Goal: Task Accomplishment & Management: Manage account settings

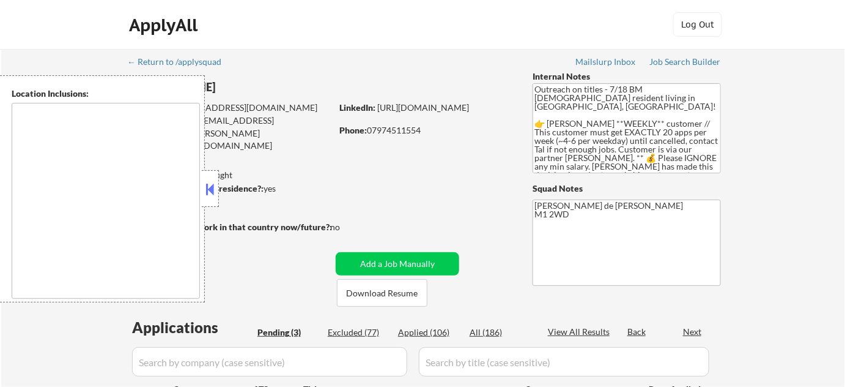
select select ""pending""
type textarea "remote"
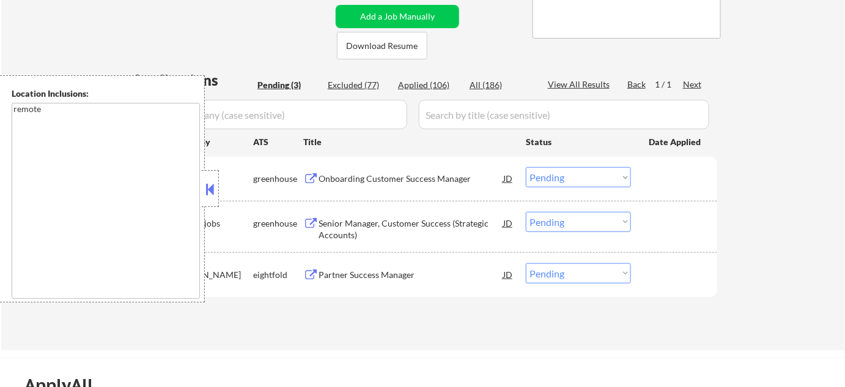
scroll to position [278, 0]
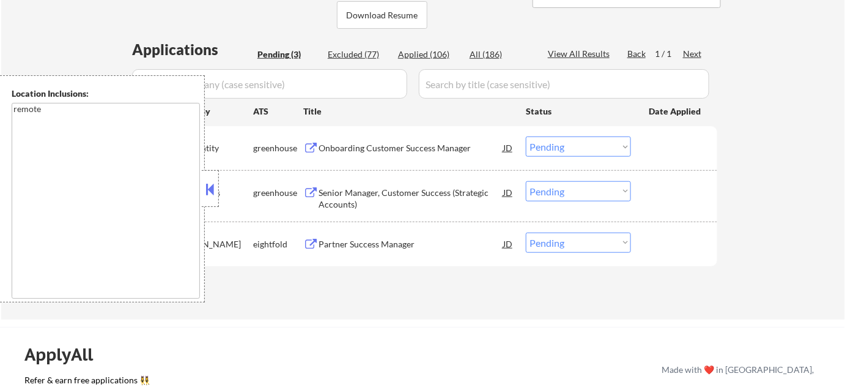
click at [212, 196] on button at bounding box center [210, 189] width 13 height 18
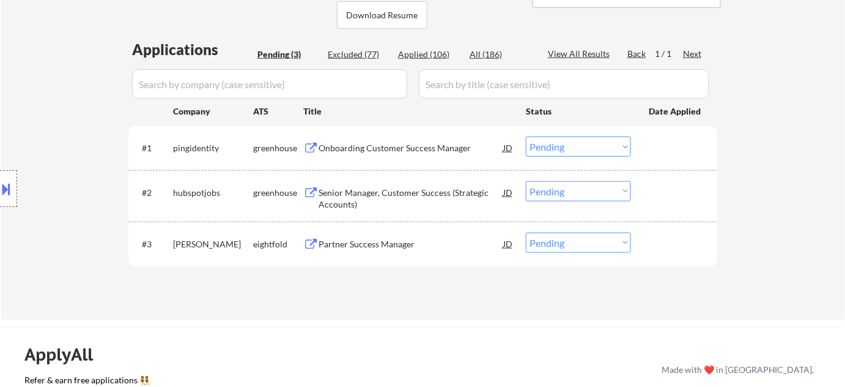
click at [358, 147] on div "Onboarding Customer Success Manager" at bounding box center [411, 148] width 185 height 12
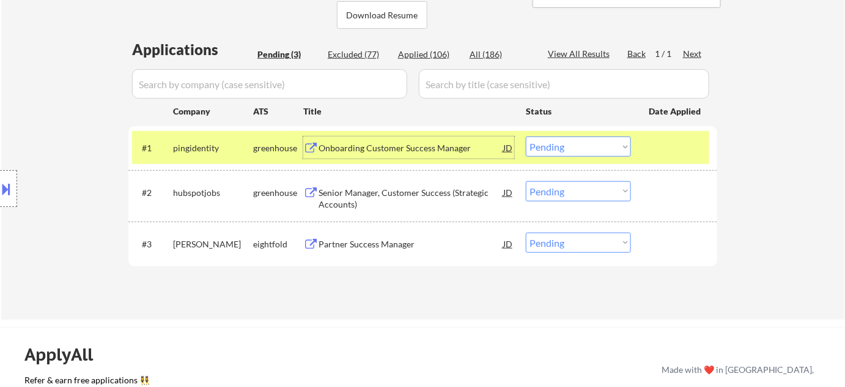
click at [571, 145] on select "Choose an option... Pending Applied Excluded (Questions) Excluded (Expired) Exc…" at bounding box center [578, 146] width 105 height 20
click at [526, 136] on select "Choose an option... Pending Applied Excluded (Questions) Excluded (Expired) Exc…" at bounding box center [578, 146] width 105 height 20
select select ""pending""
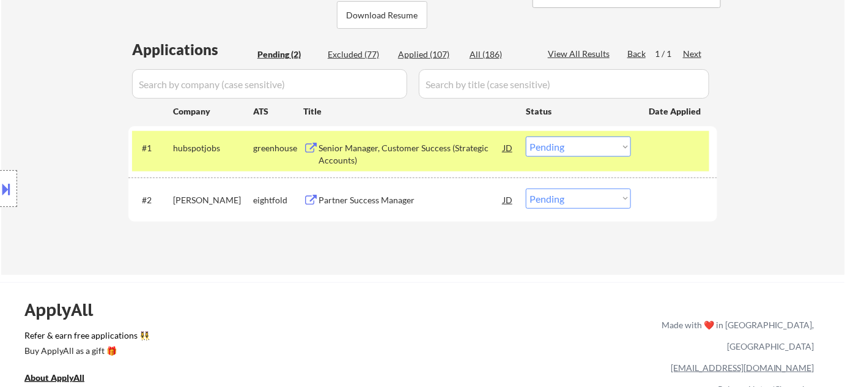
click at [366, 155] on div "Senior Manager, Customer Success (Strategic Accounts)" at bounding box center [411, 154] width 185 height 24
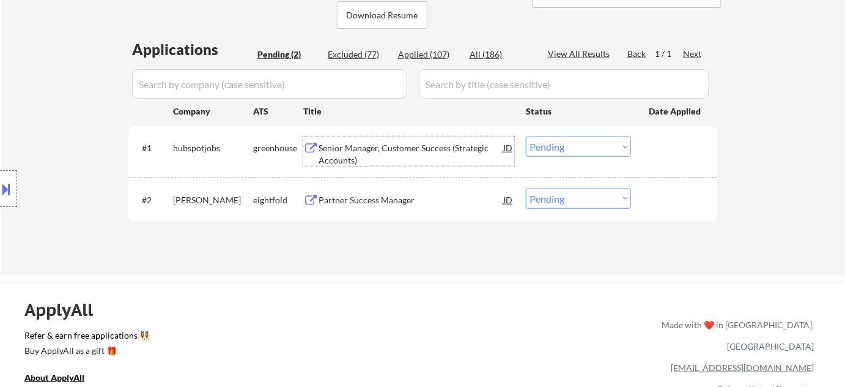
click at [356, 200] on div "Partner Success Manager" at bounding box center [411, 200] width 185 height 12
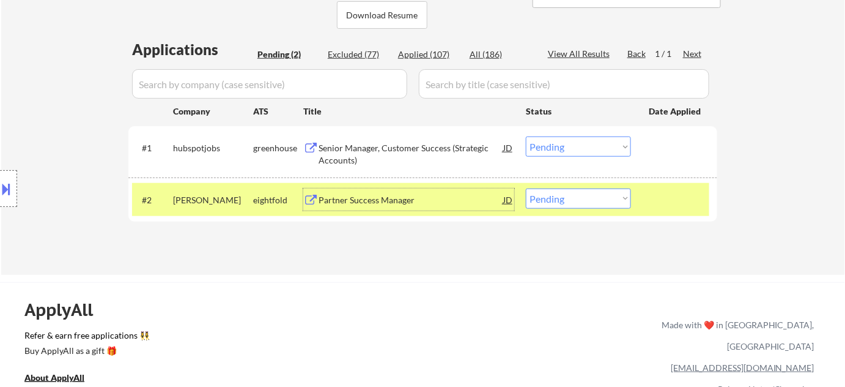
click at [568, 194] on select "Choose an option... Pending Applied Excluded (Questions) Excluded (Expired) Exc…" at bounding box center [578, 198] width 105 height 20
select select ""applied""
click at [526, 188] on select "Choose an option... Pending Applied Excluded (Questions) Excluded (Expired) Exc…" at bounding box center [578, 198] width 105 height 20
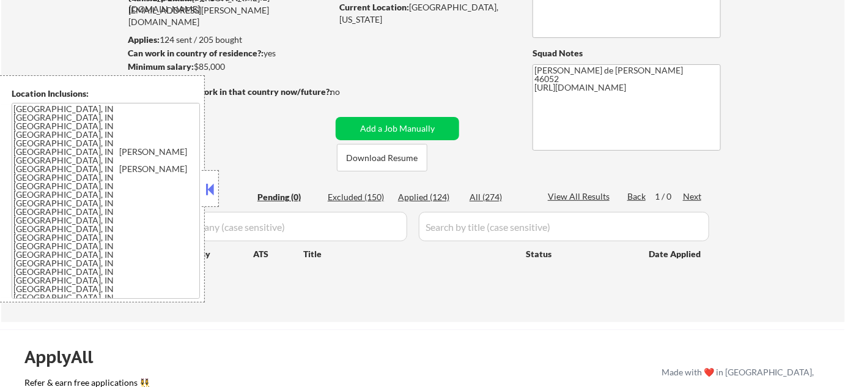
scroll to position [222, 0]
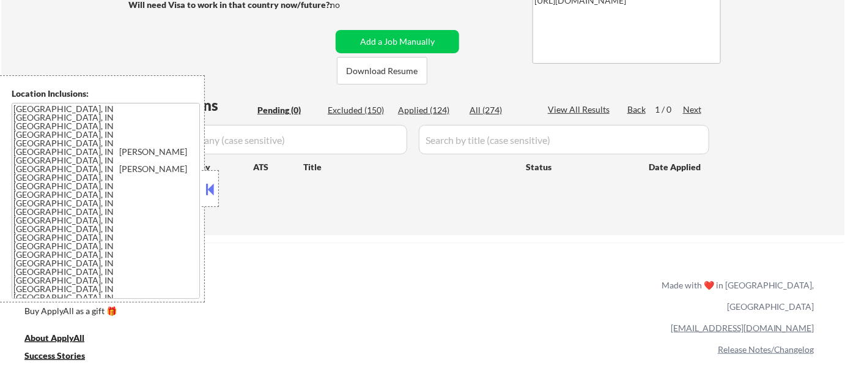
click at [209, 186] on button at bounding box center [210, 189] width 13 height 18
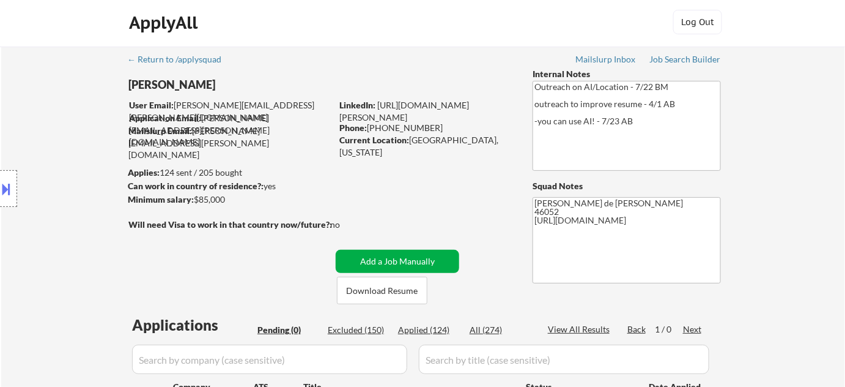
scroll to position [0, 0]
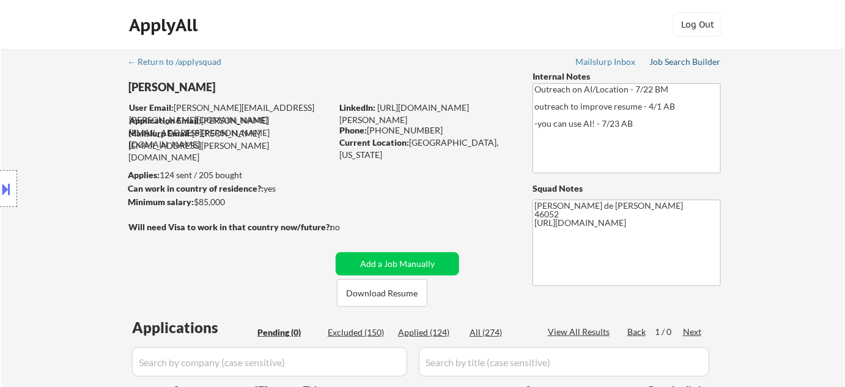
drag, startPoint x: 707, startPoint y: 63, endPoint x: 401, endPoint y: 189, distance: 330.8
click at [401, 189] on div "← Return to /applysquad Mailslurp Inbox Job Search Builder Jamie Pierce User Em…" at bounding box center [423, 248] width 611 height 398
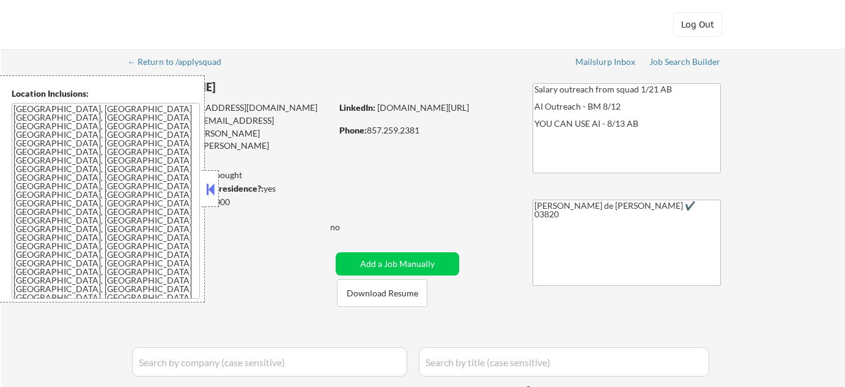
select select ""pending""
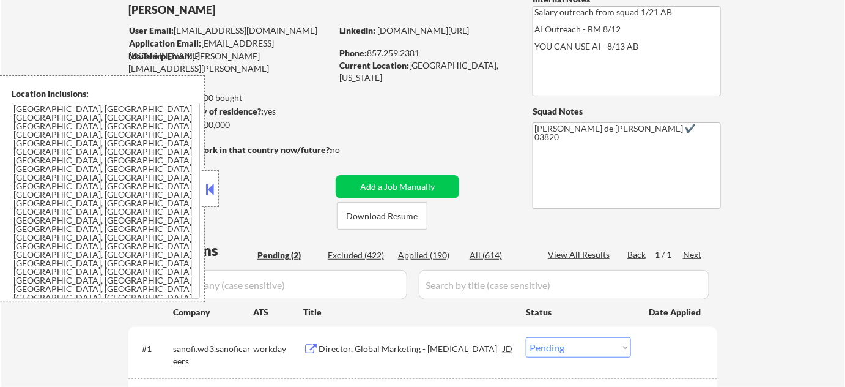
scroll to position [389, 0]
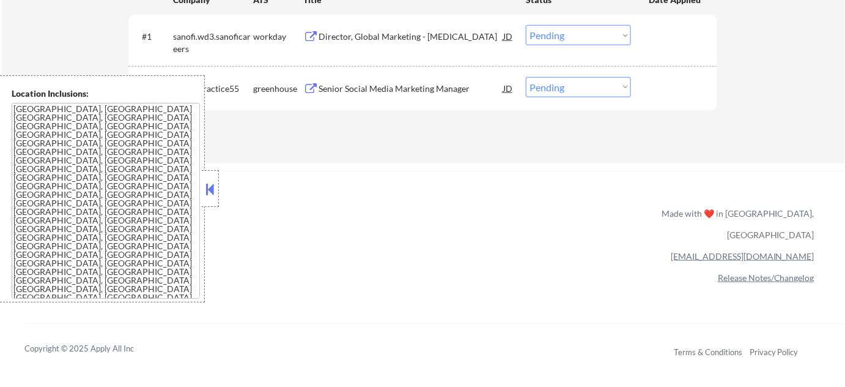
click at [210, 195] on button at bounding box center [210, 189] width 13 height 18
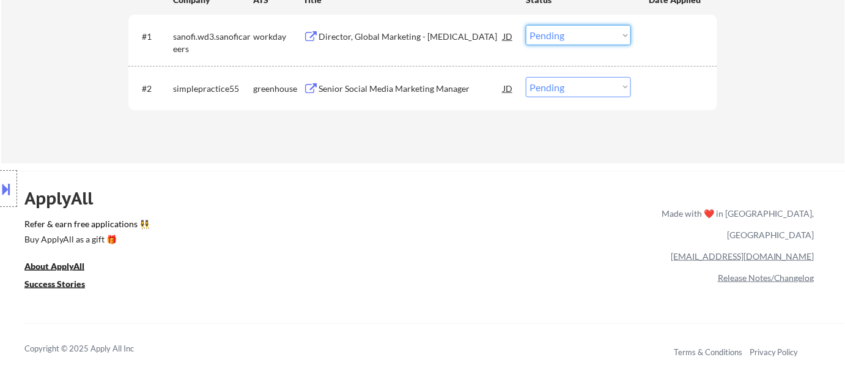
click at [600, 35] on select "Choose an option... Pending Applied Excluded (Questions) Excluded (Expired) Exc…" at bounding box center [578, 35] width 105 height 20
click at [526, 25] on select "Choose an option... Pending Applied Excluded (Questions) Excluded (Expired) Exc…" at bounding box center [578, 35] width 105 height 20
click at [481, 184] on div "ApplyAll Refer & earn free applications 👯‍♀️ Buy ApplyAll as a gift 🎁 About App…" at bounding box center [422, 276] width 845 height 194
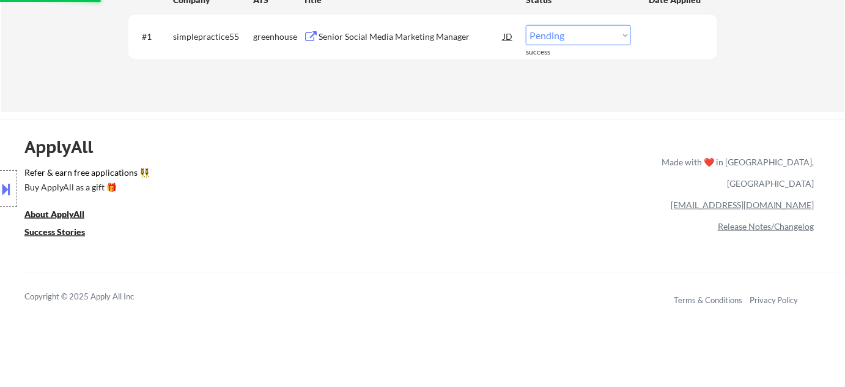
click at [416, 41] on div "Senior Social Media Marketing Manager" at bounding box center [411, 36] width 185 height 22
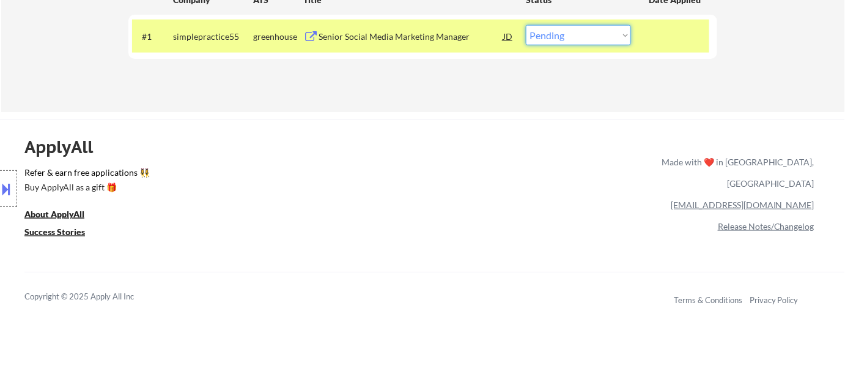
click at [606, 34] on select "Choose an option... Pending Applied Excluded (Questions) Excluded (Expired) Exc…" at bounding box center [578, 35] width 105 height 20
select select ""excluded__salary_""
click at [526, 25] on select "Choose an option... Pending Applied Excluded (Questions) Excluded (Expired) Exc…" at bounding box center [578, 35] width 105 height 20
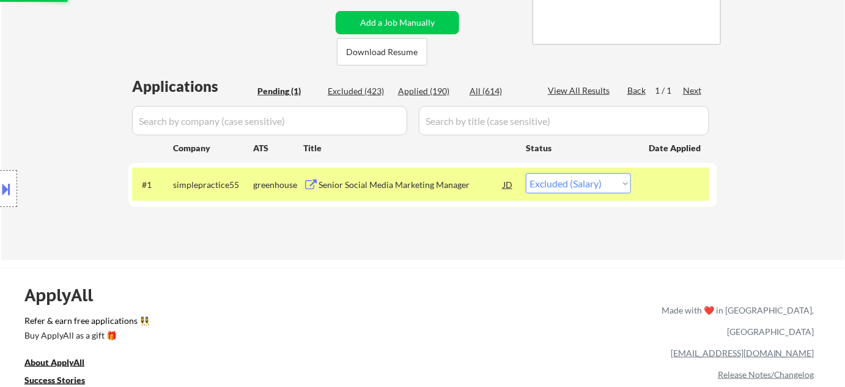
scroll to position [222, 0]
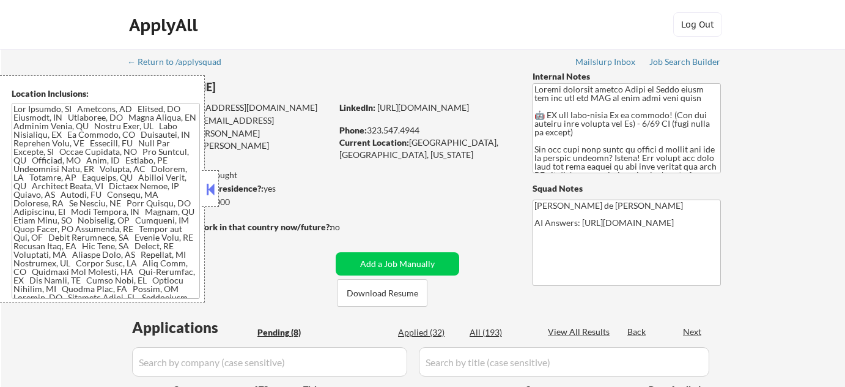
select select ""pending""
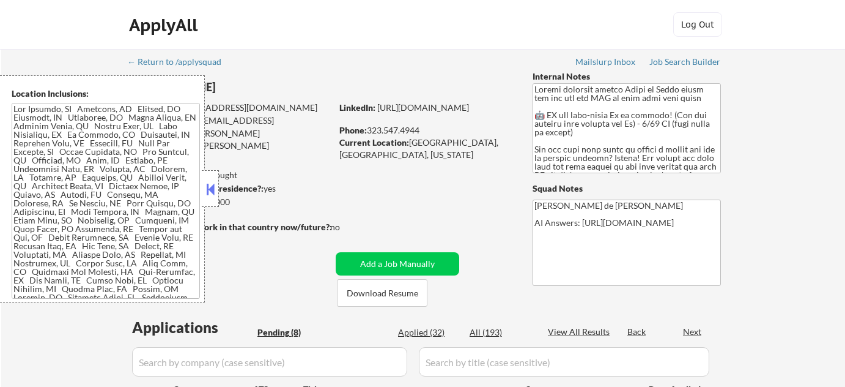
select select ""pending""
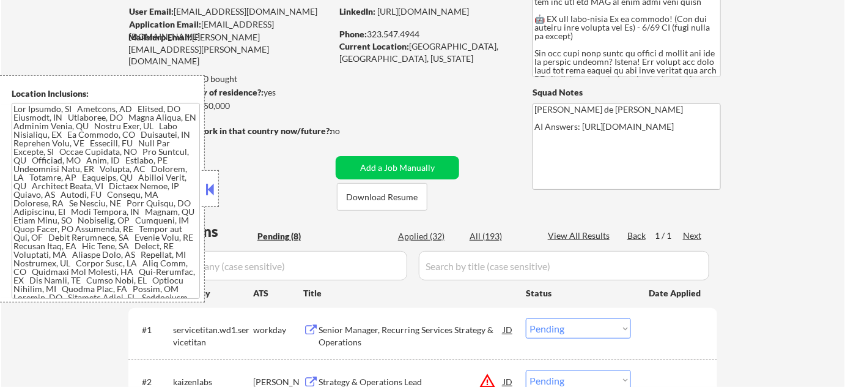
scroll to position [166, 0]
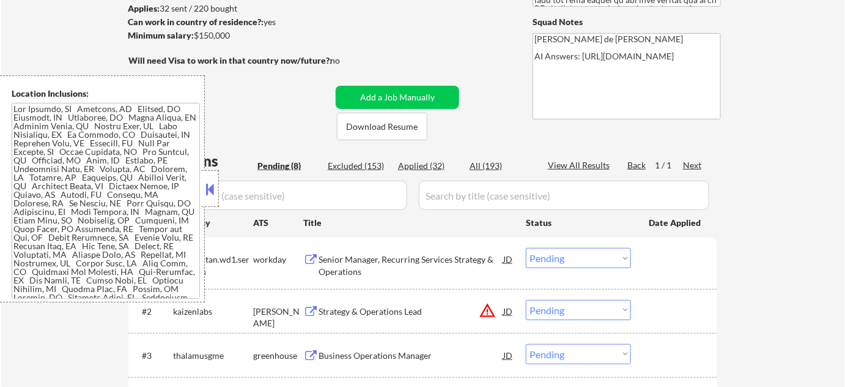
click at [207, 190] on button at bounding box center [210, 189] width 13 height 18
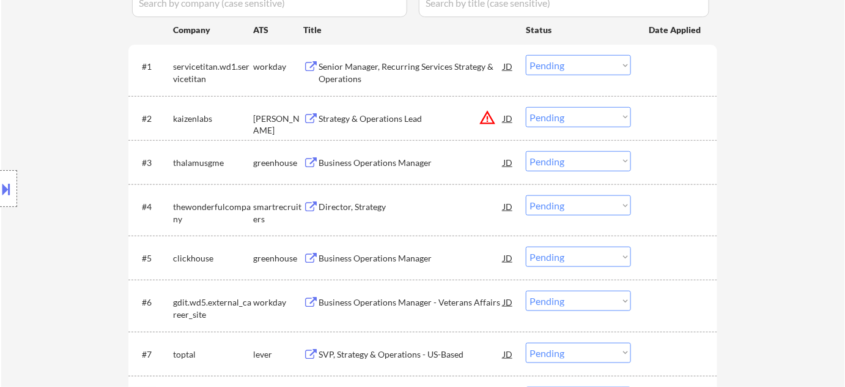
scroll to position [333, 0]
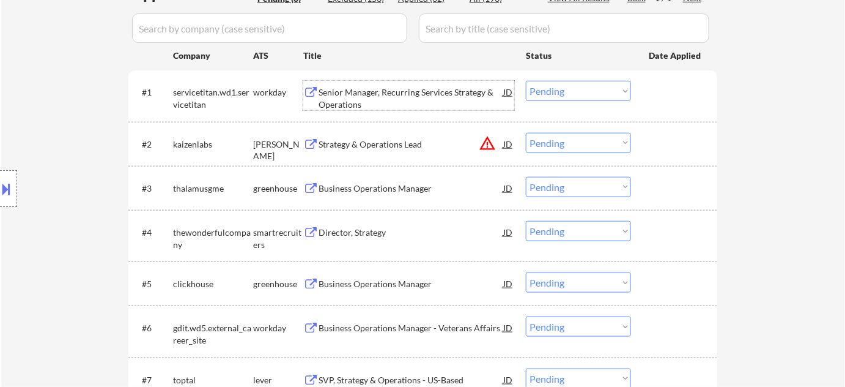
click at [351, 98] on div "Senior Manager, Recurring Services Strategy & Operations" at bounding box center [411, 98] width 185 height 24
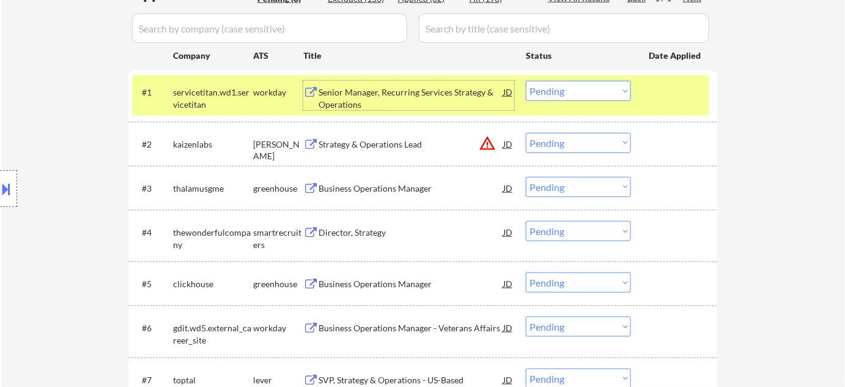
click at [573, 88] on select "Choose an option... Pending Applied Excluded (Questions) Excluded (Expired) Exc…" at bounding box center [578, 91] width 105 height 20
click at [526, 81] on select "Choose an option... Pending Applied Excluded (Questions) Excluded (Expired) Exc…" at bounding box center [578, 91] width 105 height 20
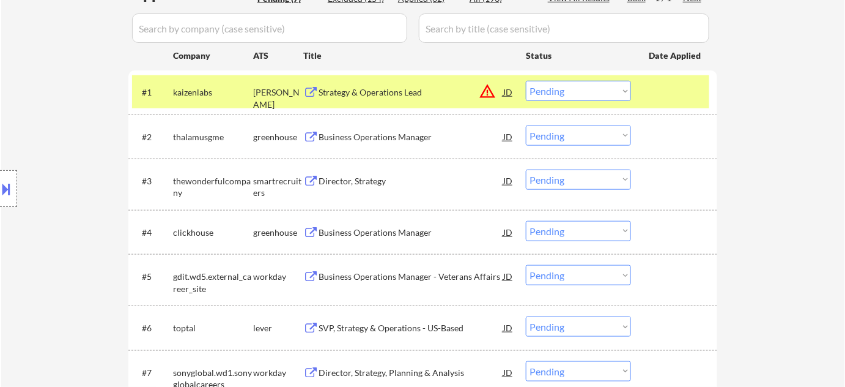
click at [778, 256] on div "← Return to /applysquad Mailslurp Inbox Job Search Builder [PERSON_NAME] User E…" at bounding box center [423, 86] width 844 height 740
click at [362, 91] on div "Strategy & Operations Lead" at bounding box center [411, 92] width 185 height 12
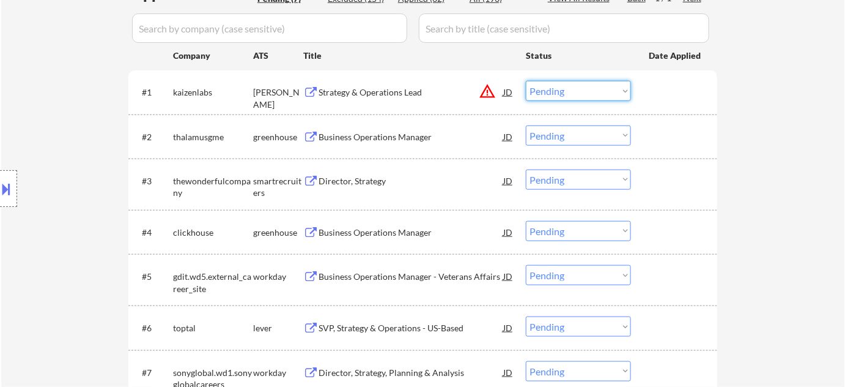
click at [565, 92] on select "Choose an option... Pending Applied Excluded (Questions) Excluded (Expired) Exc…" at bounding box center [578, 91] width 105 height 20
click at [526, 81] on select "Choose an option... Pending Applied Excluded (Questions) Excluded (Expired) Exc…" at bounding box center [578, 91] width 105 height 20
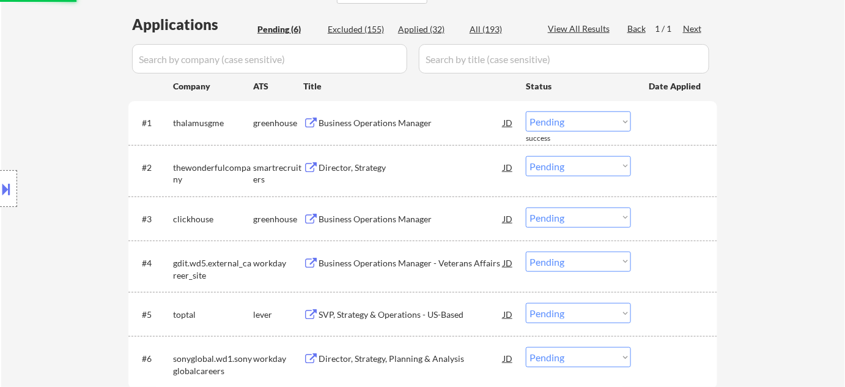
scroll to position [278, 0]
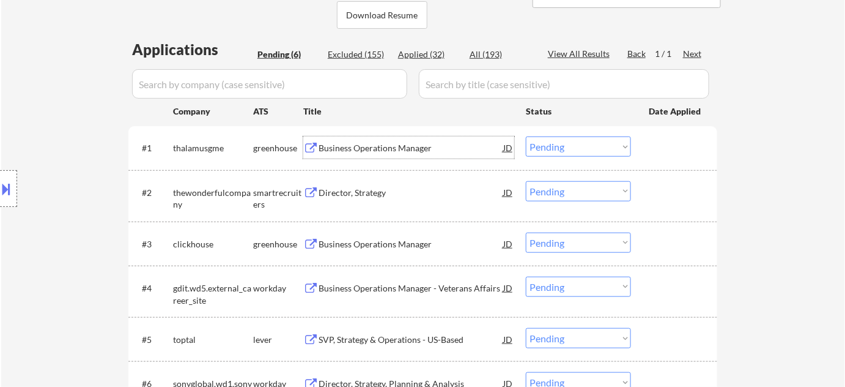
click at [382, 144] on div "Business Operations Manager" at bounding box center [411, 148] width 185 height 12
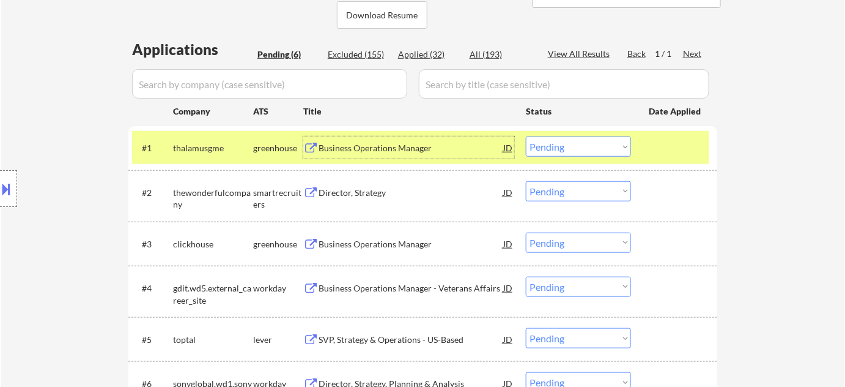
click at [582, 151] on select "Choose an option... Pending Applied Excluded (Questions) Excluded (Expired) Exc…" at bounding box center [578, 146] width 105 height 20
click at [526, 136] on select "Choose an option... Pending Applied Excluded (Questions) Excluded (Expired) Exc…" at bounding box center [578, 146] width 105 height 20
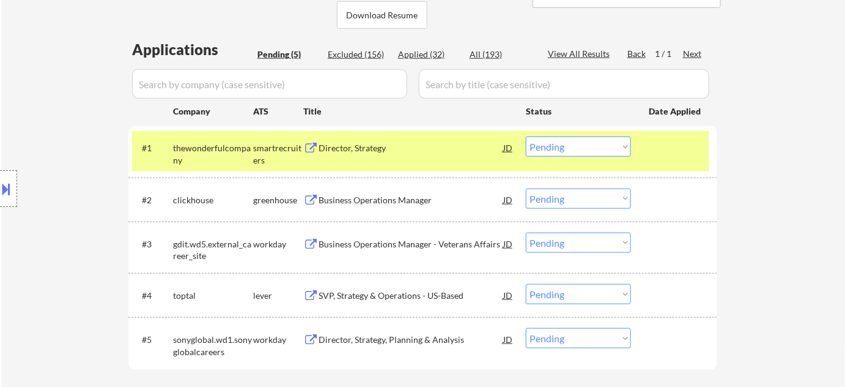
click at [360, 146] on div "Director, Strategy" at bounding box center [411, 148] width 185 height 12
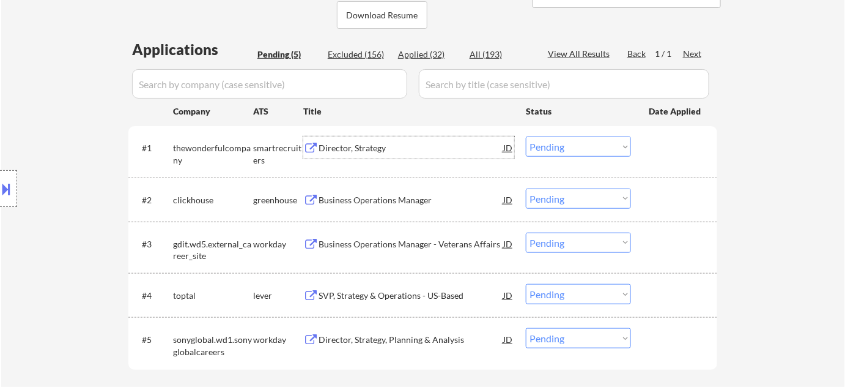
click at [568, 152] on select "Choose an option... Pending Applied Excluded (Questions) Excluded (Expired) Exc…" at bounding box center [578, 146] width 105 height 20
click at [526, 136] on select "Choose an option... Pending Applied Excluded (Questions) Excluded (Expired) Exc…" at bounding box center [578, 146] width 105 height 20
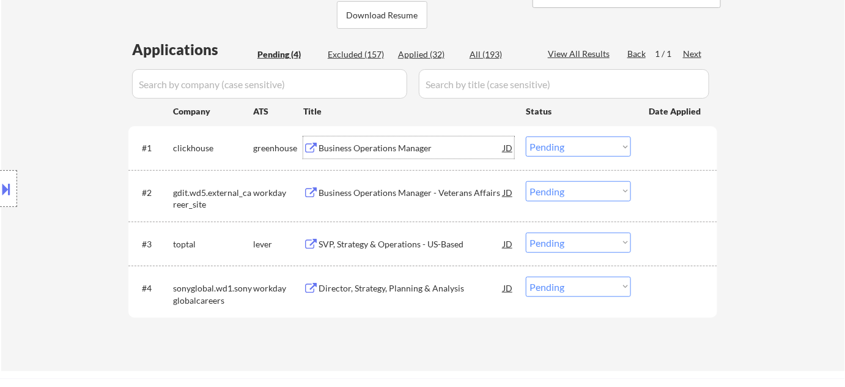
click at [379, 144] on div "Business Operations Manager" at bounding box center [411, 148] width 185 height 12
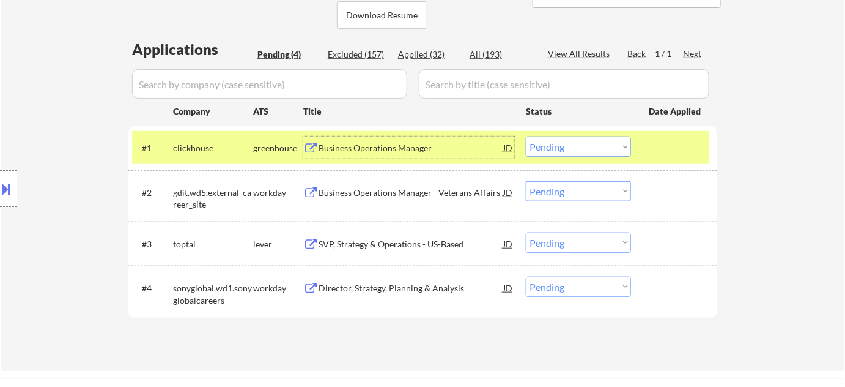
click at [546, 144] on select "Choose an option... Pending Applied Excluded (Questions) Excluded (Expired) Exc…" at bounding box center [578, 146] width 105 height 20
click at [526, 136] on select "Choose an option... Pending Applied Excluded (Questions) Excluded (Expired) Exc…" at bounding box center [578, 146] width 105 height 20
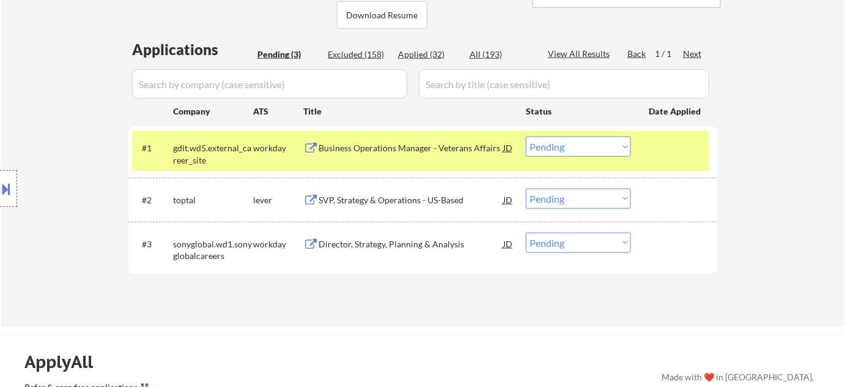
click at [392, 148] on div "Business Operations Manager - Veterans Affairs" at bounding box center [411, 148] width 185 height 12
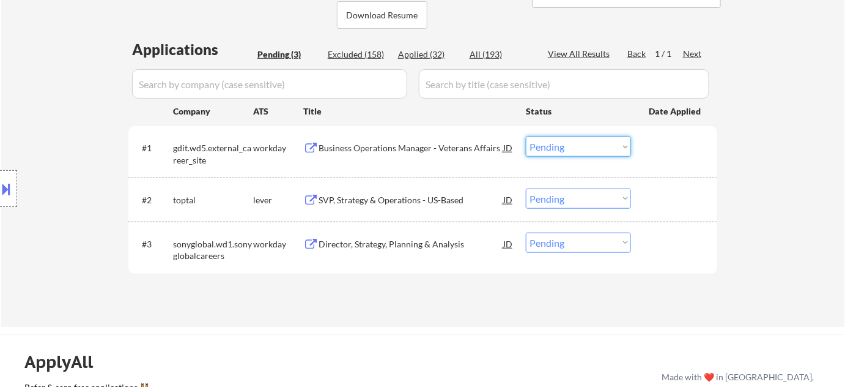
click at [553, 152] on select "Choose an option... Pending Applied Excluded (Questions) Excluded (Expired) Exc…" at bounding box center [578, 146] width 105 height 20
click at [526, 136] on select "Choose an option... Pending Applied Excluded (Questions) Excluded (Expired) Exc…" at bounding box center [578, 146] width 105 height 20
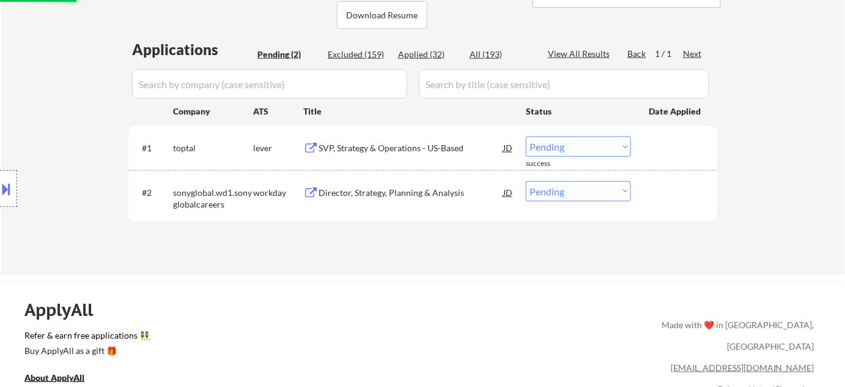
click at [345, 146] on div "SVP, Strategy & Operations - US-Based" at bounding box center [411, 148] width 185 height 12
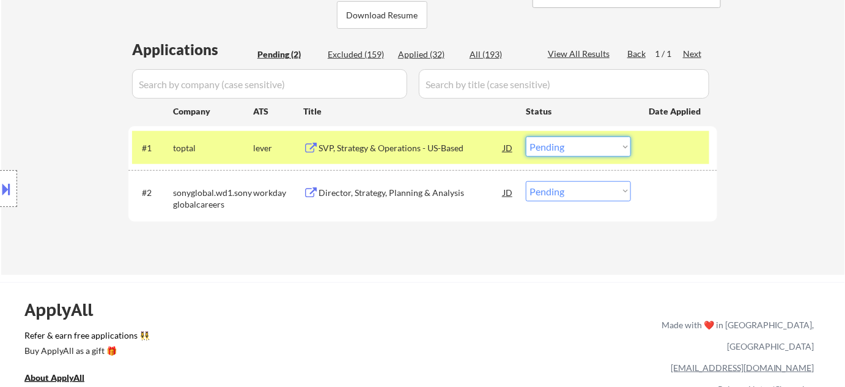
drag, startPoint x: 573, startPoint y: 145, endPoint x: 579, endPoint y: 153, distance: 9.7
click at [573, 145] on select "Choose an option... Pending Applied Excluded (Questions) Excluded (Expired) Exc…" at bounding box center [578, 146] width 105 height 20
click at [526, 136] on select "Choose an option... Pending Applied Excluded (Questions) Excluded (Expired) Exc…" at bounding box center [578, 146] width 105 height 20
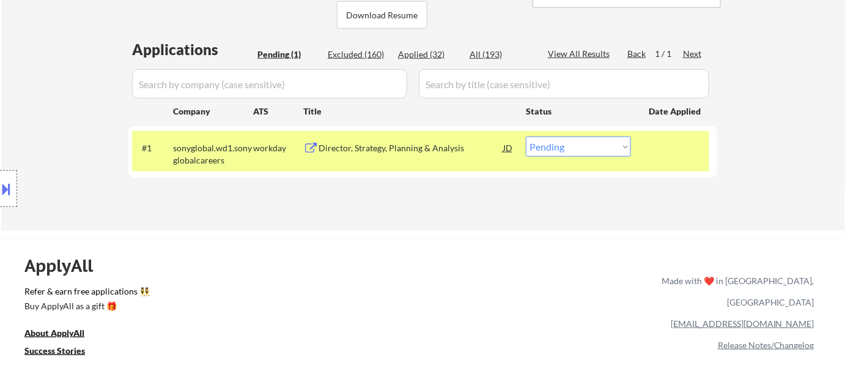
click at [401, 147] on div "Director, Strategy, Planning & Analysis" at bounding box center [411, 148] width 185 height 12
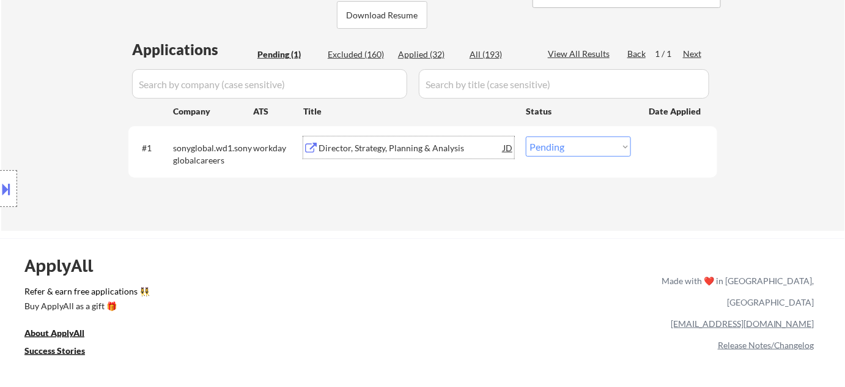
click at [588, 143] on select "Choose an option... Pending Applied Excluded (Questions) Excluded (Expired) Exc…" at bounding box center [578, 146] width 105 height 20
select select ""excluded__bad_match_""
click at [526, 136] on select "Choose an option... Pending Applied Excluded (Questions) Excluded (Expired) Exc…" at bounding box center [578, 146] width 105 height 20
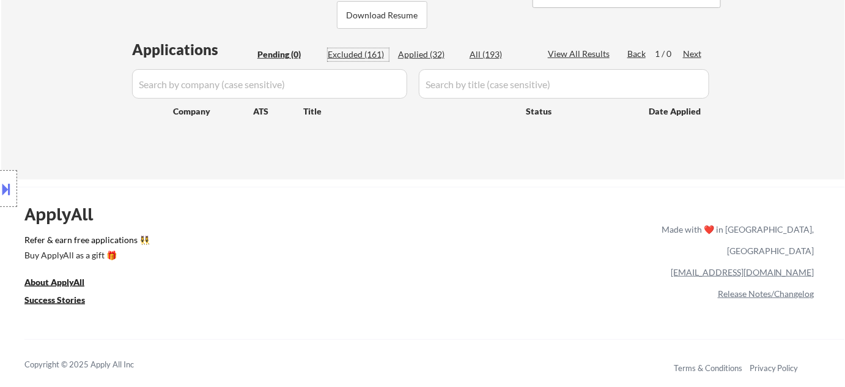
click at [378, 58] on div "Excluded (161)" at bounding box center [358, 54] width 61 height 12
click at [380, 51] on div "Excluded (161)" at bounding box center [358, 54] width 61 height 12
select select ""excluded__bad_match_""
select select ""excluded__location_""
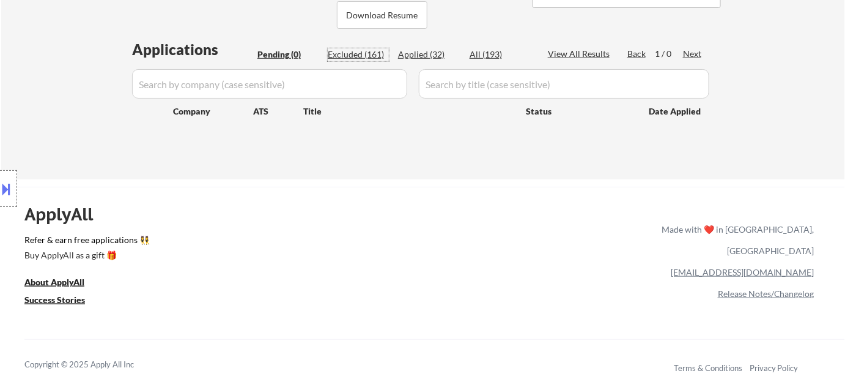
select select ""excluded__expired_""
select select ""excluded__bad_match_""
select select ""excluded__expired_""
select select ""excluded__bad_match_""
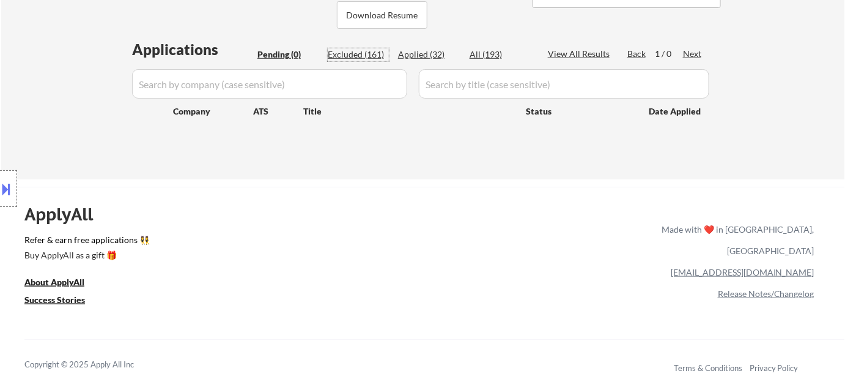
select select ""excluded__expired_""
select select ""excluded__location_""
select select ""excluded__expired_""
select select ""excluded__bad_match_""
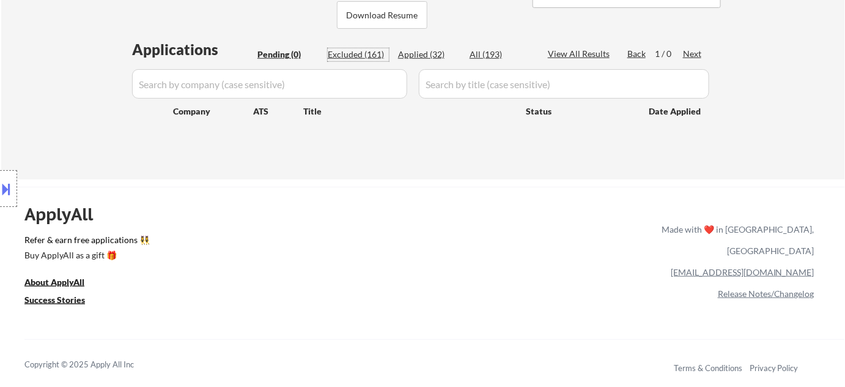
select select ""excluded__bad_match_""
select select ""excluded__location_""
select select ""excluded__bad_match_""
select select ""excluded__location_""
select select ""excluded__expired_""
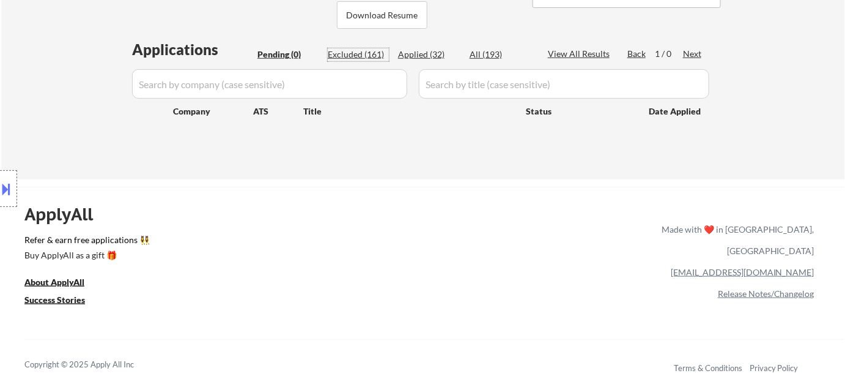
select select ""excluded__bad_match_""
select select ""excluded__expired_""
select select ""excluded__salary_""
select select ""excluded__expired_""
select select ""excluded__location_""
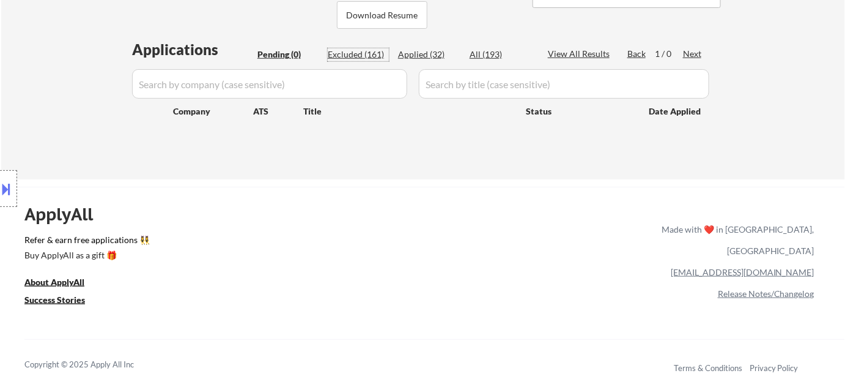
select select ""excluded__blocklist_""
select select ""excluded__bad_match_""
select select ""excluded__location_""
select select ""excluded__expired_""
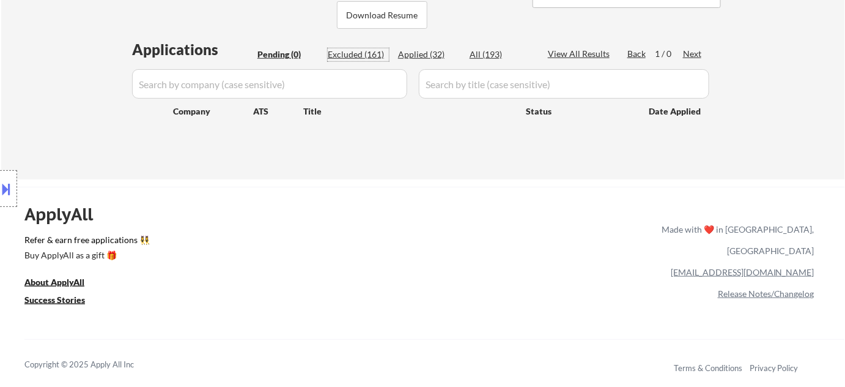
select select ""excluded__bad_match_""
select select ""excluded__expired_""
select select ""excluded__bad_match_""
select select ""excluded__location_""
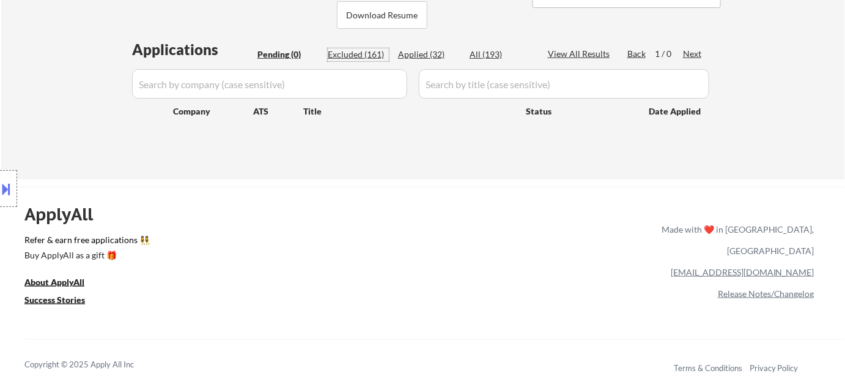
select select ""excluded__expired_""
select select ""excluded""
select select ""excluded__bad_match_""
select select ""excluded""
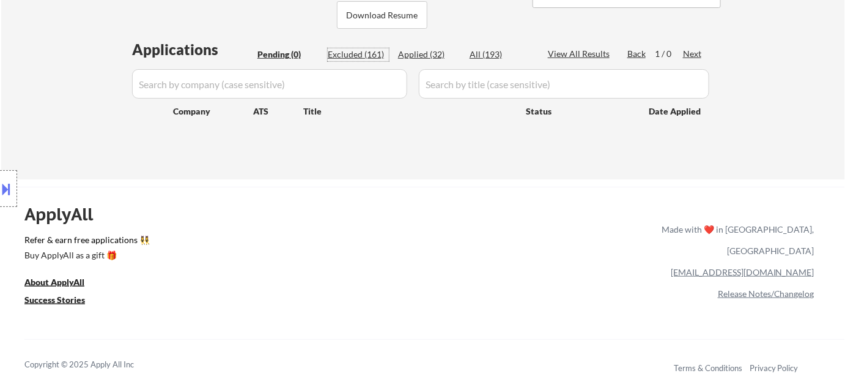
select select ""excluded__location_""
select select ""excluded__other_""
select select ""excluded__expired_""
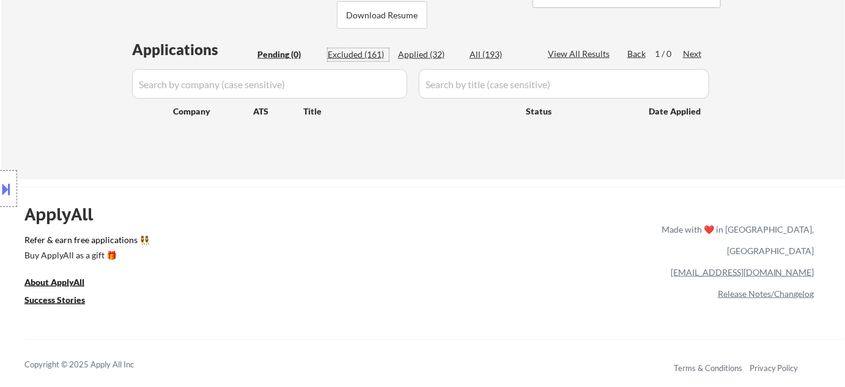
select select ""excluded__expired_""
select select ""excluded__bad_match_""
select select ""excluded__other_""
select select ""excluded__bad_match_""
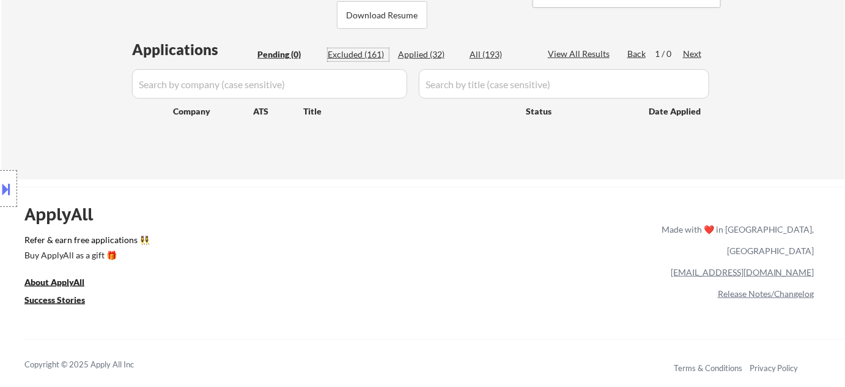
select select ""excluded__bad_match_""
select select ""excluded__location_""
select select ""excluded__bad_match_""
select select ""excluded__location_""
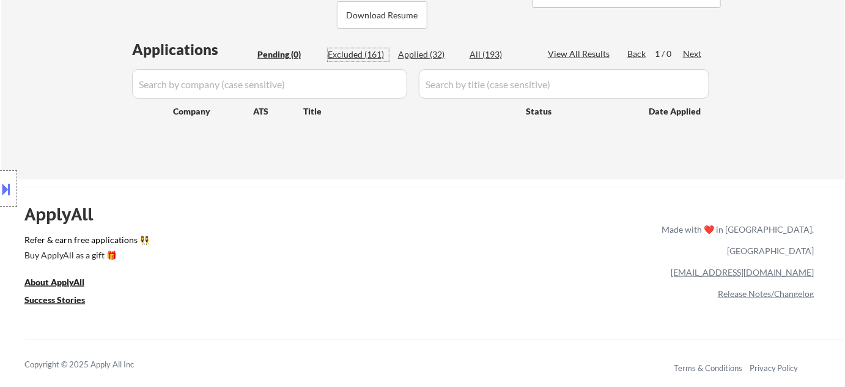
select select ""excluded__other_""
select select ""excluded__bad_match_""
select select ""excluded__expired_""
select select ""excluded__location_""
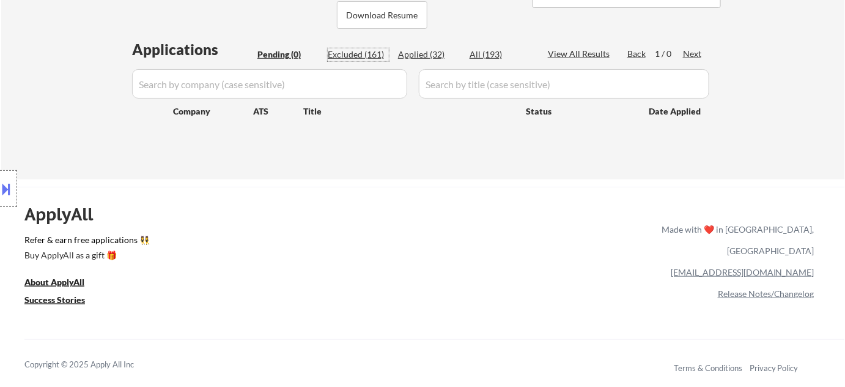
select select ""excluded__other_""
select select ""excluded__location_""
select select ""excluded__bad_match_""
select select ""excluded__other_""
select select ""excluded__bad_match_""
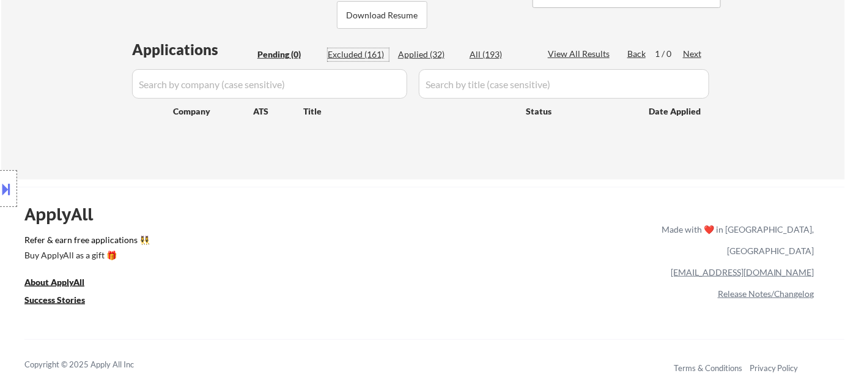
select select ""excluded__expired_""
select select ""excluded__location_""
select select ""excluded__bad_match_""
select select ""excluded__expired_""
select select ""excluded__bad_match_""
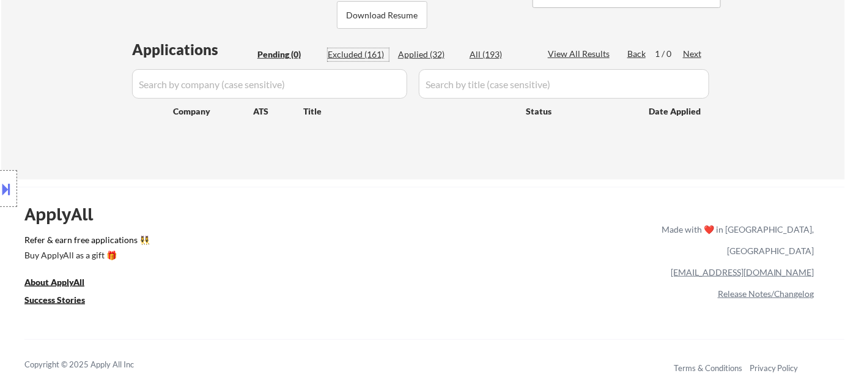
select select ""excluded__bad_match_""
select select ""excluded__salary_""
select select ""excluded__bad_match_""
select select ""excluded__expired_""
select select ""excluded__bad_match_""
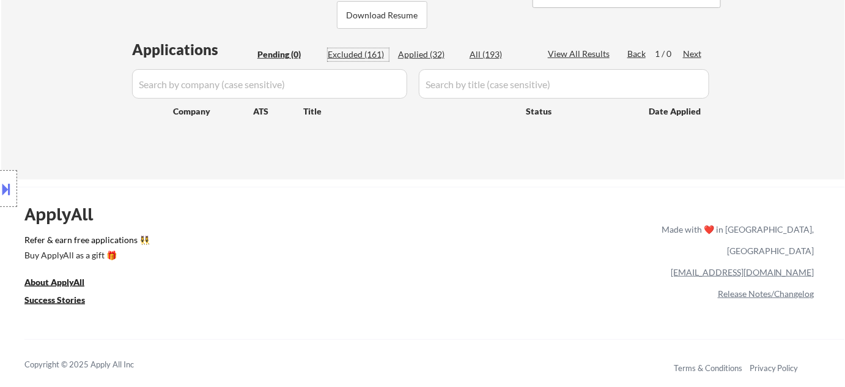
select select ""excluded__expired_""
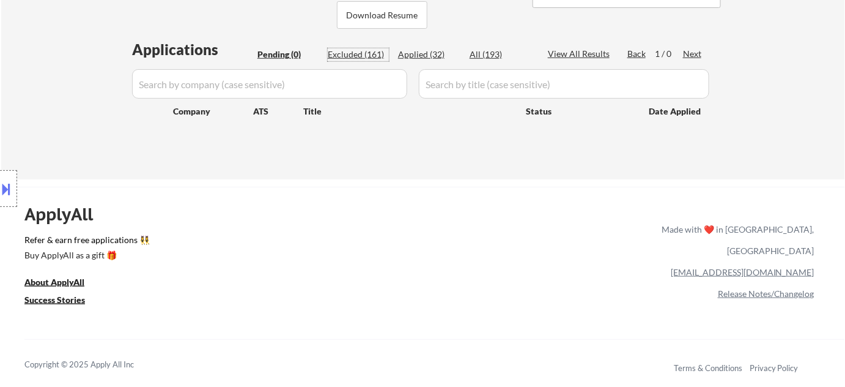
select select ""excluded__expired_""
select select ""excluded__location_""
select select ""excluded__bad_match_""
select select ""excluded__expired_""
select select ""excluded__bad_match_""
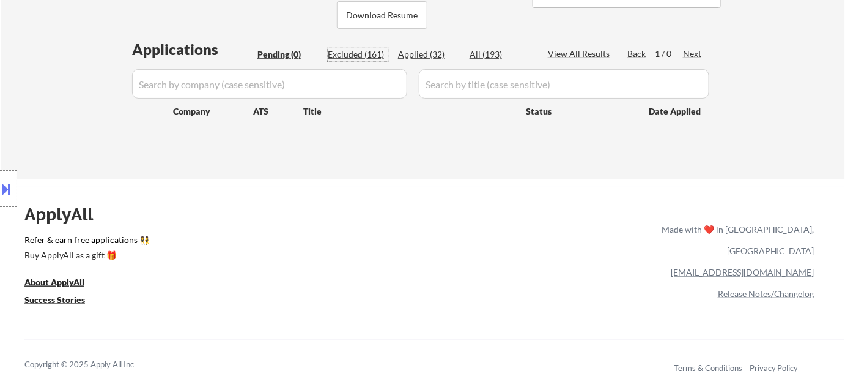
select select ""excluded__bad_match_""
select select ""excluded__other_""
select select ""excluded__bad_match_""
select select ""excluded__other_""
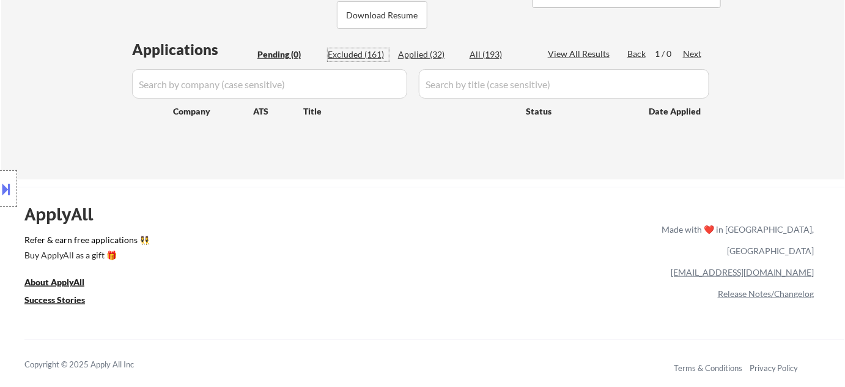
select select ""excluded__location_""
select select ""excluded__bad_match_""
select select ""excluded__expired_""
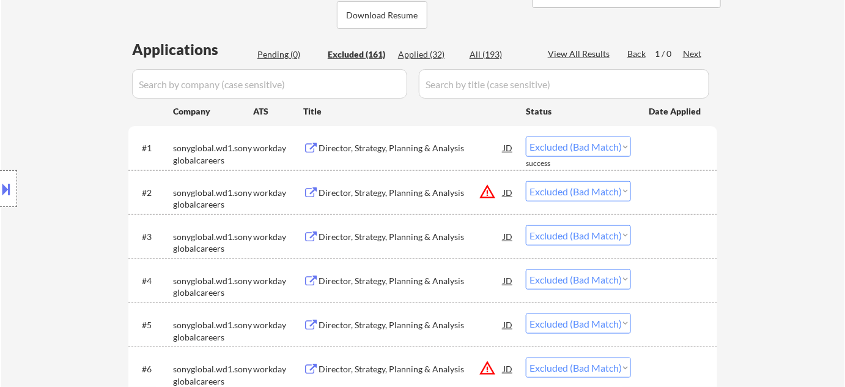
select select ""excluded""
select select ""excluded__location_""
select select ""excluded__other_""
select select ""excluded__location_""
select select ""excluded__expired_""
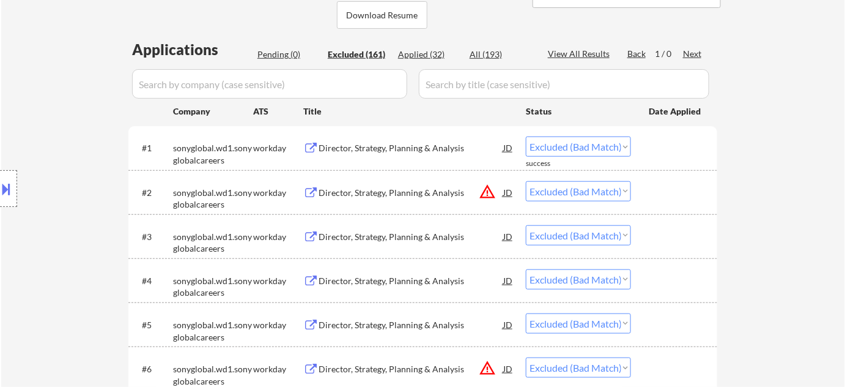
select select ""excluded__expired_""
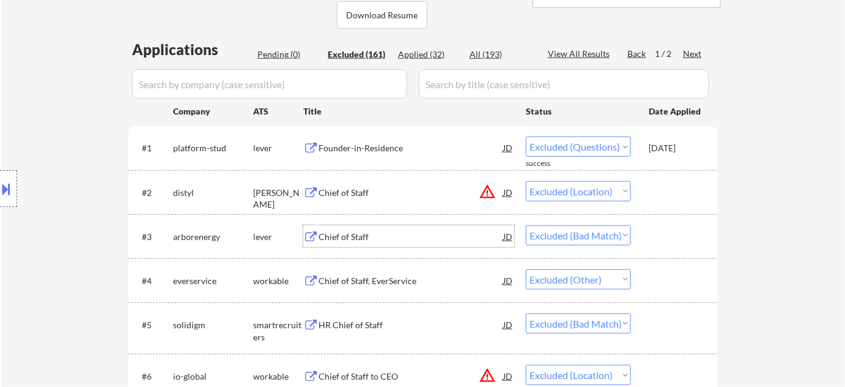
click at [344, 236] on div "Chief of Staff" at bounding box center [411, 237] width 185 height 12
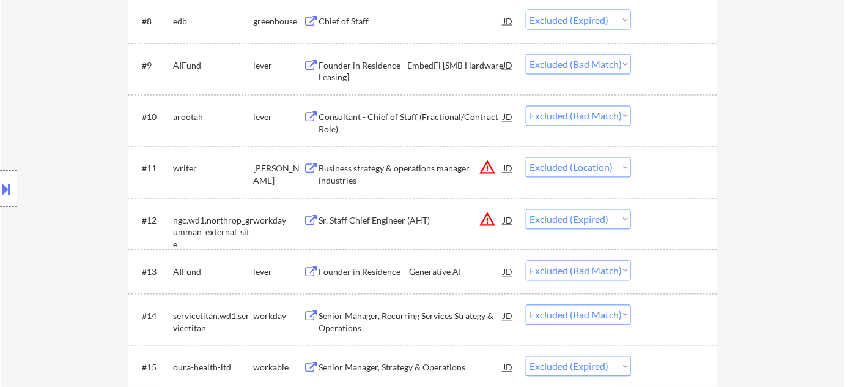
scroll to position [722, 0]
click at [359, 119] on div "Consultant - Chief of Staff (Fractional/Contract Role)" at bounding box center [411, 122] width 185 height 24
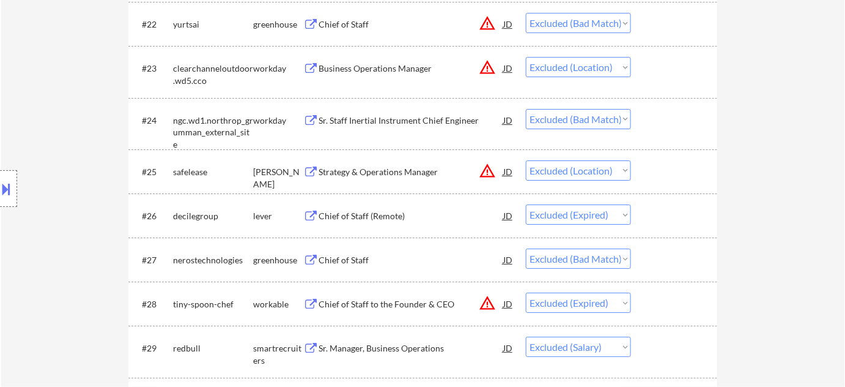
scroll to position [1390, 0]
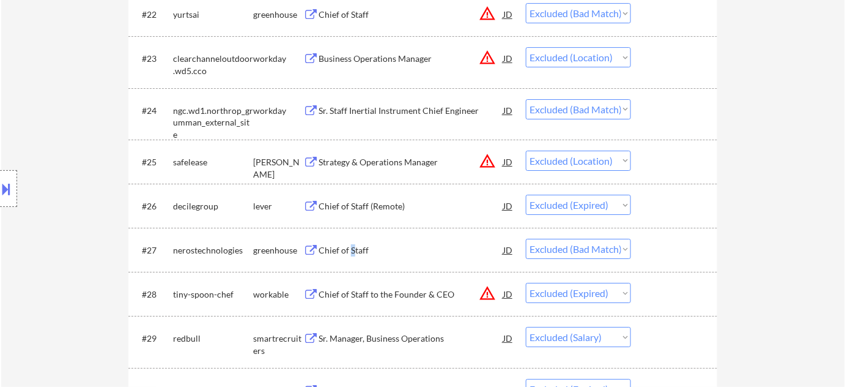
click at [351, 251] on div "Chief of Staff" at bounding box center [411, 250] width 185 height 12
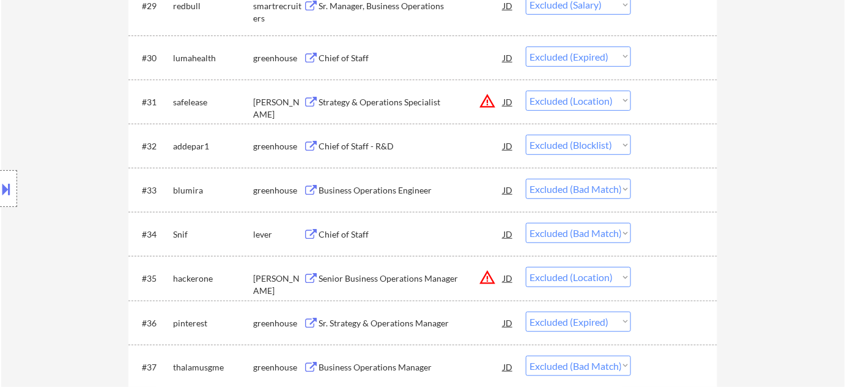
scroll to position [1724, 0]
click at [368, 234] on div "Chief of Staff" at bounding box center [411, 232] width 185 height 12
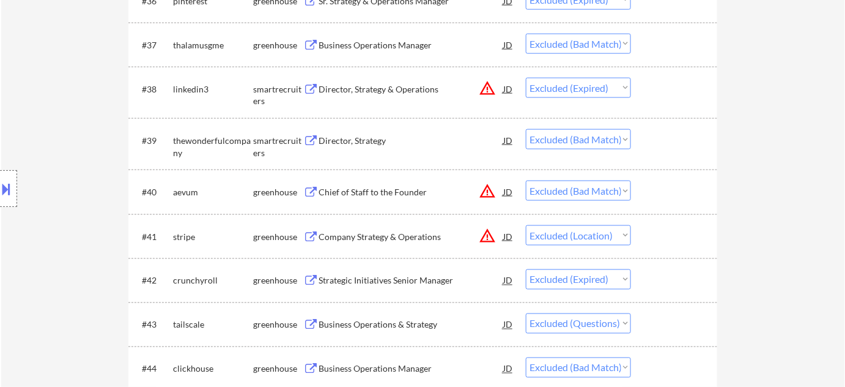
scroll to position [2057, 0]
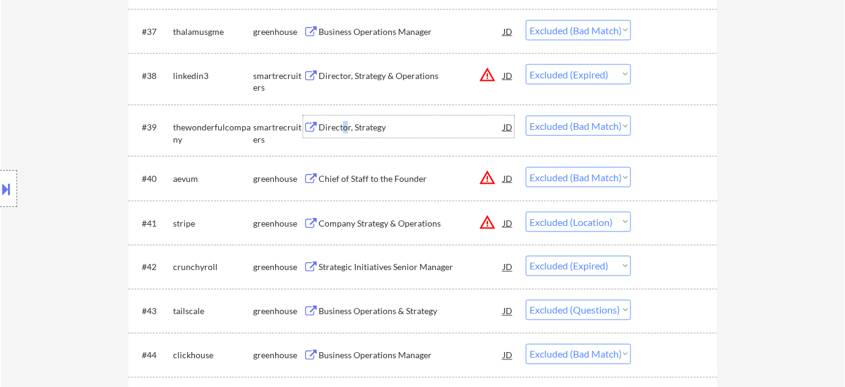
click at [344, 129] on div "Director, Strategy" at bounding box center [411, 127] width 185 height 12
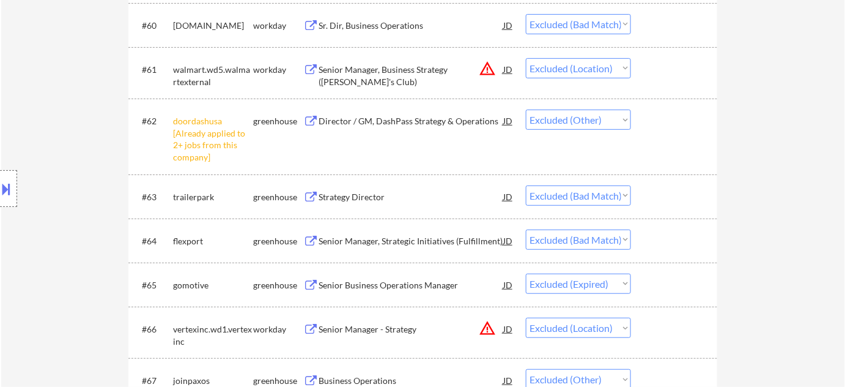
scroll to position [3225, 0]
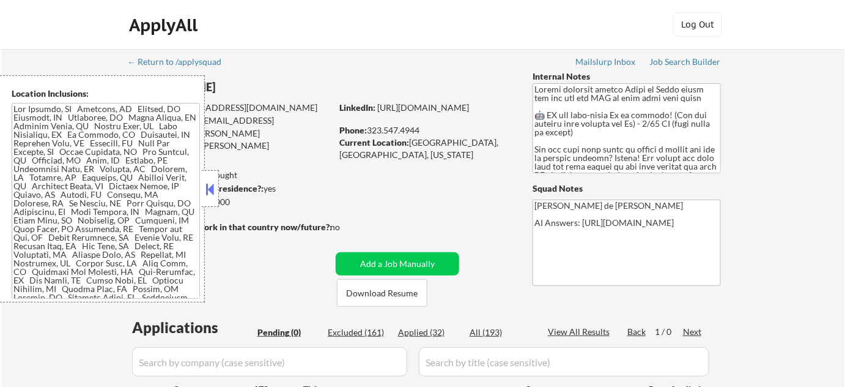
scroll to position [98, 0]
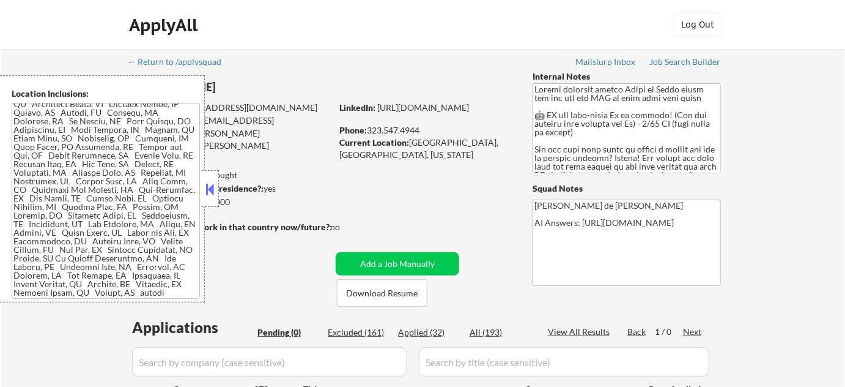
click at [214, 187] on button at bounding box center [210, 189] width 13 height 18
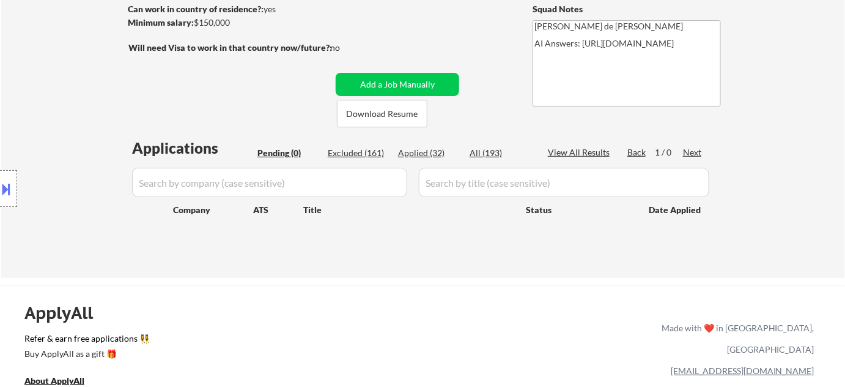
scroll to position [278, 0]
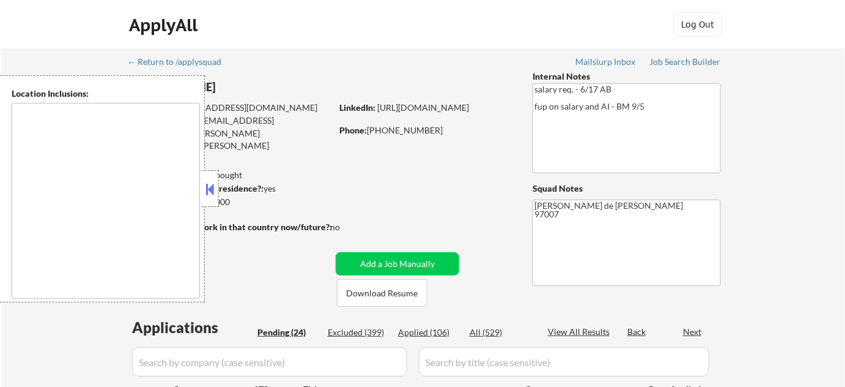
type textarea "[GEOGRAPHIC_DATA], [GEOGRAPHIC_DATA] [GEOGRAPHIC_DATA], OR [GEOGRAPHIC_DATA], […"
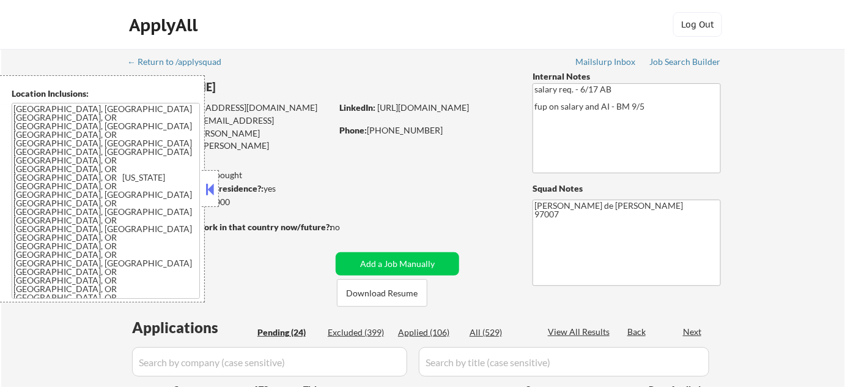
select select ""pending""
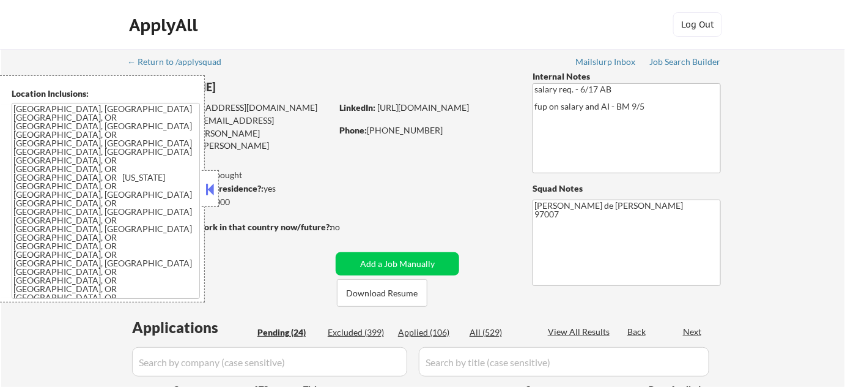
select select ""pending""
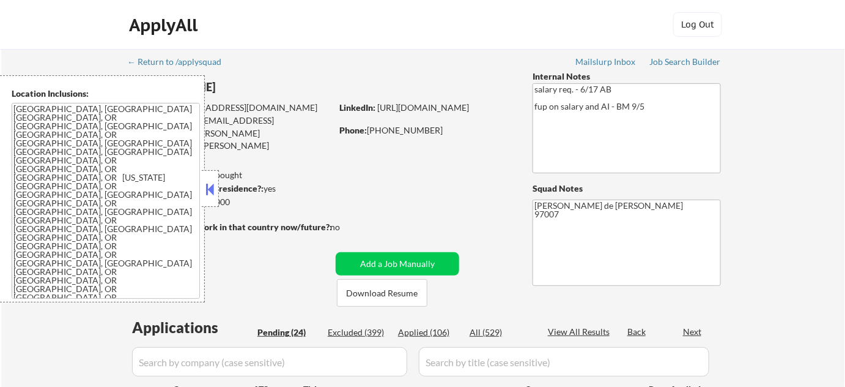
select select ""pending""
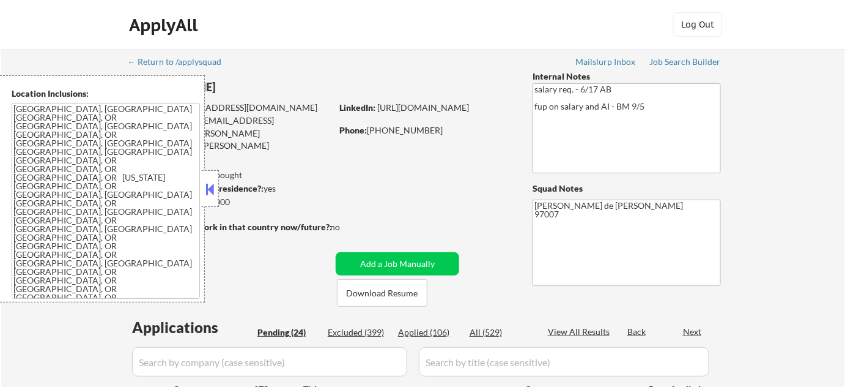
select select ""pending""
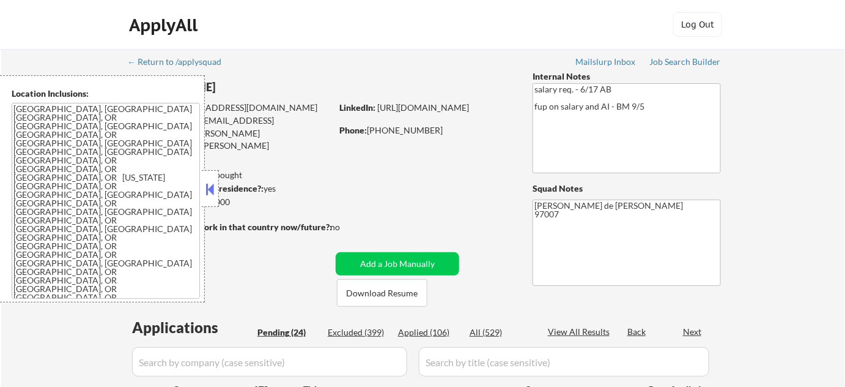
select select ""pending""
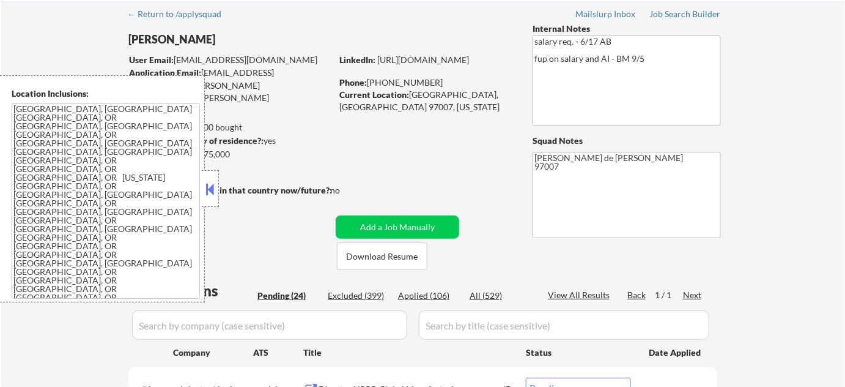
scroll to position [111, 0]
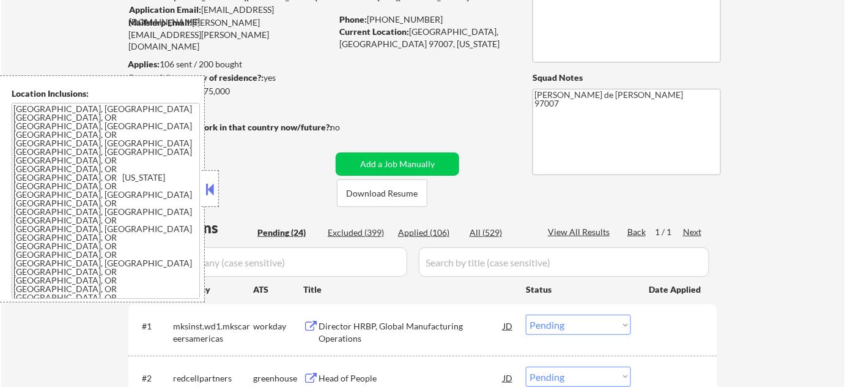
click at [210, 184] on button at bounding box center [210, 189] width 13 height 18
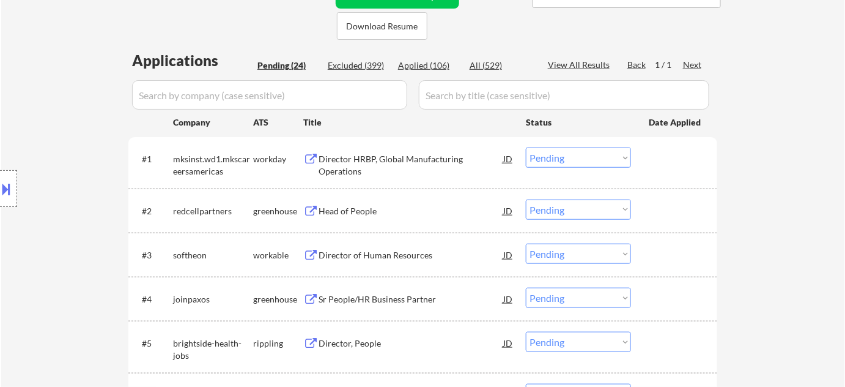
click at [27, 251] on div "Location Inclusions: Portland, OR Beaverton, OR Hillsboro, OR Tigard, OR Lake O…" at bounding box center [109, 188] width 219 height 227
click at [24, 251] on div "Location Inclusions: Portland, OR Beaverton, OR Hillsboro, OR Tigard, OR Lake O…" at bounding box center [109, 188] width 219 height 227
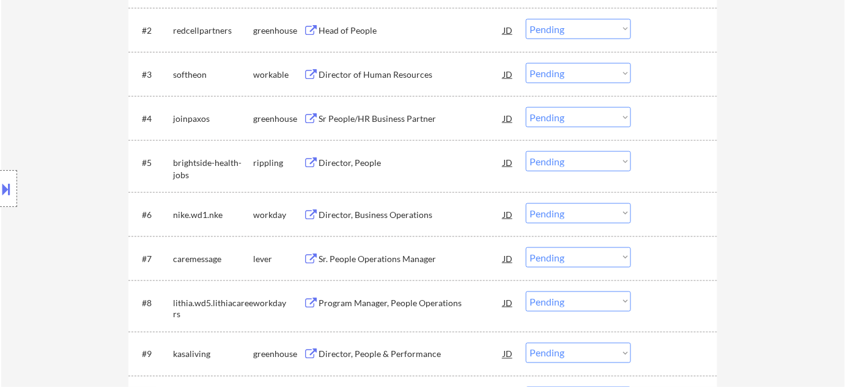
scroll to position [389, 0]
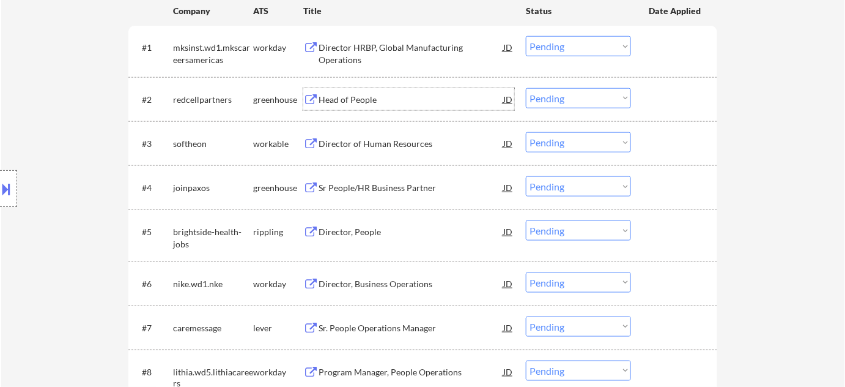
click at [349, 95] on div "Head of People" at bounding box center [411, 100] width 185 height 12
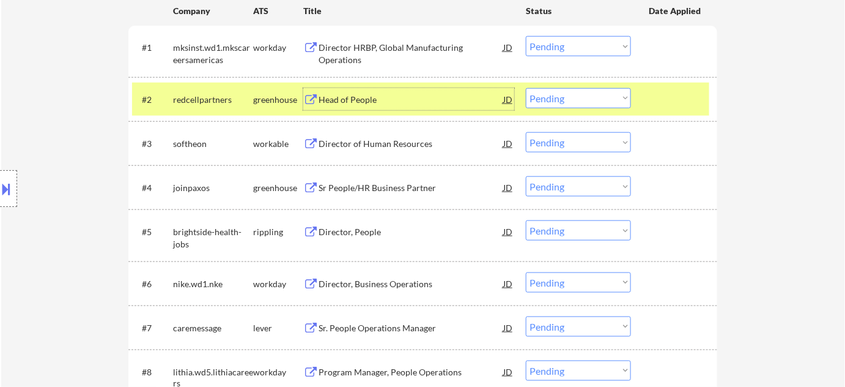
click at [372, 141] on div "Director of Human Resources" at bounding box center [411, 144] width 185 height 12
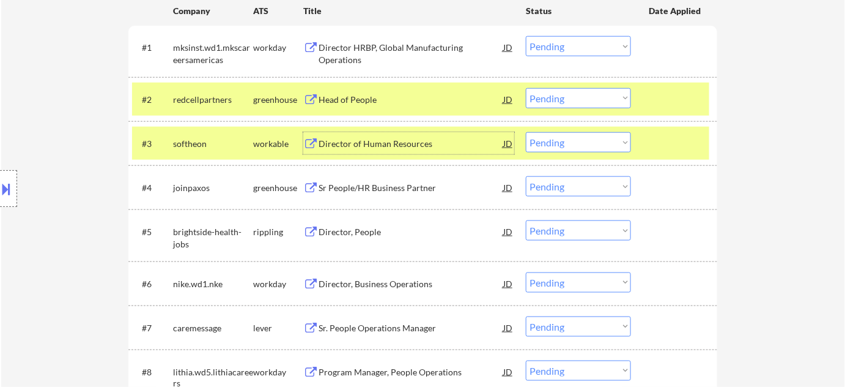
click at [333, 178] on div "Sr People/HR Business Partner" at bounding box center [411, 187] width 185 height 22
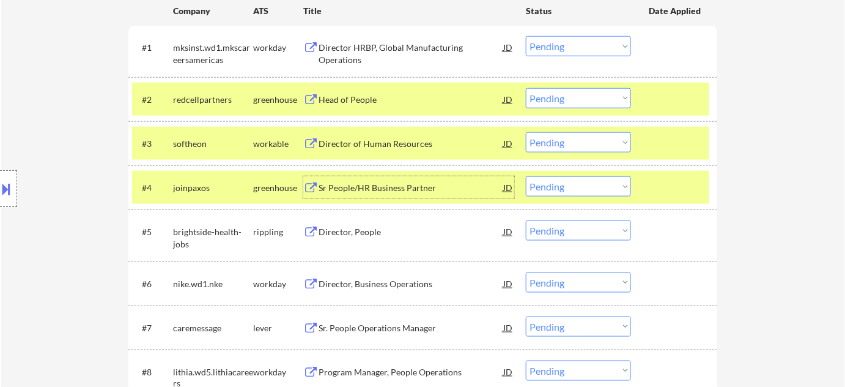
drag, startPoint x: 572, startPoint y: 185, endPoint x: 574, endPoint y: 194, distance: 8.8
click at [572, 185] on select "Choose an option... Pending Applied Excluded (Questions) Excluded (Expired) Exc…" at bounding box center [578, 186] width 105 height 20
click at [526, 176] on select "Choose an option... Pending Applied Excluded (Questions) Excluded (Expired) Exc…" at bounding box center [578, 186] width 105 height 20
select select ""pending""
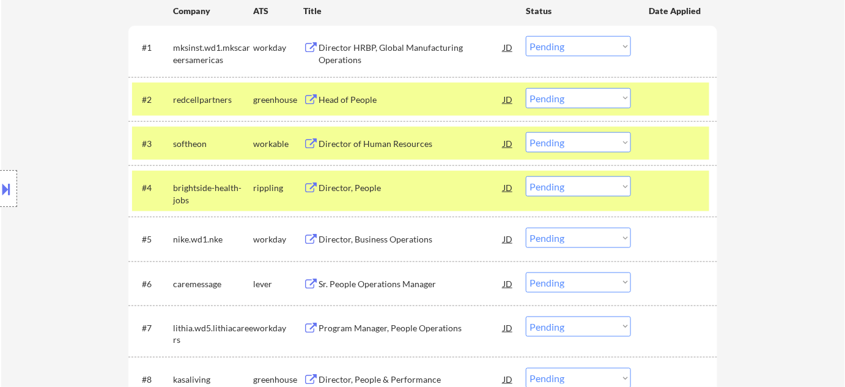
click at [602, 136] on select "Choose an option... Pending Applied Excluded (Questions) Excluded (Expired) Exc…" at bounding box center [578, 142] width 105 height 20
click at [526, 132] on select "Choose an option... Pending Applied Excluded (Questions) Excluded (Expired) Exc…" at bounding box center [578, 142] width 105 height 20
select select ""pending""
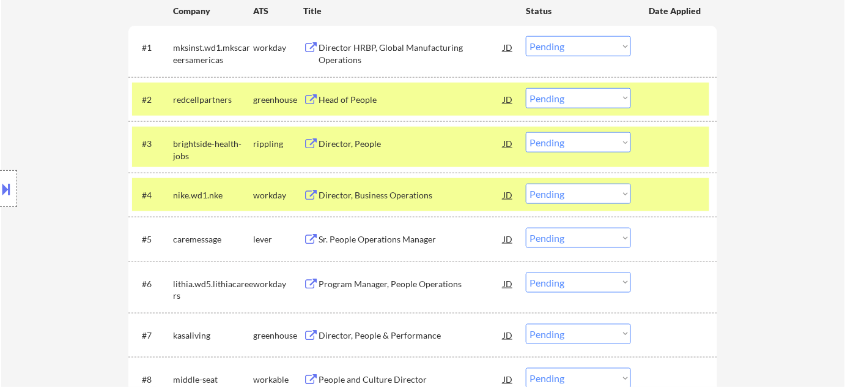
click at [572, 100] on select "Choose an option... Pending Applied Excluded (Questions) Excluded (Expired) Exc…" at bounding box center [578, 98] width 105 height 20
click at [526, 88] on select "Choose an option... Pending Applied Excluded (Questions) Excluded (Expired) Exc…" at bounding box center [578, 98] width 105 height 20
select select ""pending""
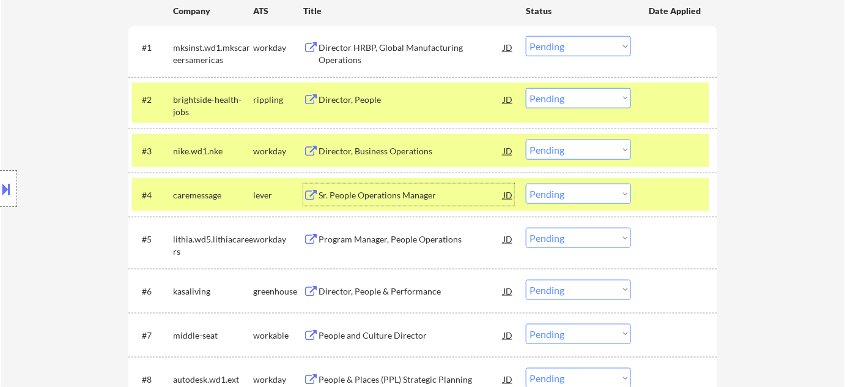
click at [355, 193] on div "Sr. People Operations Manager" at bounding box center [411, 195] width 185 height 12
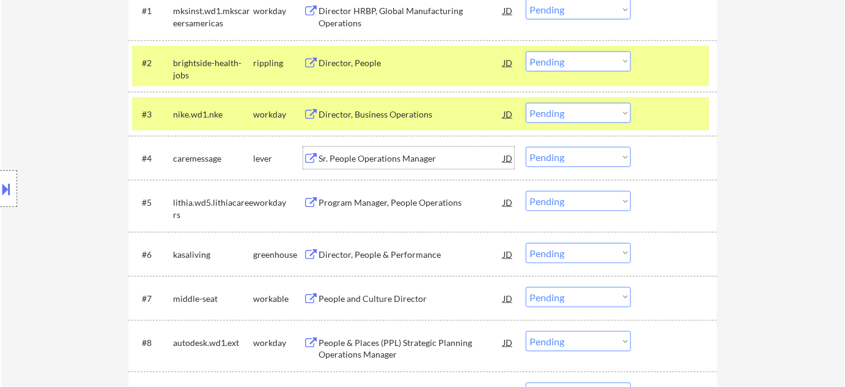
scroll to position [445, 0]
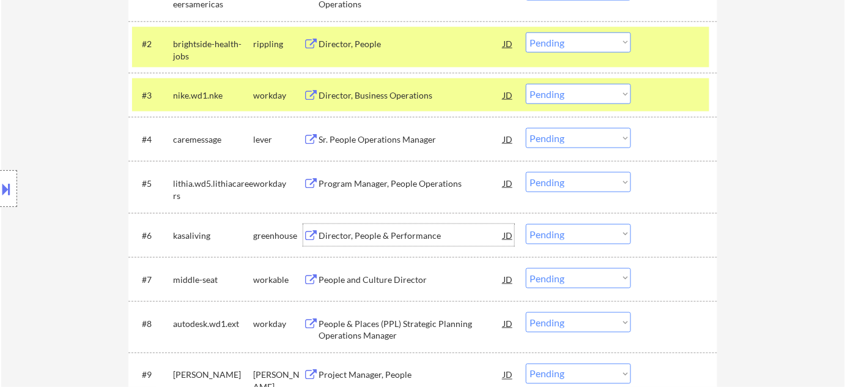
click at [367, 226] on div "Director, People & Performance" at bounding box center [411, 235] width 185 height 22
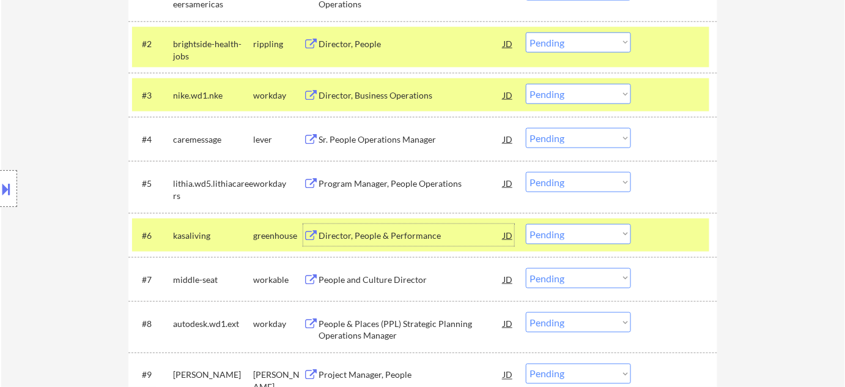
click at [382, 274] on div "People and Culture Director" at bounding box center [411, 279] width 185 height 12
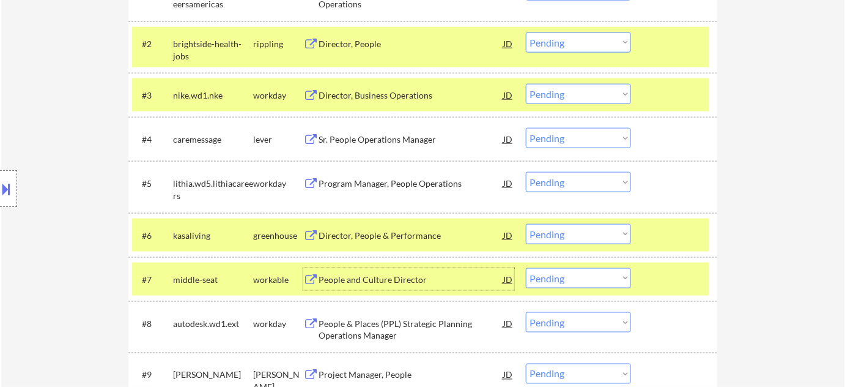
click at [596, 128] on select "Choose an option... Pending Applied Excluded (Questions) Excluded (Expired) Exc…" at bounding box center [578, 138] width 105 height 20
click at [526, 128] on select "Choose an option... Pending Applied Excluded (Questions) Excluded (Expired) Exc…" at bounding box center [578, 138] width 105 height 20
select select ""pending""
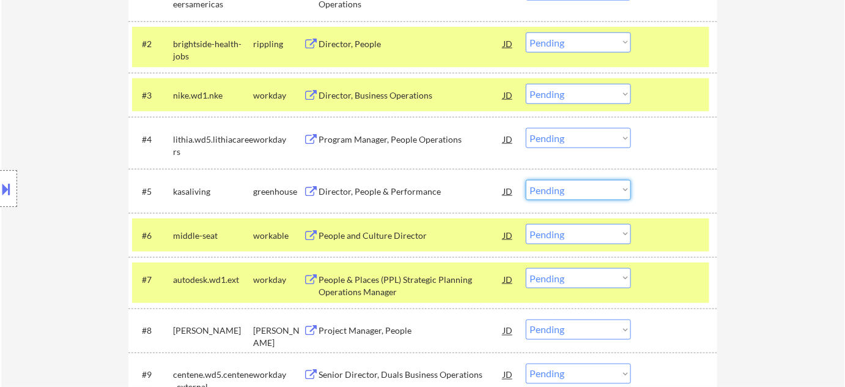
click at [570, 191] on select "Choose an option... Pending Applied Excluded (Questions) Excluded (Expired) Exc…" at bounding box center [578, 190] width 105 height 20
click at [526, 180] on select "Choose an option... Pending Applied Excluded (Questions) Excluded (Expired) Exc…" at bounding box center [578, 190] width 105 height 20
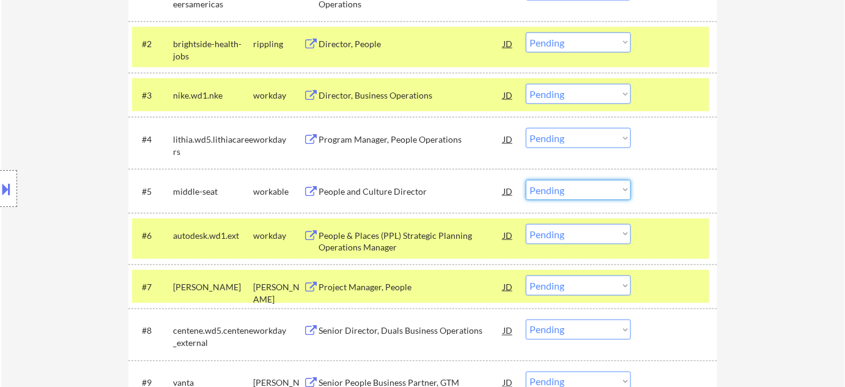
click at [558, 193] on select "Choose an option... Pending Applied Excluded (Questions) Excluded (Expired) Exc…" at bounding box center [578, 190] width 105 height 20
click at [526, 180] on select "Choose an option... Pending Applied Excluded (Questions) Excluded (Expired) Exc…" at bounding box center [578, 190] width 105 height 20
select select ""pending""
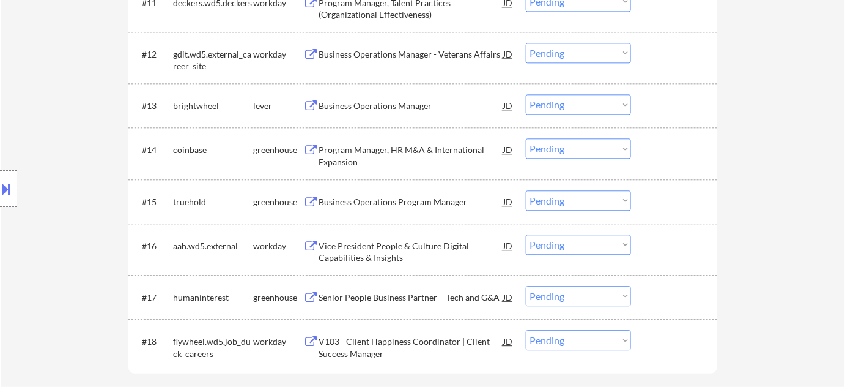
scroll to position [945, 0]
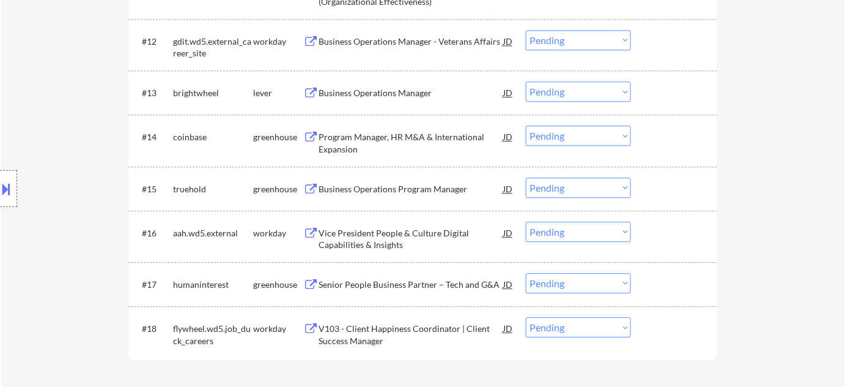
click at [385, 281] on div "Senior People Business Partner – Tech and G&A" at bounding box center [411, 284] width 185 height 12
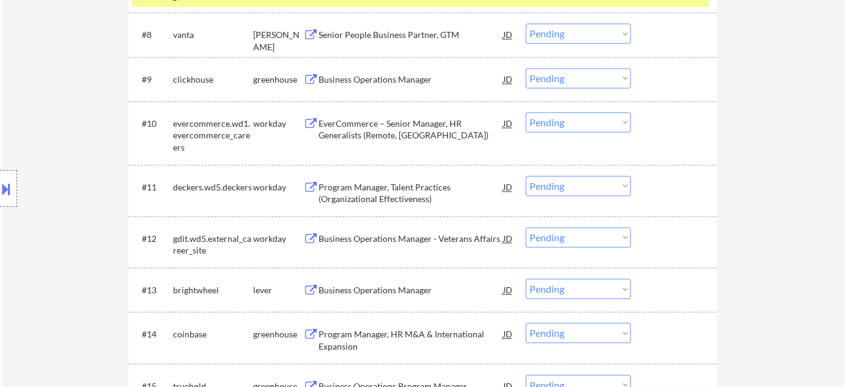
scroll to position [667, 0]
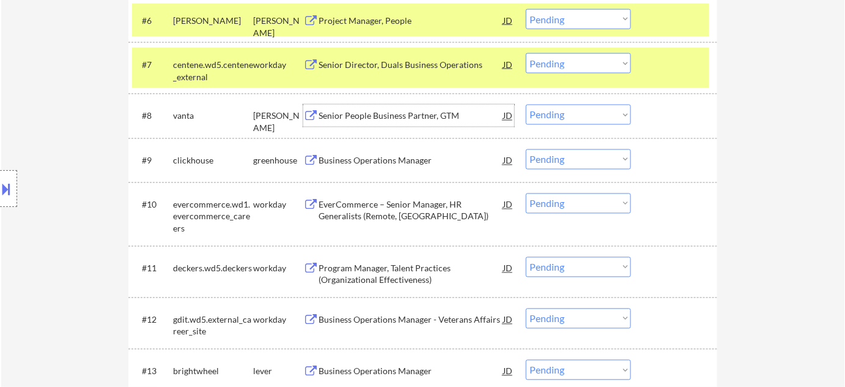
click at [347, 120] on div "Senior People Business Partner, GTM" at bounding box center [411, 116] width 185 height 12
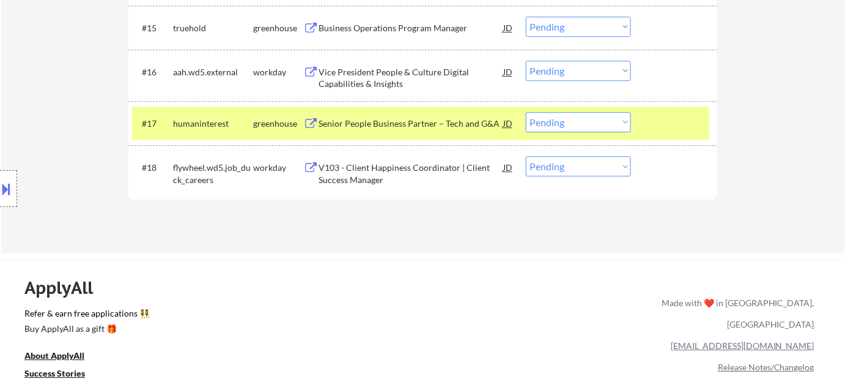
scroll to position [1112, 0]
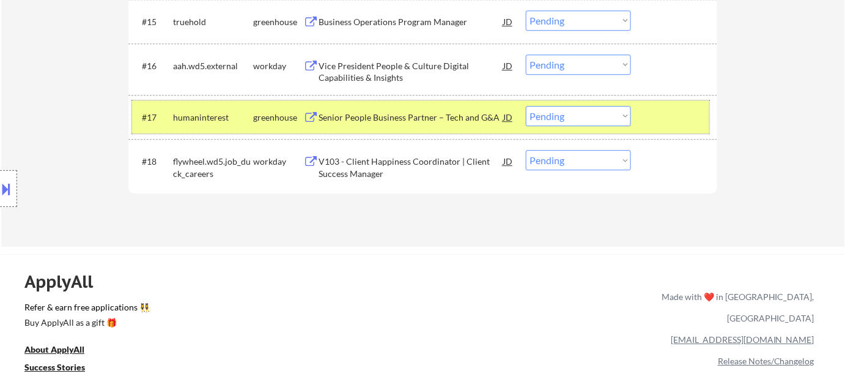
click at [579, 128] on div "#17 humaninterest greenhouse Senior People Business Partner – Tech and G&A JD C…" at bounding box center [421, 116] width 578 height 33
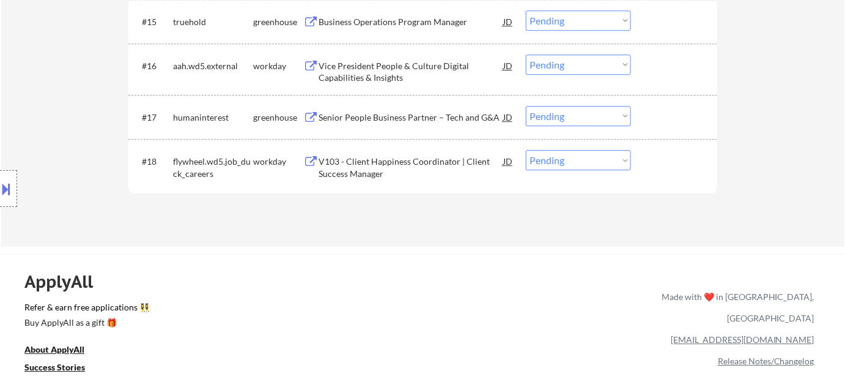
click at [595, 116] on select "Choose an option... Pending Applied Excluded (Questions) Excluded (Expired) Exc…" at bounding box center [578, 116] width 105 height 20
click at [526, 106] on select "Choose an option... Pending Applied Excluded (Questions) Excluded (Expired) Exc…" at bounding box center [578, 116] width 105 height 20
select select ""pending""
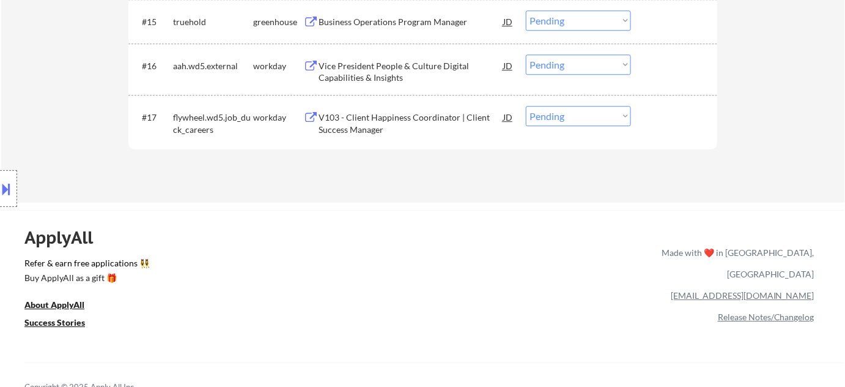
scroll to position [945, 0]
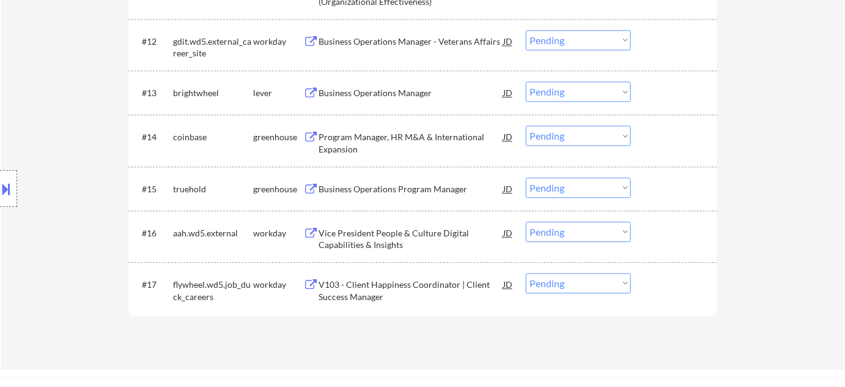
click at [410, 191] on div "Business Operations Program Manager" at bounding box center [411, 189] width 185 height 12
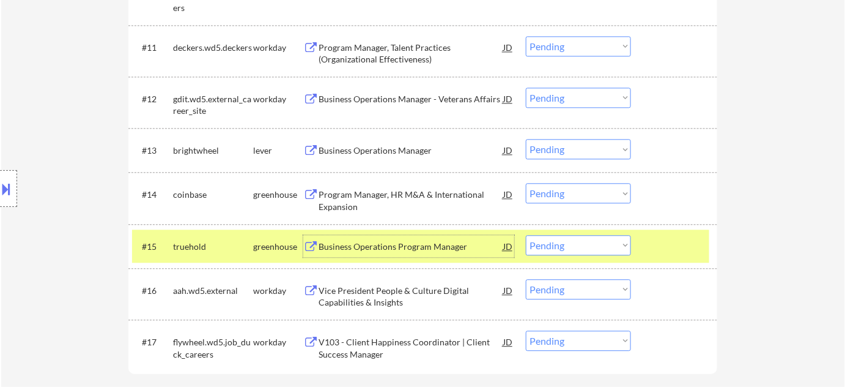
scroll to position [834, 0]
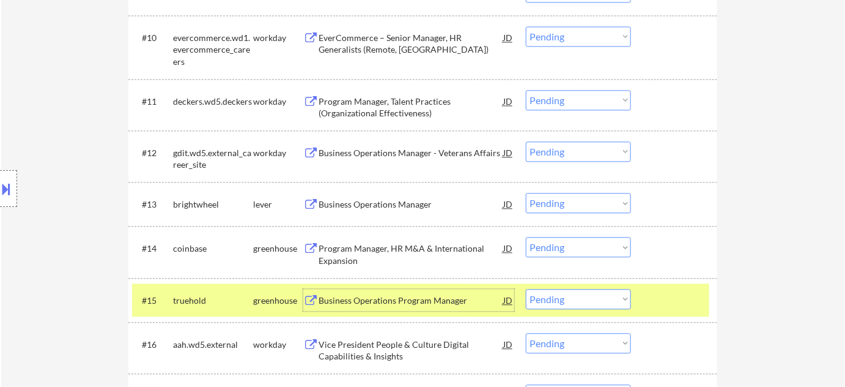
click at [382, 199] on div "Business Operations Manager" at bounding box center [411, 204] width 185 height 12
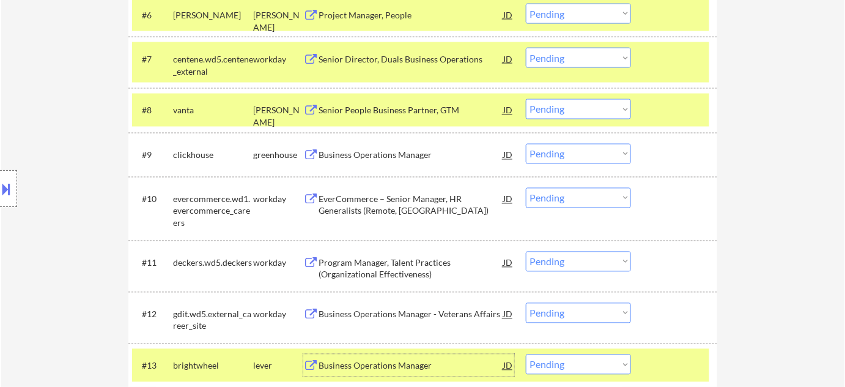
scroll to position [612, 0]
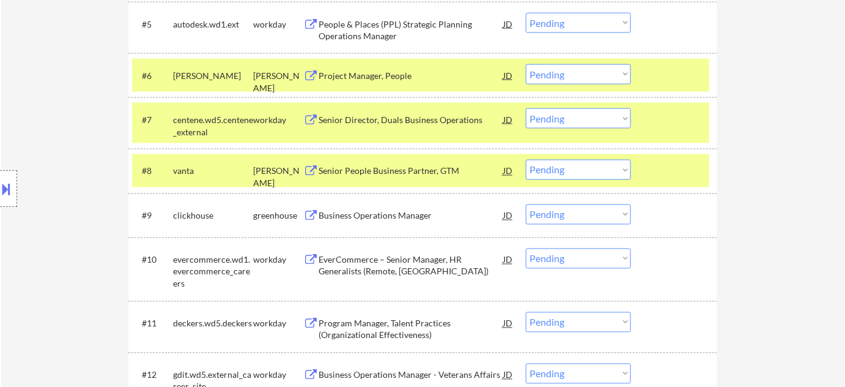
click at [573, 170] on select "Choose an option... Pending Applied Excluded (Questions) Excluded (Expired) Exc…" at bounding box center [578, 170] width 105 height 20
click at [526, 160] on select "Choose an option... Pending Applied Excluded (Questions) Excluded (Expired) Exc…" at bounding box center [578, 170] width 105 height 20
select select ""pending""
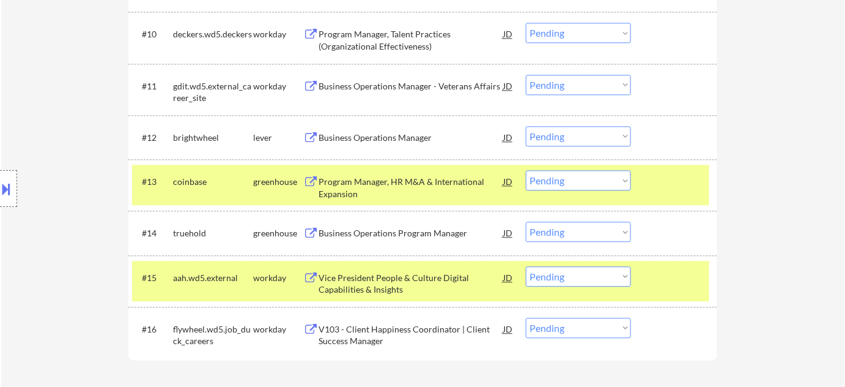
scroll to position [889, 0]
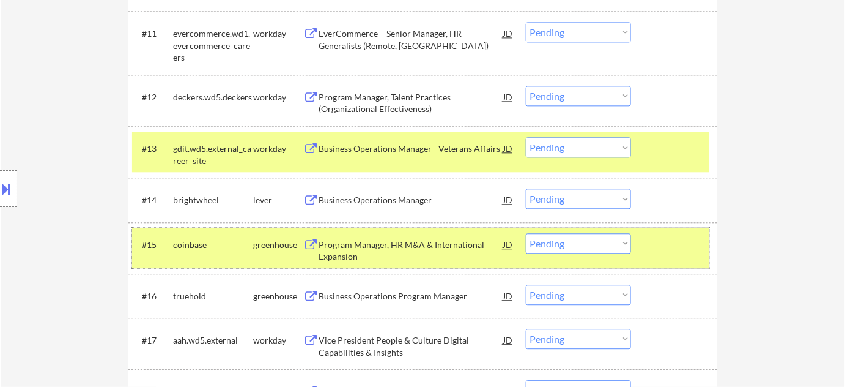
click at [554, 292] on select "Choose an option... Pending Applied Excluded (Questions) Excluded (Expired) Exc…" at bounding box center [578, 294] width 105 height 20
click at [526, 284] on select "Choose an option... Pending Applied Excluded (Questions) Excluded (Expired) Exc…" at bounding box center [578, 294] width 105 height 20
select select ""pending""
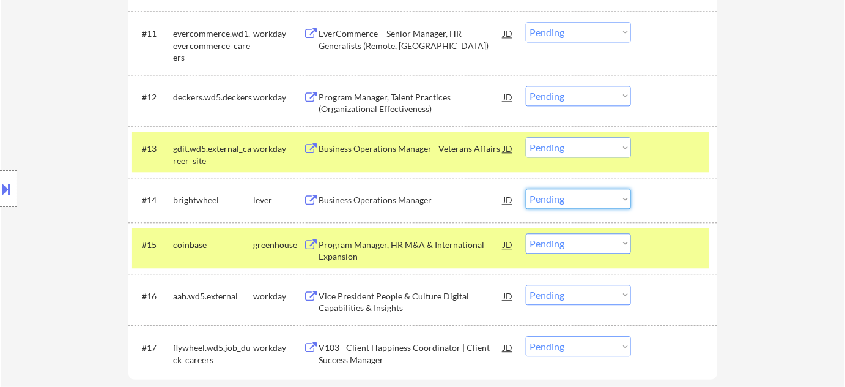
click at [565, 205] on select "Choose an option... Pending Applied Excluded (Questions) Excluded (Expired) Exc…" at bounding box center [578, 198] width 105 height 20
click at [526, 188] on select "Choose an option... Pending Applied Excluded (Questions) Excluded (Expired) Exc…" at bounding box center [578, 198] width 105 height 20
select select ""pending""
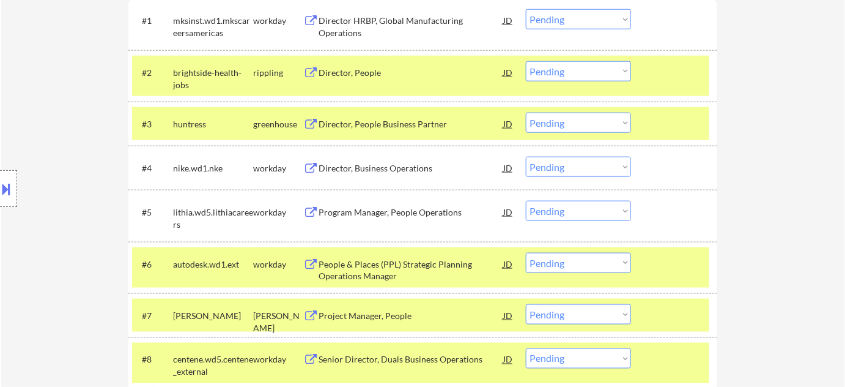
scroll to position [389, 0]
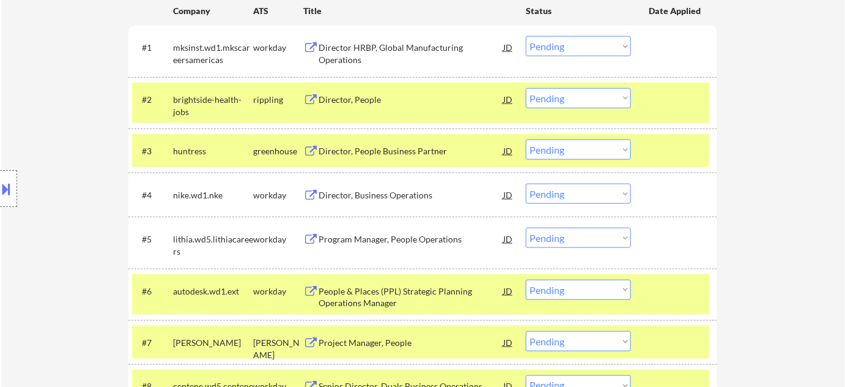
click at [368, 95] on div "Director, People" at bounding box center [411, 100] width 185 height 12
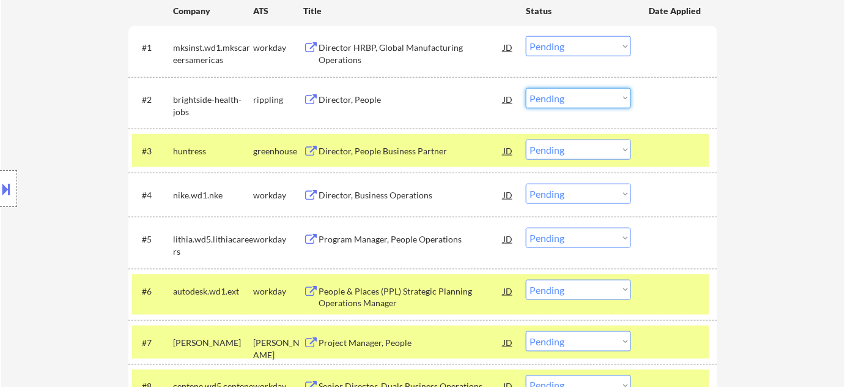
click at [596, 98] on select "Choose an option... Pending Applied Excluded (Questions) Excluded (Expired) Exc…" at bounding box center [578, 98] width 105 height 20
click at [526, 88] on select "Choose an option... Pending Applied Excluded (Questions) Excluded (Expired) Exc…" at bounding box center [578, 98] width 105 height 20
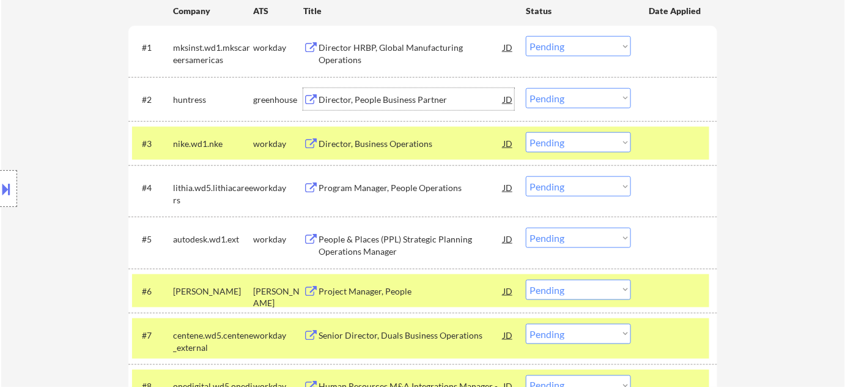
click at [396, 91] on div "Director, People Business Partner" at bounding box center [411, 99] width 185 height 22
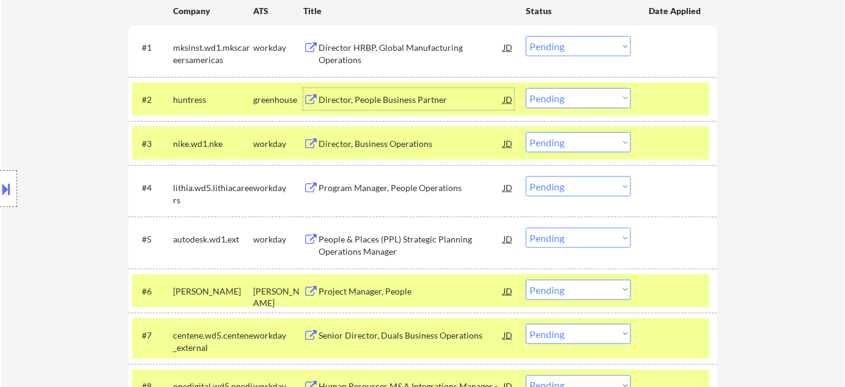
click at [398, 45] on div "Director HRBP, Global Manufacturing Operations" at bounding box center [411, 54] width 185 height 24
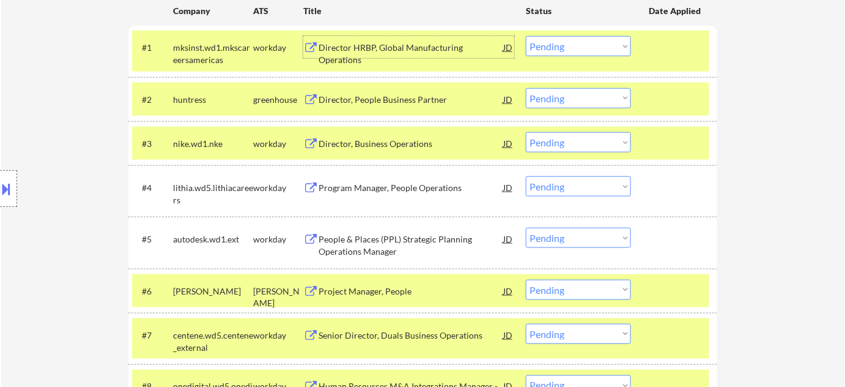
click at [605, 93] on select "Choose an option... Pending Applied Excluded (Questions) Excluded (Expired) Exc…" at bounding box center [578, 98] width 105 height 20
click at [526, 88] on select "Choose an option... Pending Applied Excluded (Questions) Excluded (Expired) Exc…" at bounding box center [578, 98] width 105 height 20
select select ""pending""
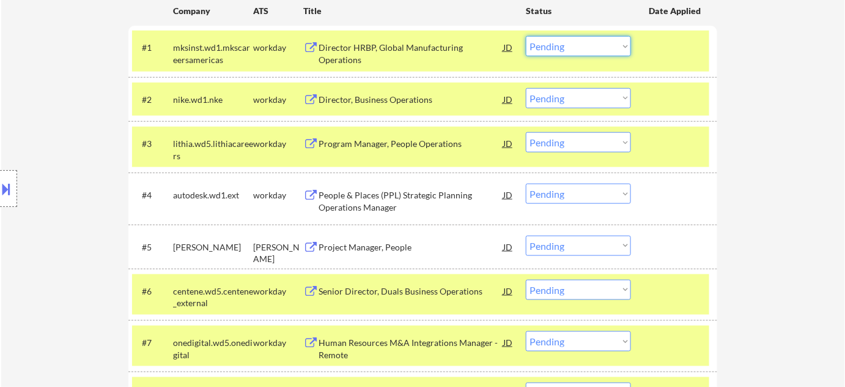
click at [571, 48] on select "Choose an option... Pending Applied Excluded (Questions) Excluded (Expired) Exc…" at bounding box center [578, 46] width 105 height 20
click at [526, 36] on select "Choose an option... Pending Applied Excluded (Questions) Excluded (Expired) Exc…" at bounding box center [578, 46] width 105 height 20
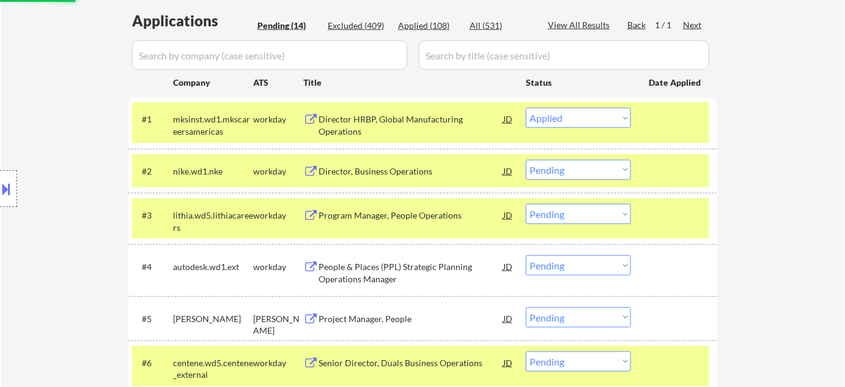
scroll to position [222, 0]
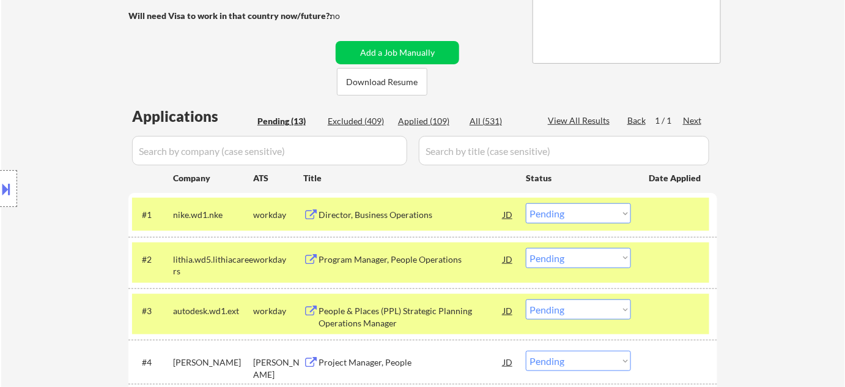
click at [379, 210] on div "Director, Business Operations" at bounding box center [411, 215] width 185 height 12
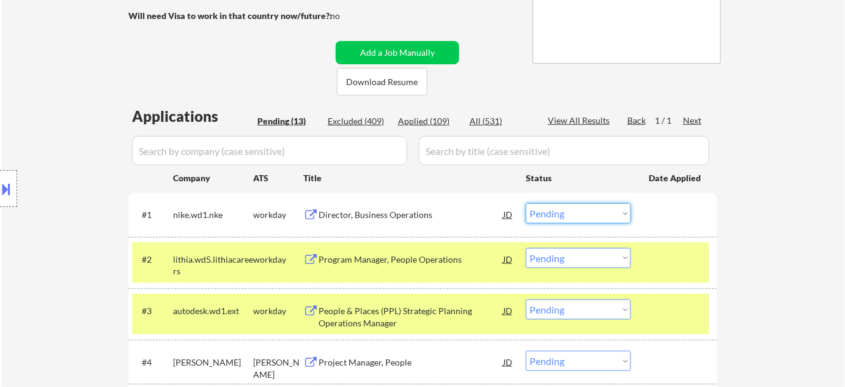
click at [610, 204] on select "Choose an option... Pending Applied Excluded (Questions) Excluded (Expired) Exc…" at bounding box center [578, 213] width 105 height 20
click at [526, 203] on select "Choose an option... Pending Applied Excluded (Questions) Excluded (Expired) Exc…" at bounding box center [578, 213] width 105 height 20
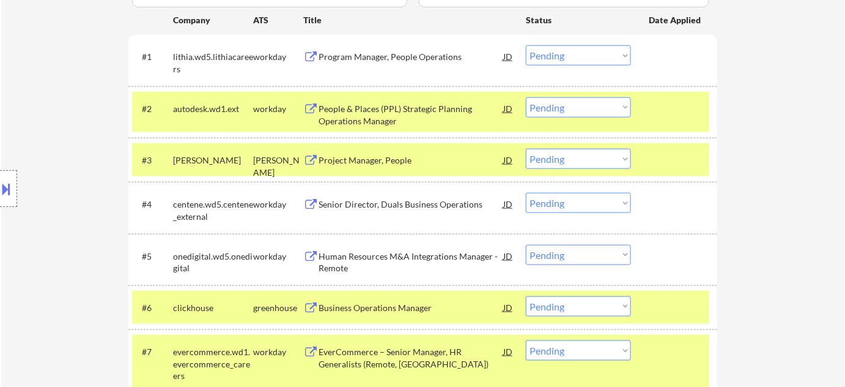
scroll to position [333, 0]
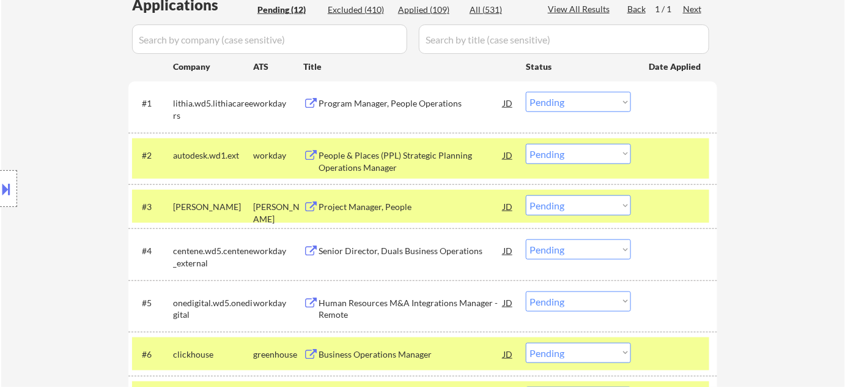
click at [371, 102] on div "Program Manager, People Operations" at bounding box center [411, 103] width 185 height 12
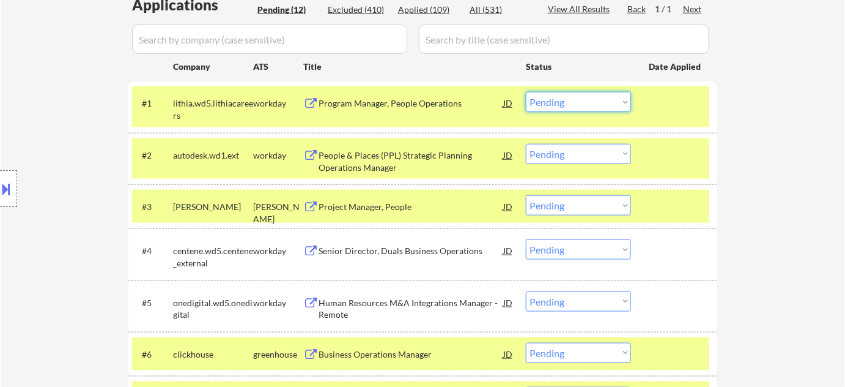
drag, startPoint x: 612, startPoint y: 97, endPoint x: 613, endPoint y: 108, distance: 11.0
click at [612, 97] on select "Choose an option... Pending Applied Excluded (Questions) Excluded (Expired) Exc…" at bounding box center [578, 102] width 105 height 20
click at [526, 92] on select "Choose an option... Pending Applied Excluded (Questions) Excluded (Expired) Exc…" at bounding box center [578, 102] width 105 height 20
click at [358, 154] on div "People & Places (PPL) Strategic Planning Operations Manager" at bounding box center [411, 161] width 185 height 24
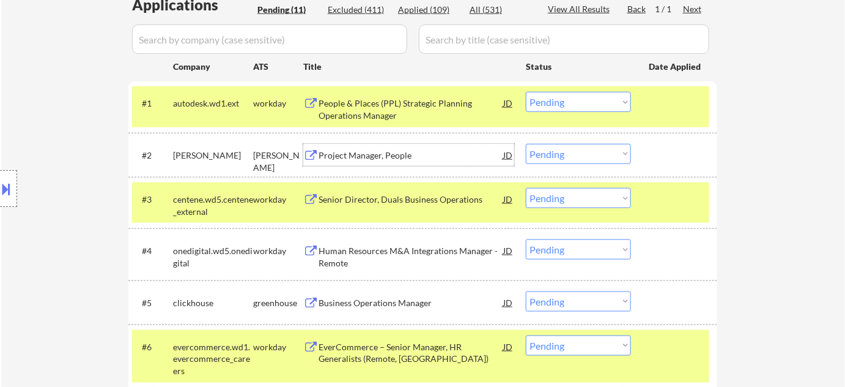
click at [560, 98] on select "Choose an option... Pending Applied Excluded (Questions) Excluded (Expired) Exc…" at bounding box center [578, 102] width 105 height 20
click at [612, 98] on select "Choose an option... Pending Applied Excluded (Questions) Excluded (Expired) Exc…" at bounding box center [578, 102] width 105 height 20
click at [526, 92] on select "Choose an option... Pending Applied Excluded (Questions) Excluded (Expired) Exc…" at bounding box center [578, 102] width 105 height 20
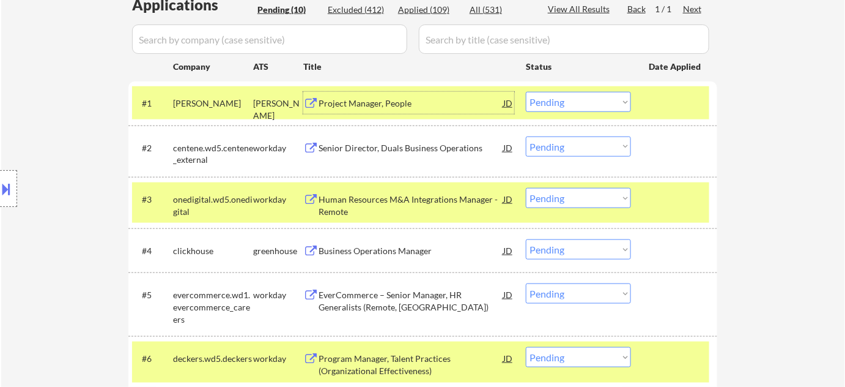
click at [349, 102] on div "Project Manager, People" at bounding box center [411, 103] width 185 height 12
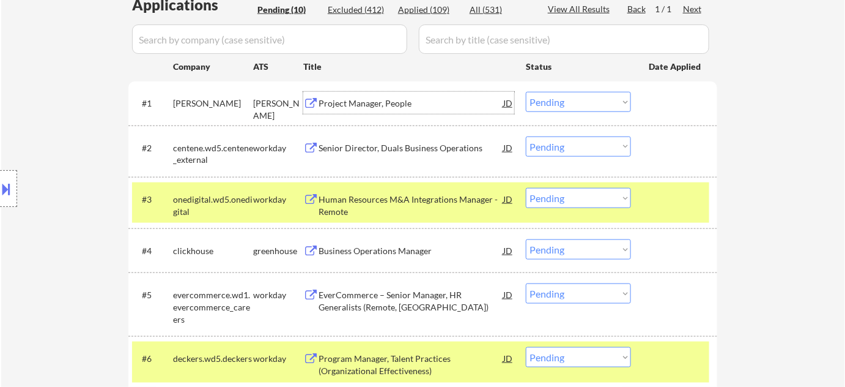
click at [569, 112] on div "#1 deel ashby Project Manager, People JD Choose an option... Pending Applied Ex…" at bounding box center [421, 102] width 578 height 33
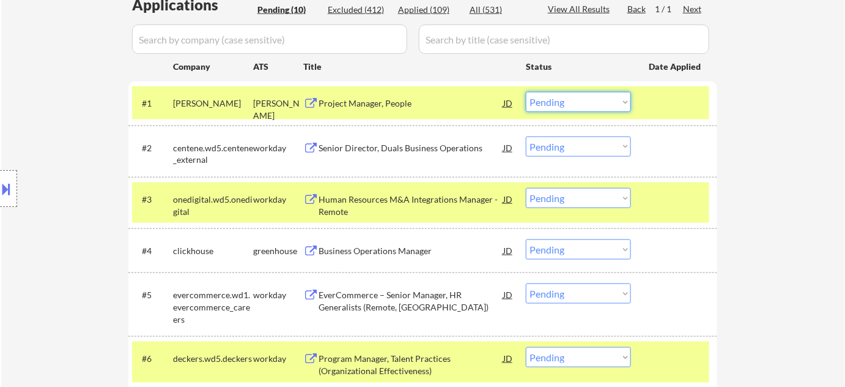
click at [593, 106] on select "Choose an option... Pending Applied Excluded (Questions) Excluded (Expired) Exc…" at bounding box center [578, 102] width 105 height 20
click at [526, 92] on select "Choose an option... Pending Applied Excluded (Questions) Excluded (Expired) Exc…" at bounding box center [578, 102] width 105 height 20
select select ""pending""
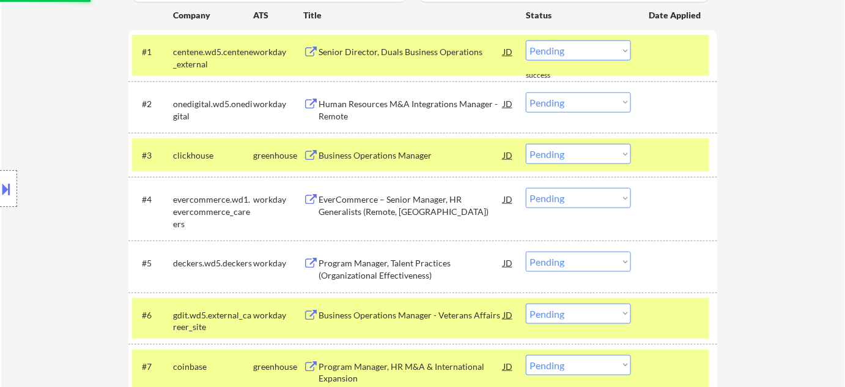
scroll to position [445, 0]
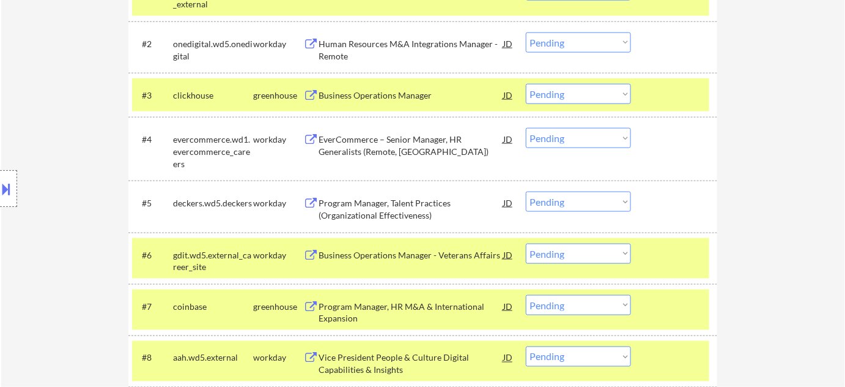
click at [382, 87] on div "Business Operations Manager" at bounding box center [411, 95] width 185 height 22
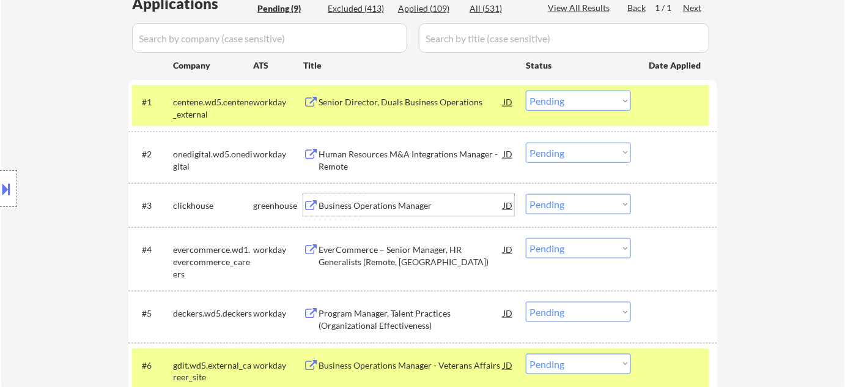
scroll to position [333, 0]
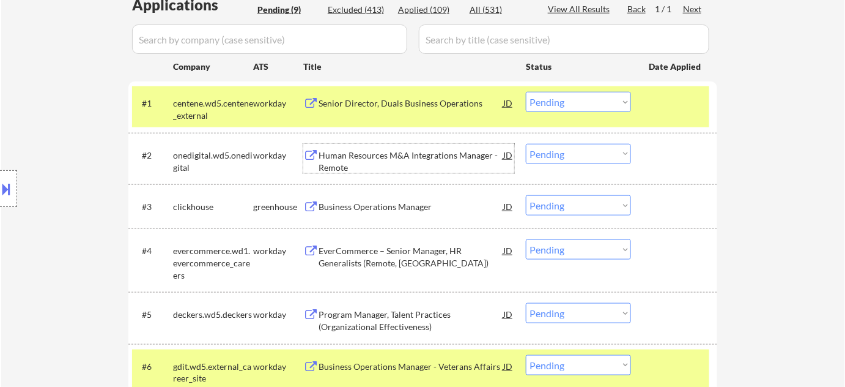
click at [334, 160] on div "Human Resources M&A Integrations Manager - Remote" at bounding box center [411, 161] width 185 height 24
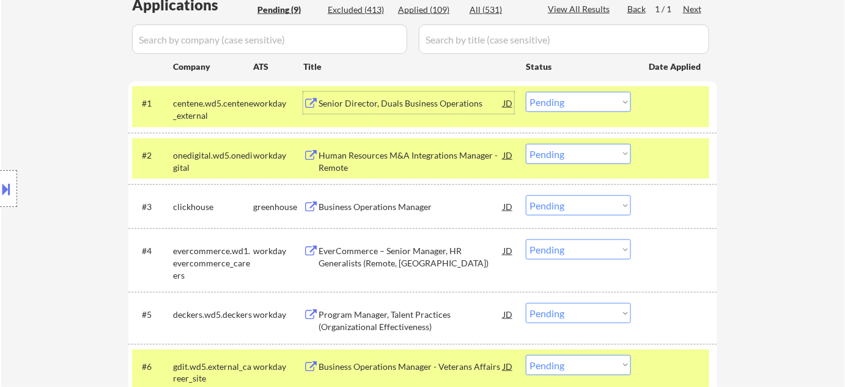
click at [384, 108] on div "Senior Director, Duals Business Operations" at bounding box center [411, 103] width 185 height 12
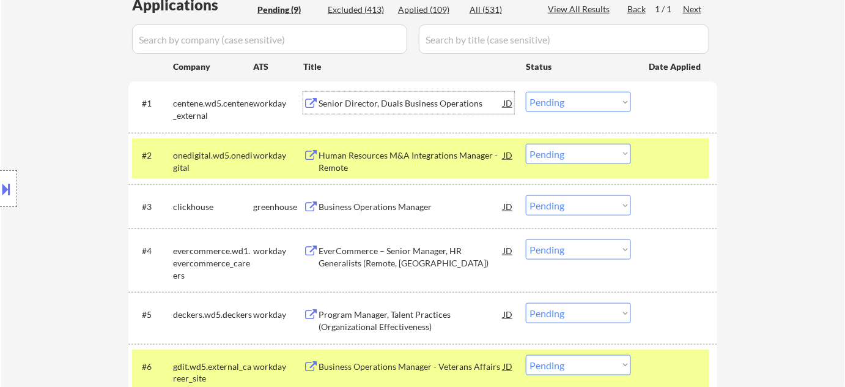
click at [608, 205] on select "Choose an option... Pending Applied Excluded (Questions) Excluded (Expired) Exc…" at bounding box center [578, 205] width 105 height 20
click at [526, 195] on select "Choose an option... Pending Applied Excluded (Questions) Excluded (Expired) Exc…" at bounding box center [578, 205] width 105 height 20
select select ""pending""
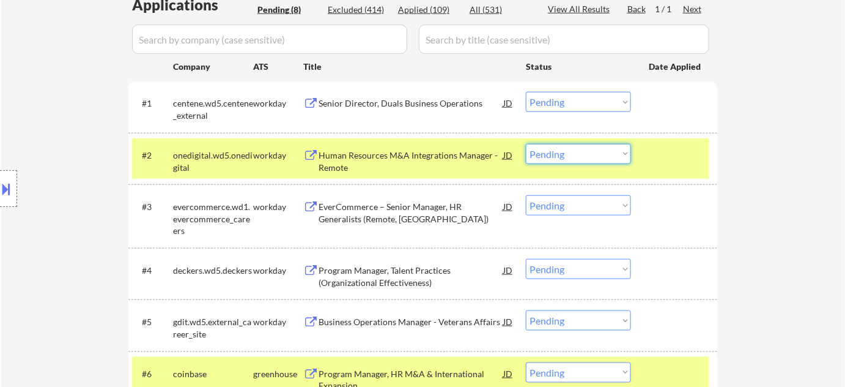
drag, startPoint x: 602, startPoint y: 154, endPoint x: 605, endPoint y: 160, distance: 6.8
click at [602, 154] on select "Choose an option... Pending Applied Excluded (Questions) Excluded (Expired) Exc…" at bounding box center [578, 154] width 105 height 20
click at [526, 144] on select "Choose an option... Pending Applied Excluded (Questions) Excluded (Expired) Exc…" at bounding box center [578, 154] width 105 height 20
select select ""pending""
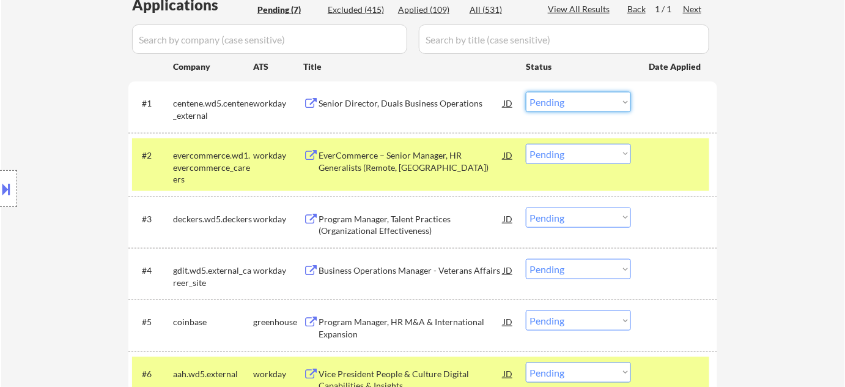
click at [579, 105] on select "Choose an option... Pending Applied Excluded (Questions) Excluded (Expired) Exc…" at bounding box center [578, 102] width 105 height 20
click at [526, 92] on select "Choose an option... Pending Applied Excluded (Questions) Excluded (Expired) Exc…" at bounding box center [578, 102] width 105 height 20
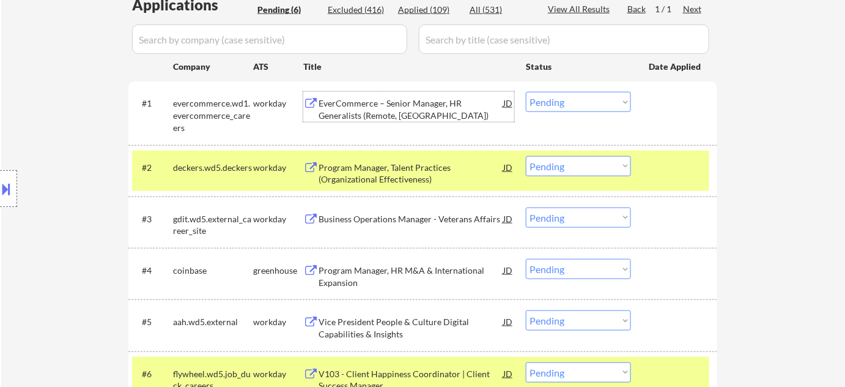
click at [379, 115] on div "EverCommerce – Senior Manager, HR Generalists (Remote, US)" at bounding box center [411, 109] width 185 height 24
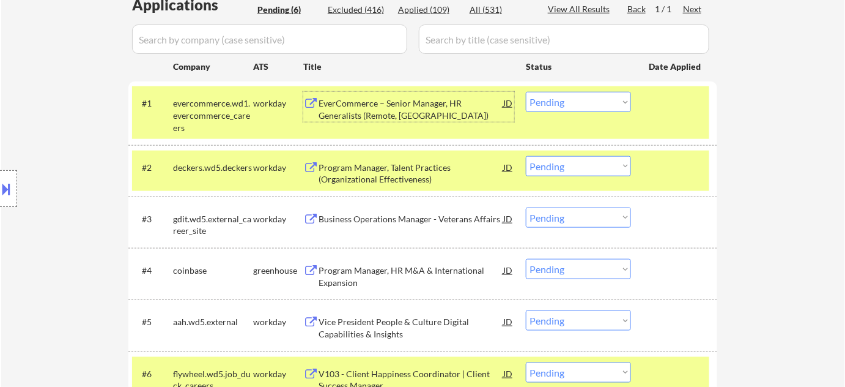
click at [400, 173] on div "Program Manager, Talent Practices (Organizational Effectiveness)" at bounding box center [411, 174] width 185 height 24
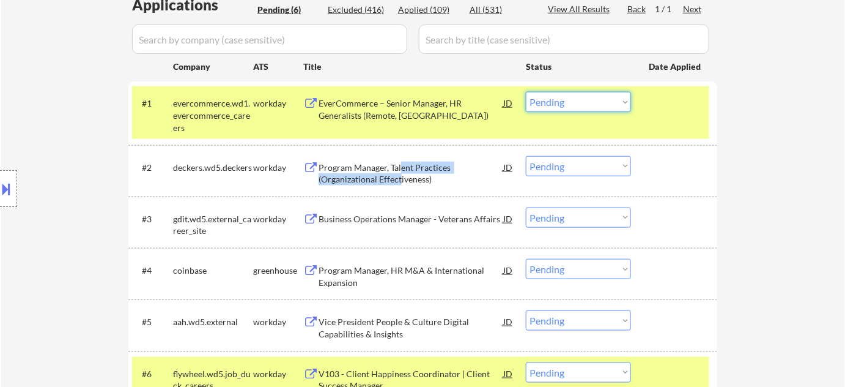
drag, startPoint x: 612, startPoint y: 99, endPoint x: 612, endPoint y: 109, distance: 9.8
click at [612, 99] on select "Choose an option... Pending Applied Excluded (Questions) Excluded (Expired) Exc…" at bounding box center [578, 102] width 105 height 20
click at [526, 92] on select "Choose an option... Pending Applied Excluded (Questions) Excluded (Expired) Exc…" at bounding box center [578, 102] width 105 height 20
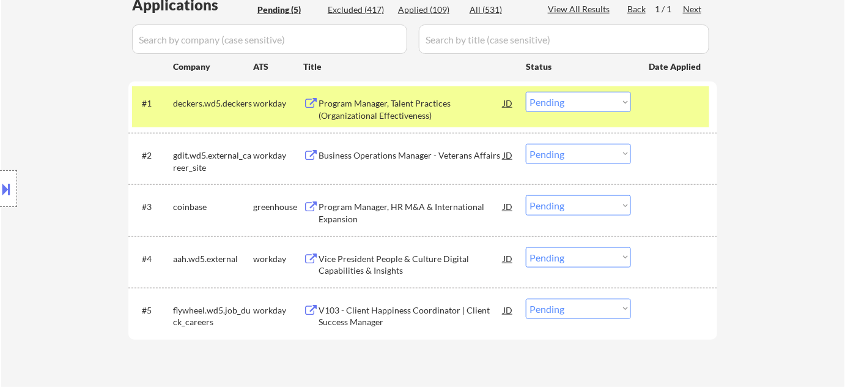
click at [608, 100] on select "Choose an option... Pending Applied Excluded (Questions) Excluded (Expired) Exc…" at bounding box center [578, 102] width 105 height 20
click at [526, 92] on select "Choose an option... Pending Applied Excluded (Questions) Excluded (Expired) Exc…" at bounding box center [578, 102] width 105 height 20
select select ""pending""
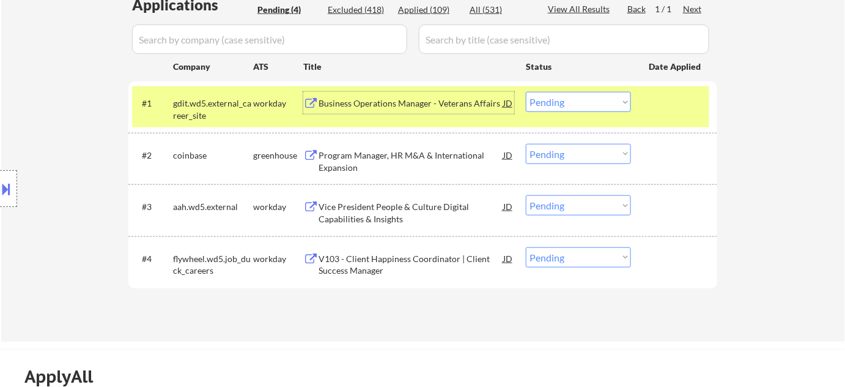
click at [377, 104] on div "Business Operations Manager - Veterans Affairs" at bounding box center [411, 103] width 185 height 12
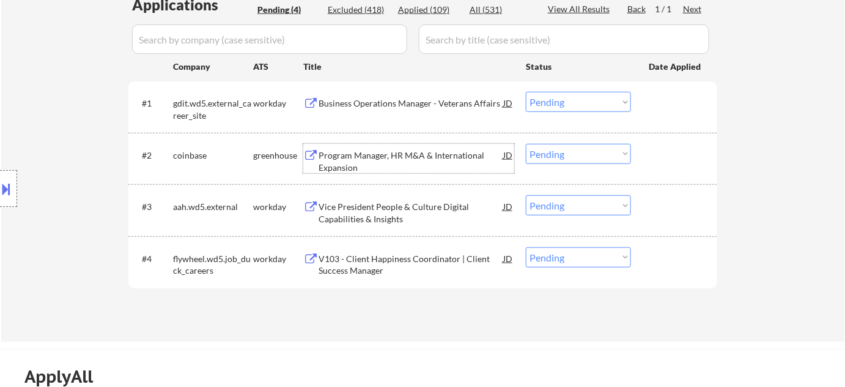
click at [351, 155] on div "Program Manager, HR M&A & International Expansion" at bounding box center [411, 161] width 185 height 24
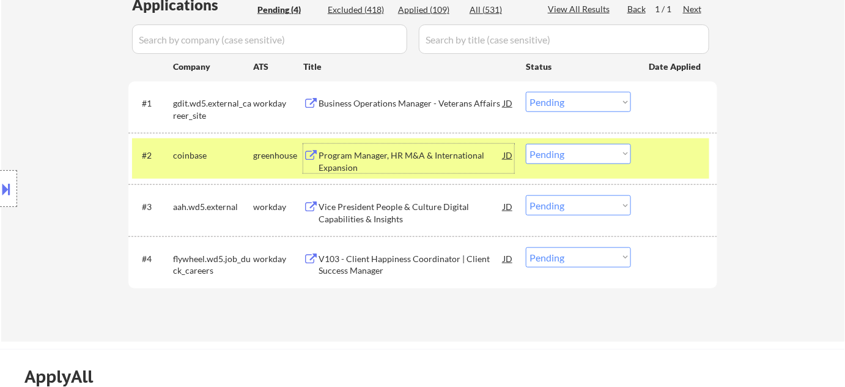
click at [351, 218] on div "Vice President People & Culture Digital Capabilities & Insights" at bounding box center [411, 213] width 185 height 24
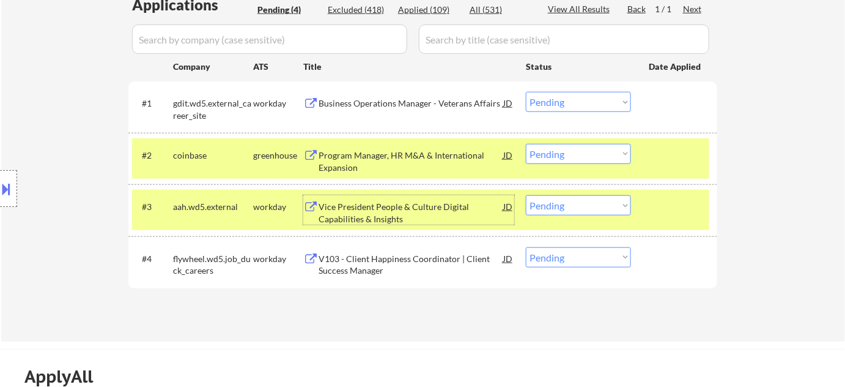
click at [343, 264] on div "V103 - Client Happiness Coordinator | Client Success Manager" at bounding box center [411, 265] width 185 height 24
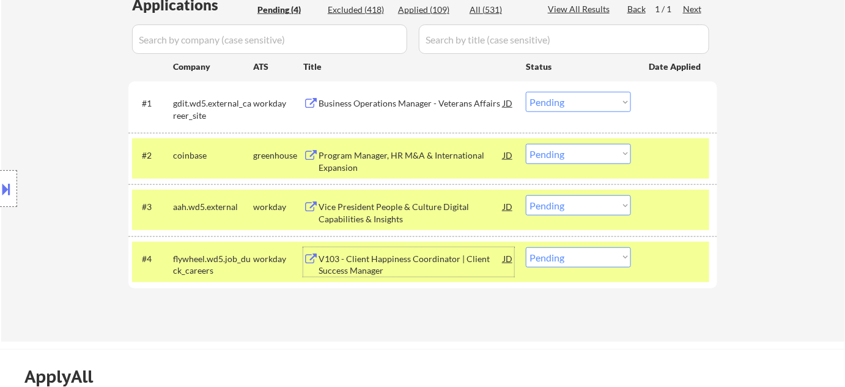
click at [568, 251] on select "Choose an option... Pending Applied Excluded (Questions) Excluded (Expired) Exc…" at bounding box center [578, 257] width 105 height 20
select select ""excluded__bad_match_""
click at [526, 247] on select "Choose an option... Pending Applied Excluded (Questions) Excluded (Expired) Exc…" at bounding box center [578, 257] width 105 height 20
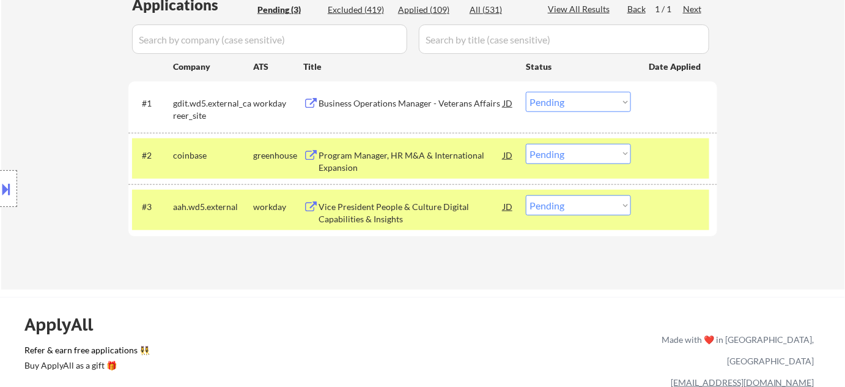
click at [608, 94] on select "Choose an option... Pending Applied Excluded (Questions) Excluded (Expired) Exc…" at bounding box center [578, 102] width 105 height 20
click at [526, 92] on select "Choose an option... Pending Applied Excluded (Questions) Excluded (Expired) Exc…" at bounding box center [578, 102] width 105 height 20
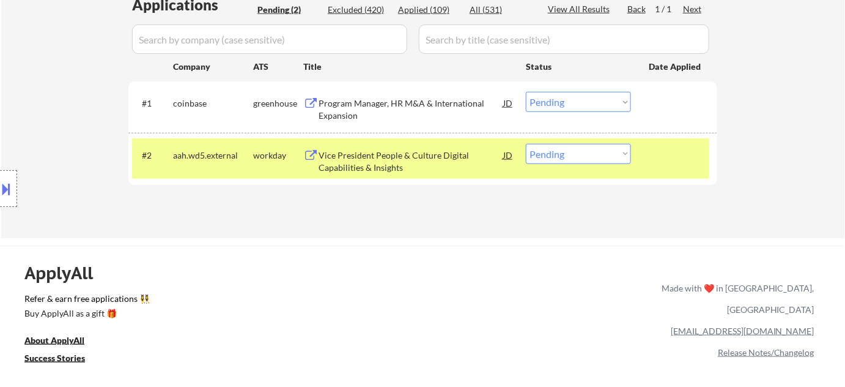
click at [604, 84] on div "#1 coinbase greenhouse Program Manager, HR M&A & International Expansion JD Cho…" at bounding box center [422, 106] width 589 height 51
drag, startPoint x: 600, startPoint y: 102, endPoint x: 600, endPoint y: 110, distance: 8.0
click at [600, 102] on select "Choose an option... Pending Applied Excluded (Questions) Excluded (Expired) Exc…" at bounding box center [578, 102] width 105 height 20
click at [526, 92] on select "Choose an option... Pending Applied Excluded (Questions) Excluded (Expired) Exc…" at bounding box center [578, 102] width 105 height 20
select select ""pending""
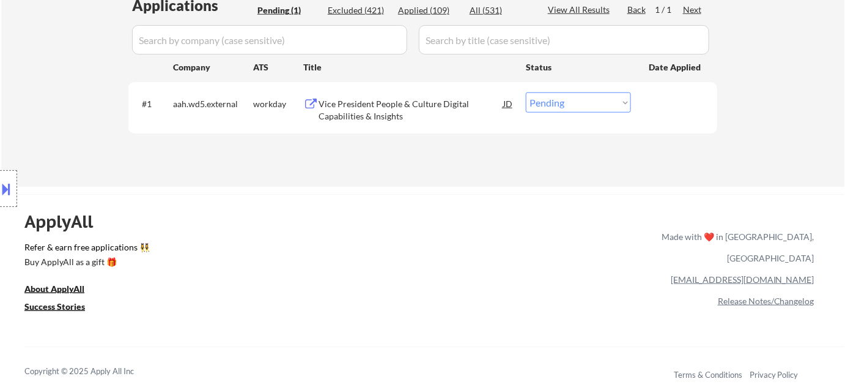
scroll to position [222, 0]
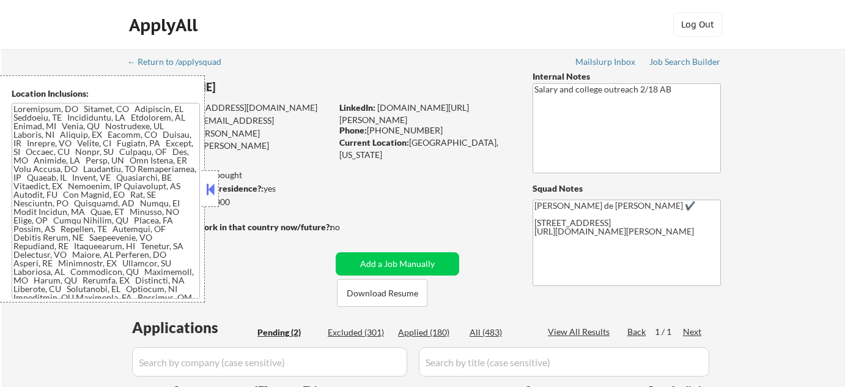
select select ""pending""
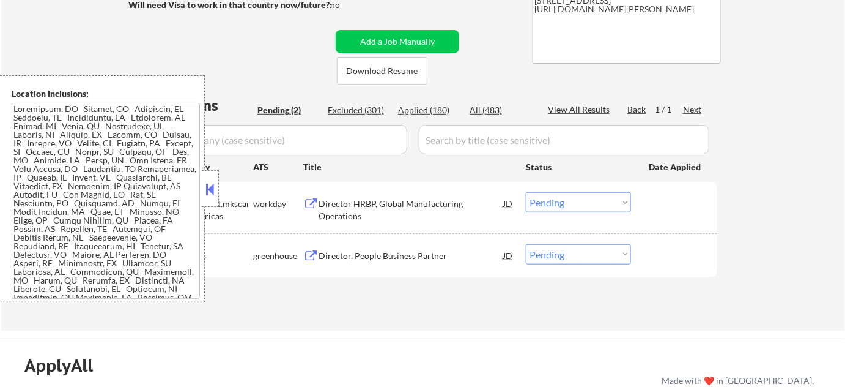
drag, startPoint x: 212, startPoint y: 185, endPoint x: 442, endPoint y: 141, distance: 234.2
click at [212, 185] on button at bounding box center [210, 189] width 13 height 18
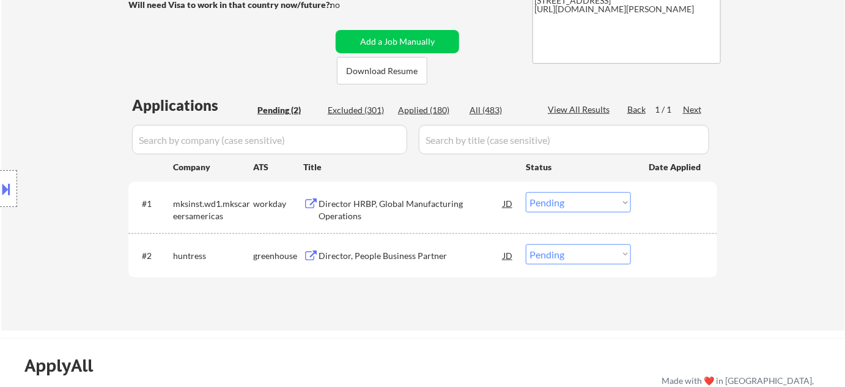
click at [439, 108] on div "Applied (180)" at bounding box center [428, 110] width 61 height 12
select select ""applied""
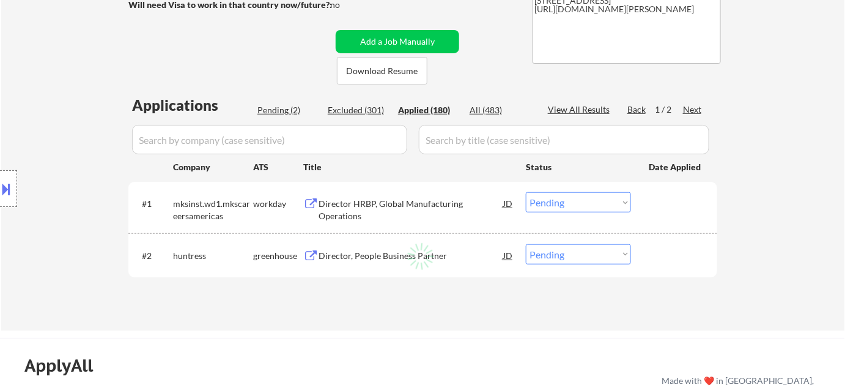
select select ""applied""
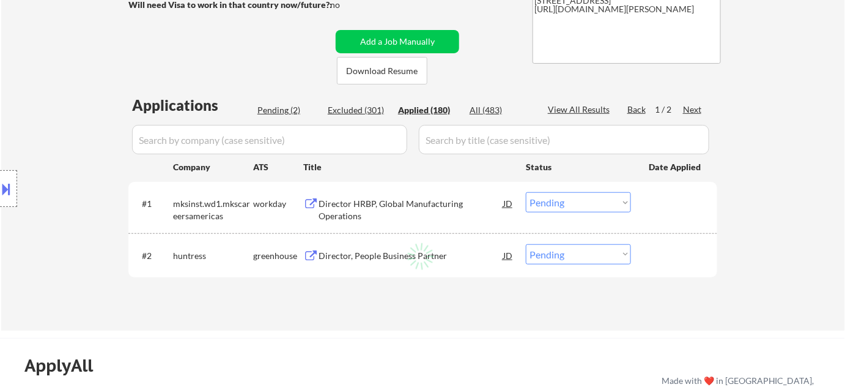
select select ""applied""
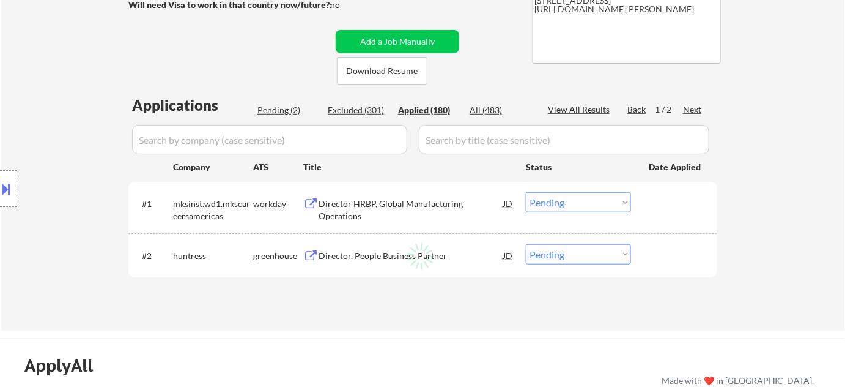
select select ""applied""
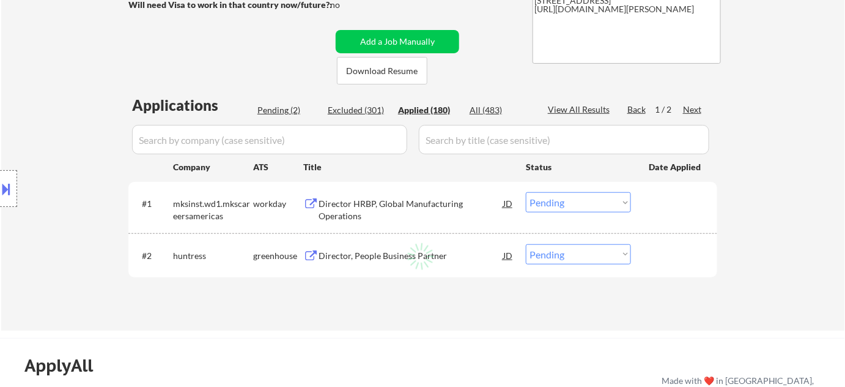
select select ""applied""
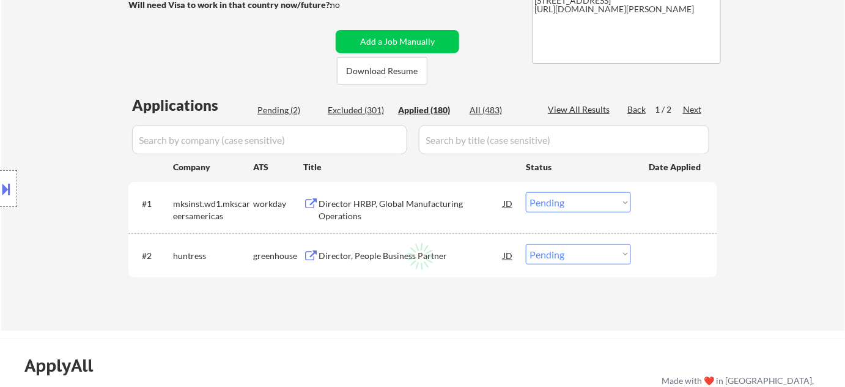
select select ""applied""
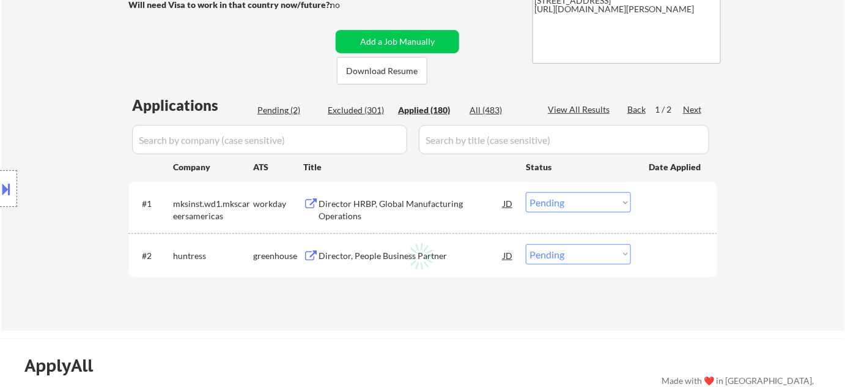
select select ""applied""
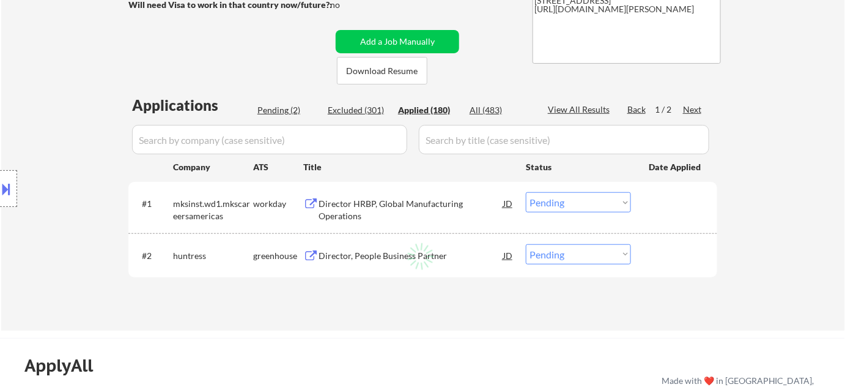
select select ""applied""
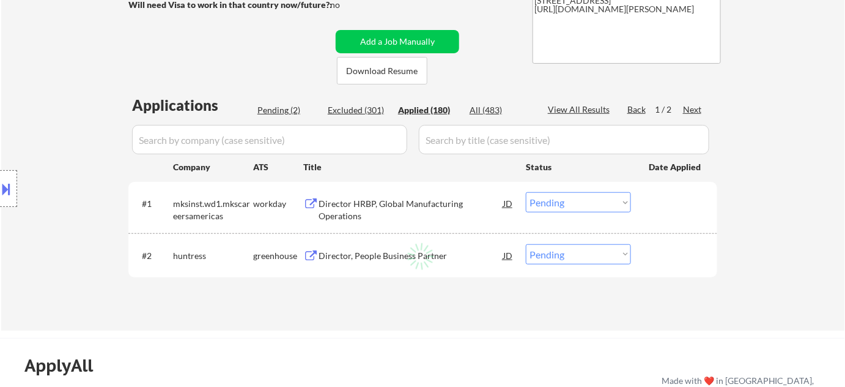
select select ""applied""
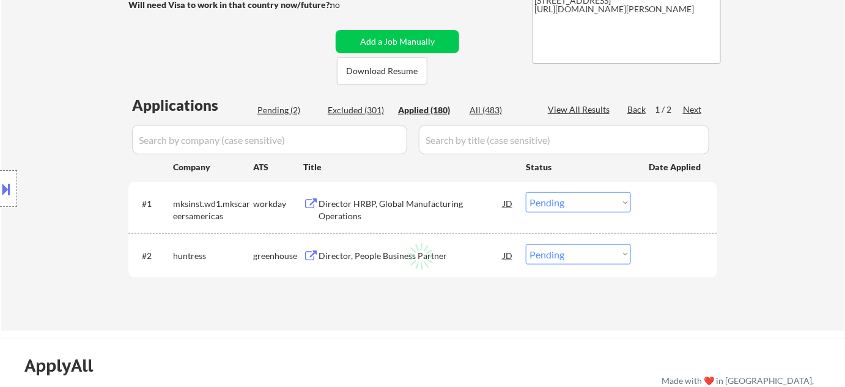
select select ""applied""
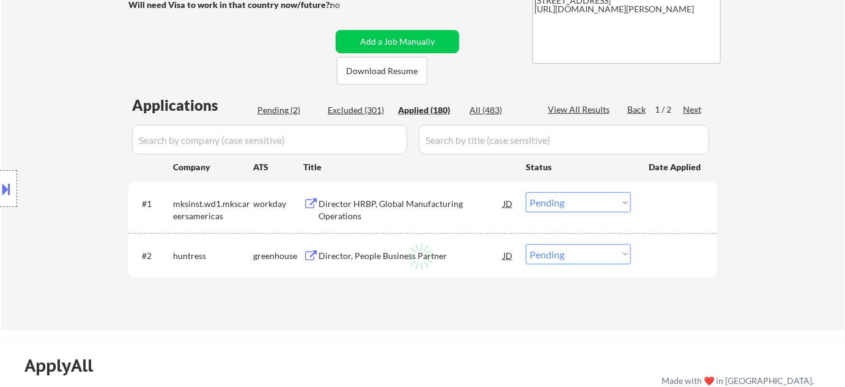
select select ""applied""
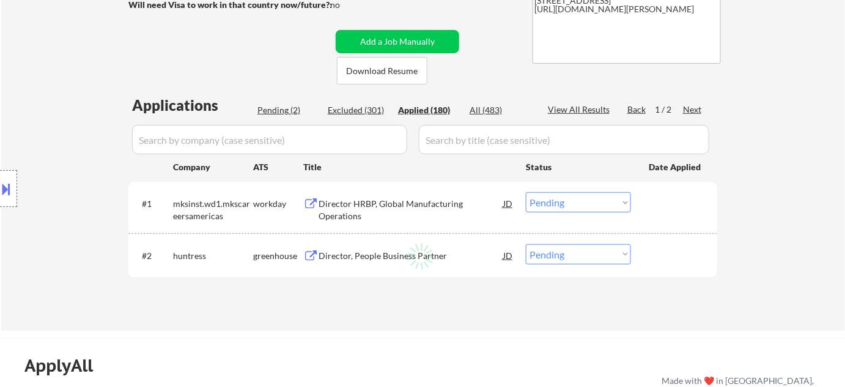
select select ""applied""
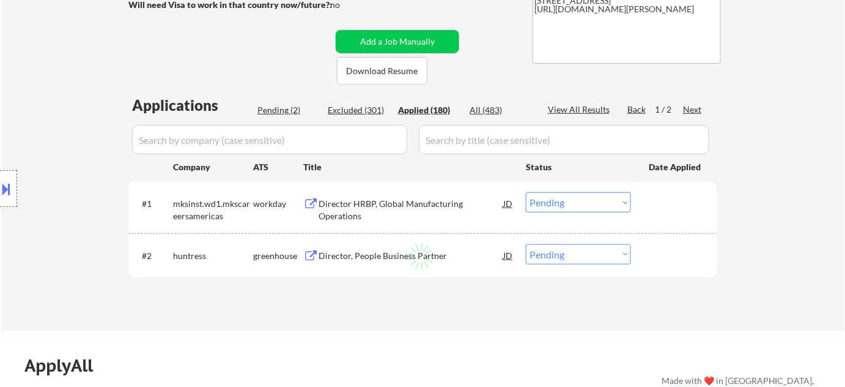
select select ""applied""
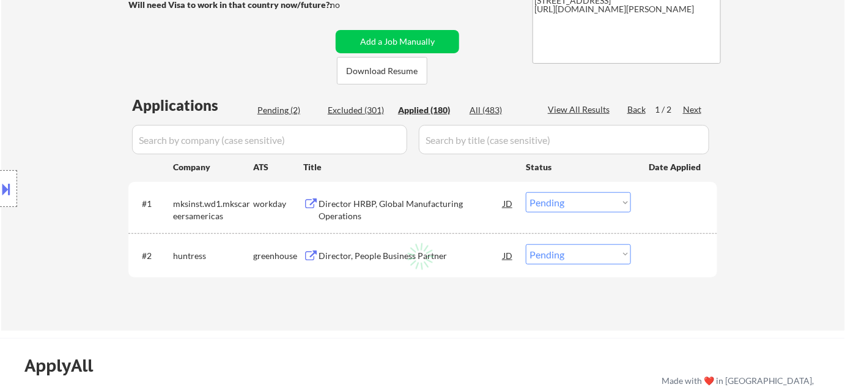
select select ""applied""
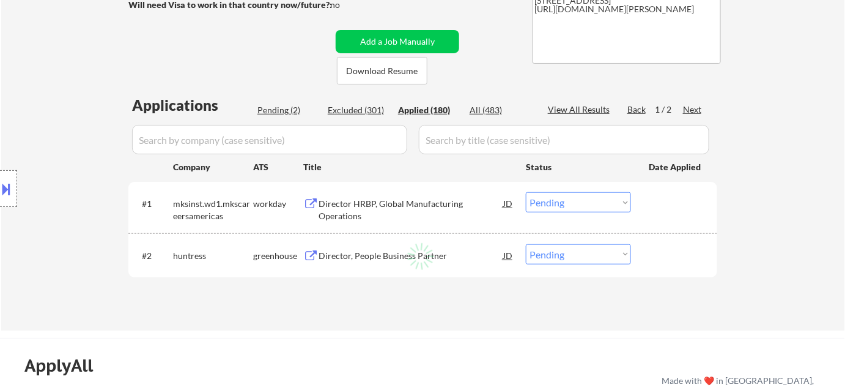
select select ""applied""
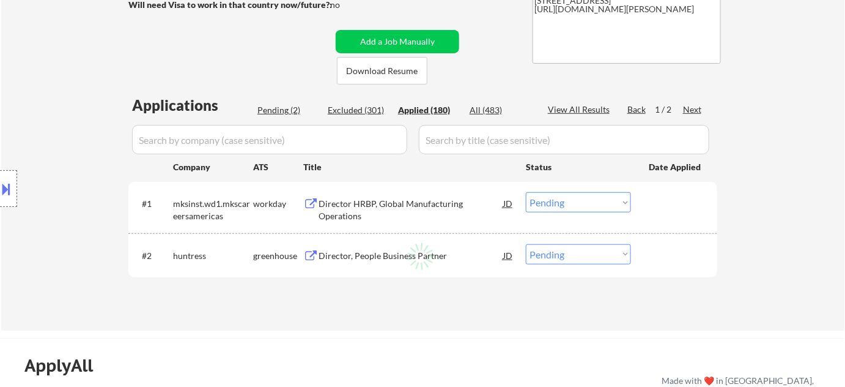
select select ""applied""
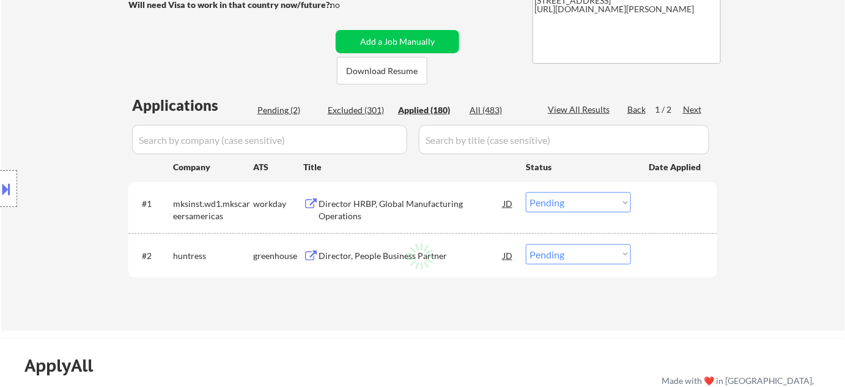
select select ""applied""
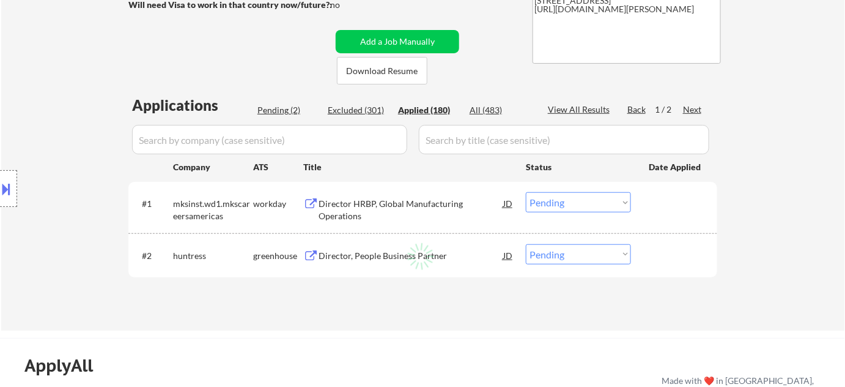
select select ""applied""
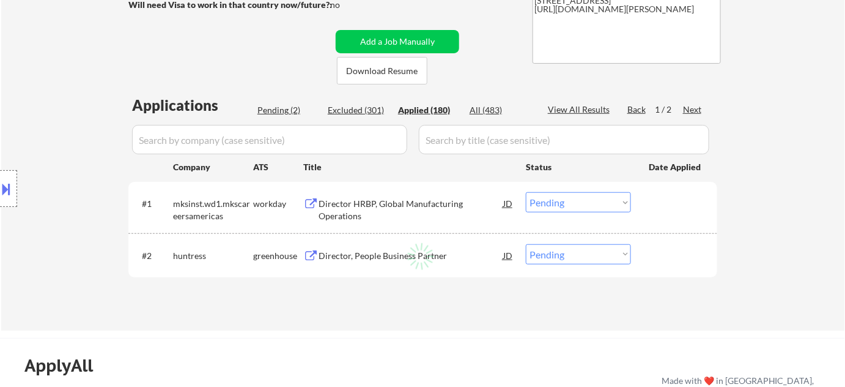
select select ""applied""
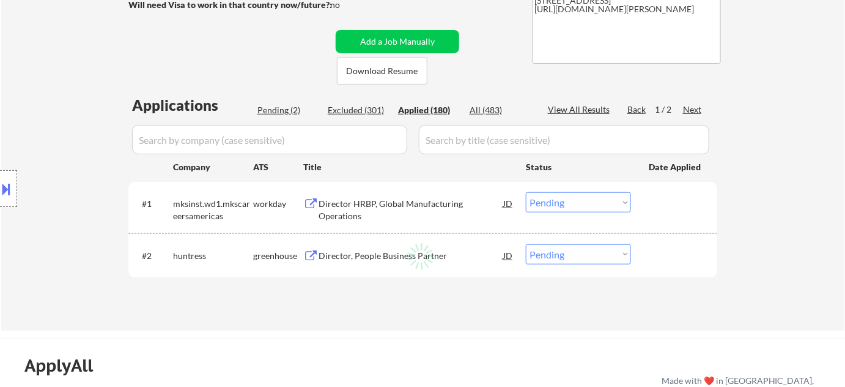
select select ""applied""
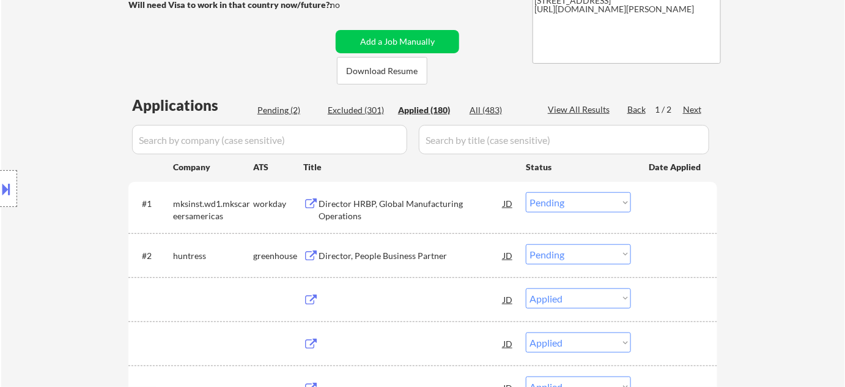
select select ""applied""
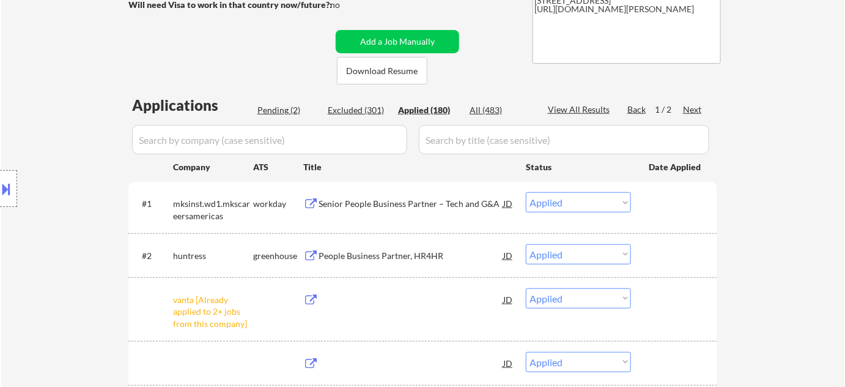
select select ""applied""
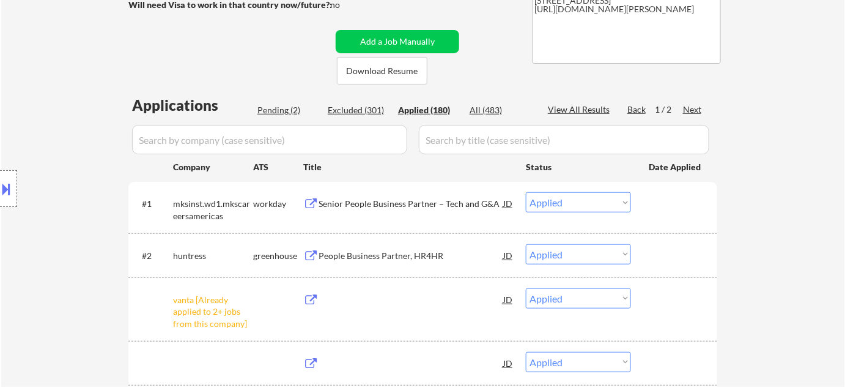
select select ""applied""
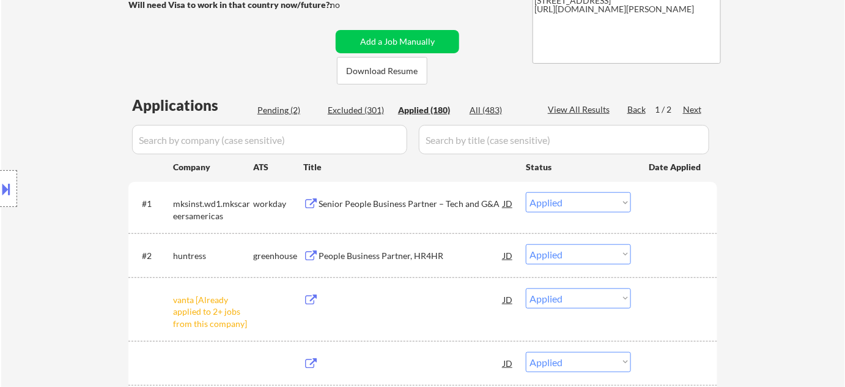
select select ""applied""
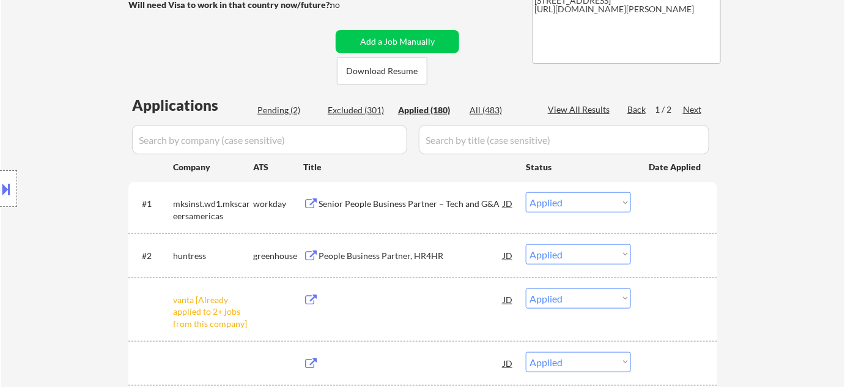
select select ""applied""
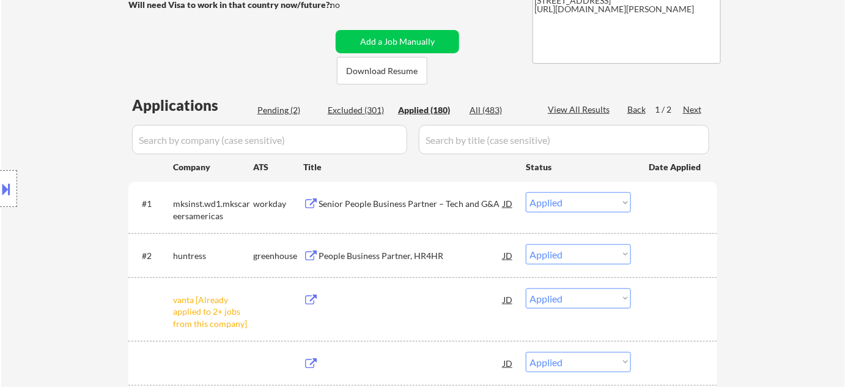
select select ""applied""
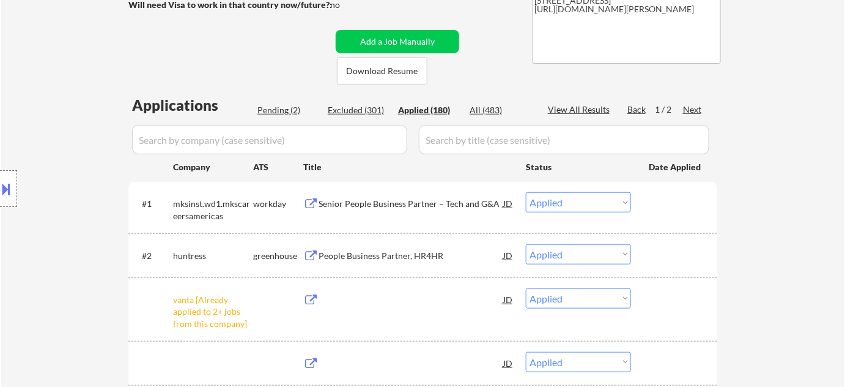
select select ""applied""
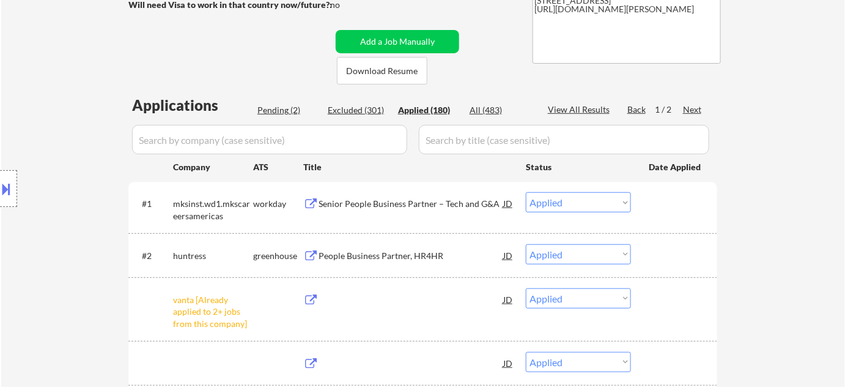
select select ""applied""
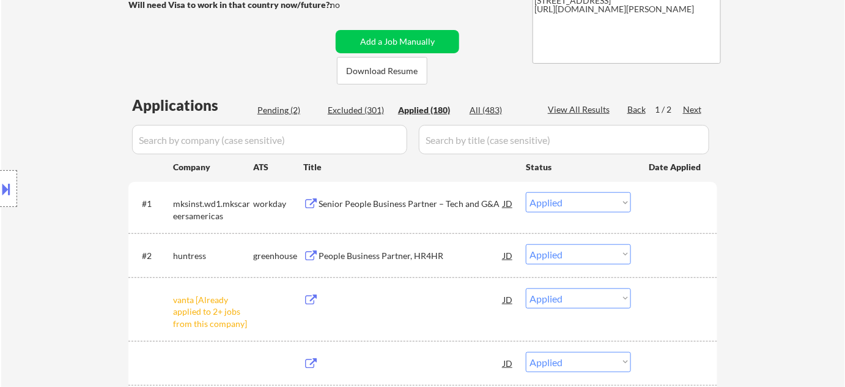
select select ""applied""
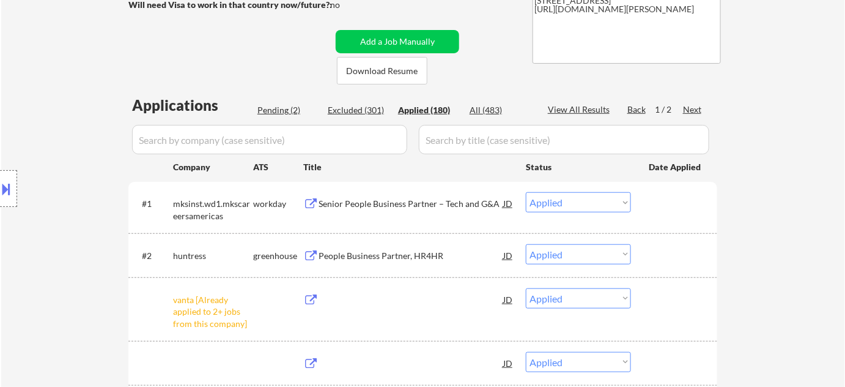
select select ""applied""
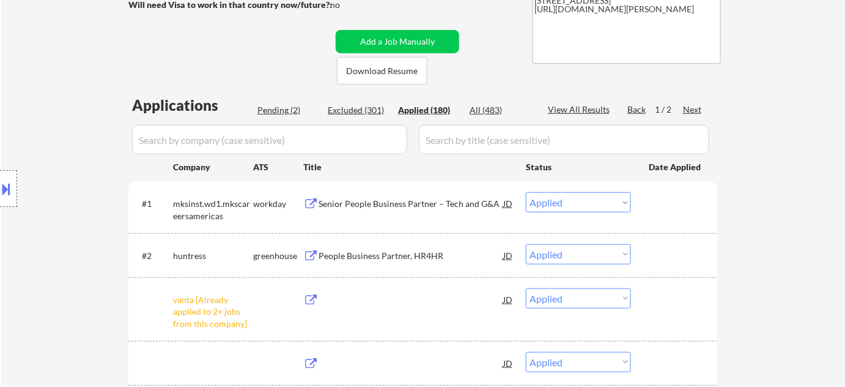
select select ""applied""
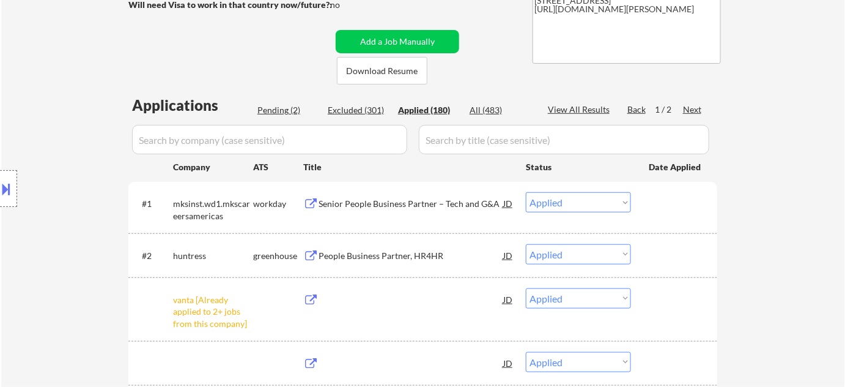
select select ""applied""
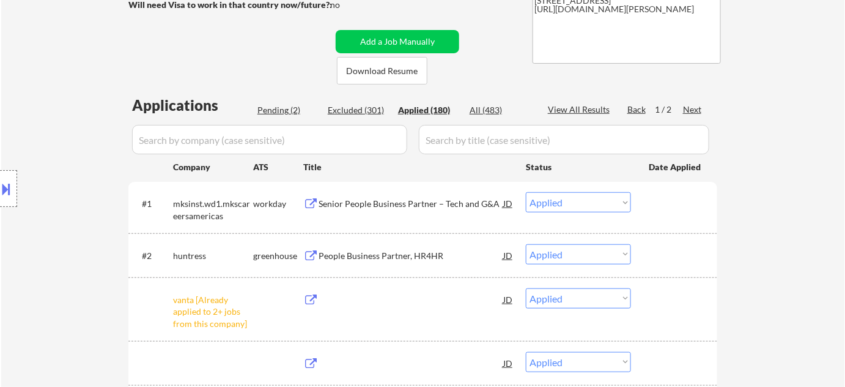
select select ""applied""
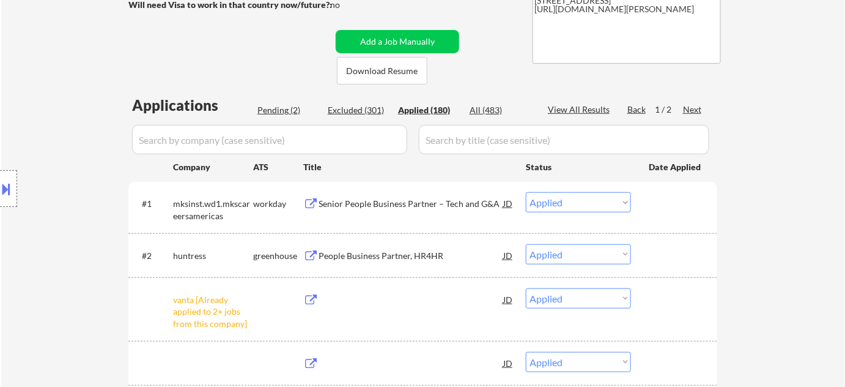
select select ""applied""
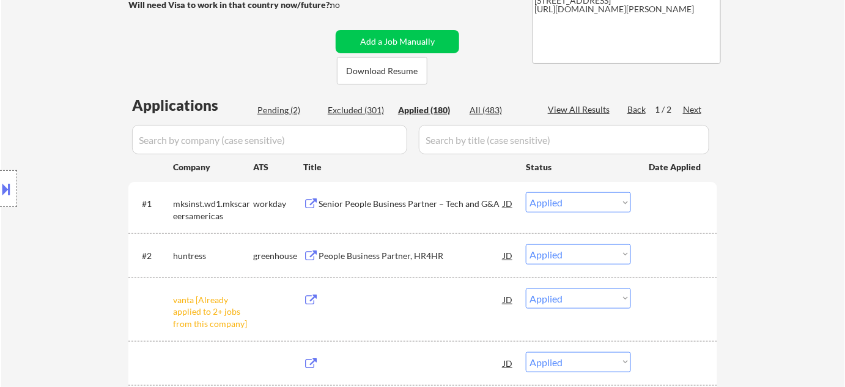
select select ""applied""
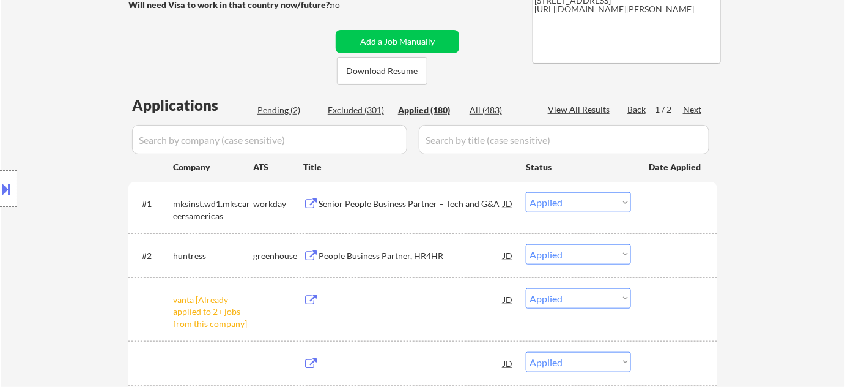
select select ""applied""
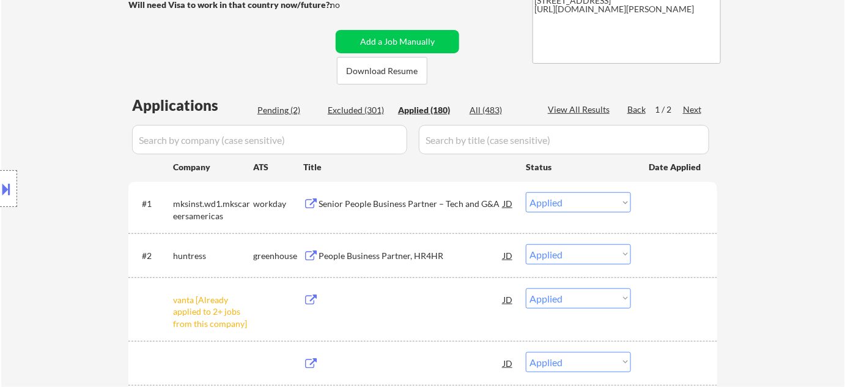
select select ""applied""
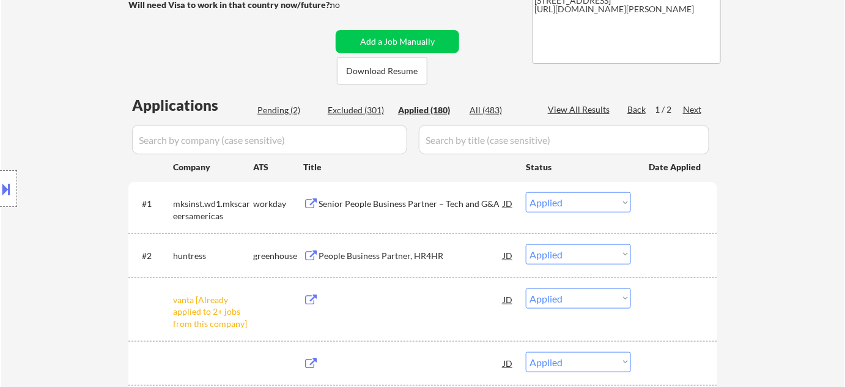
select select ""applied""
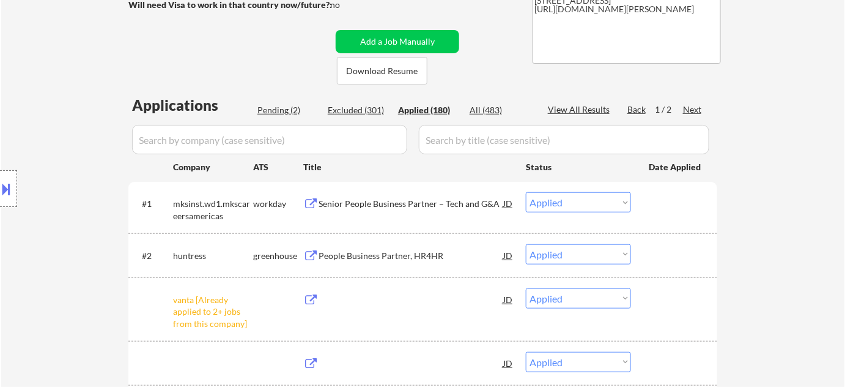
select select ""applied""
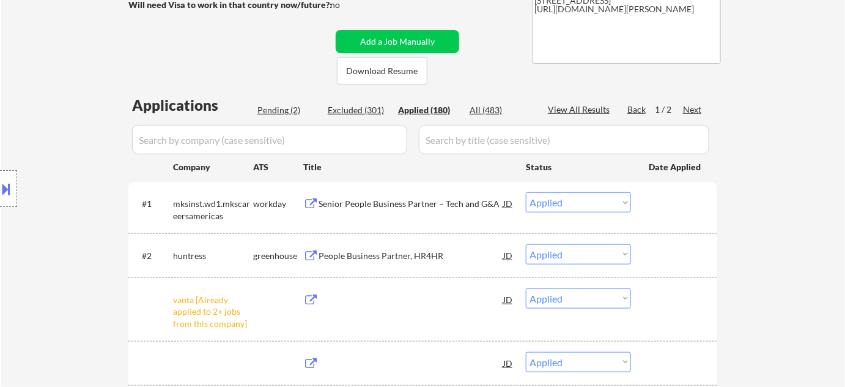
select select ""applied""
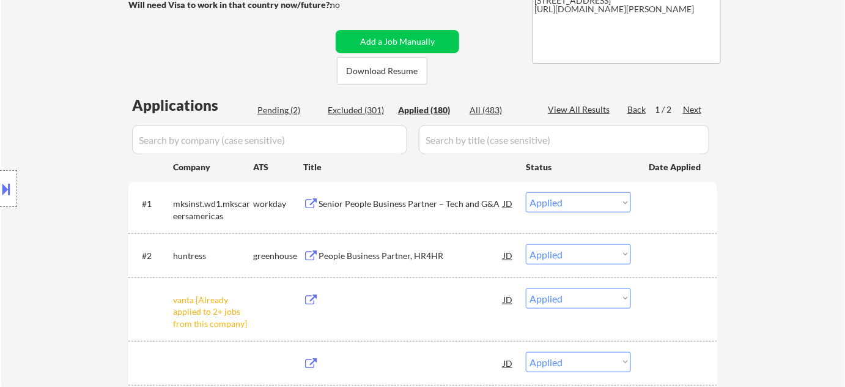
select select ""applied""
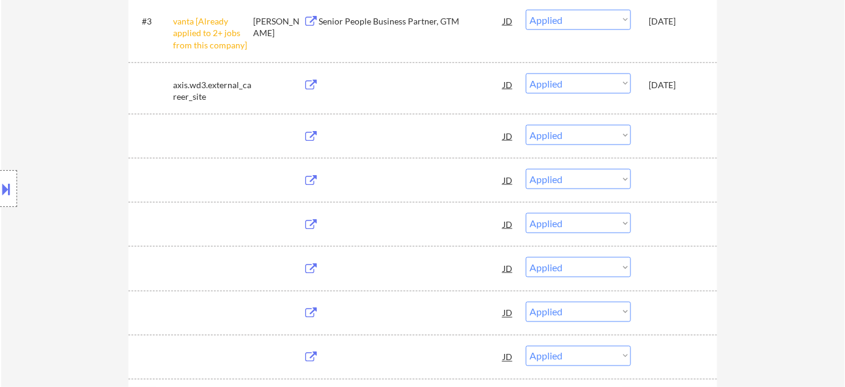
scroll to position [166, 0]
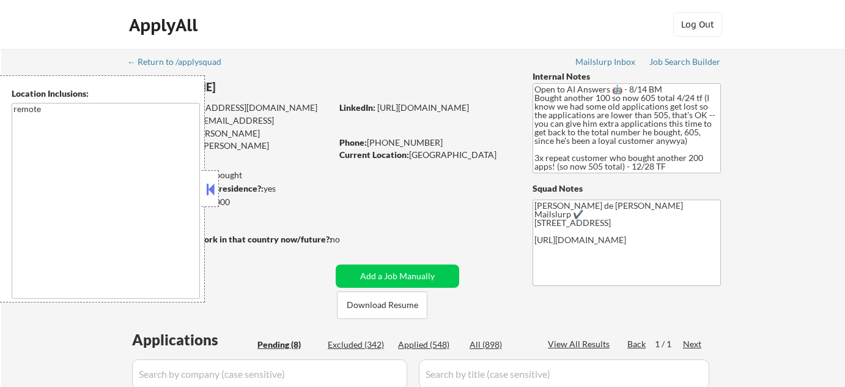
select select ""pending""
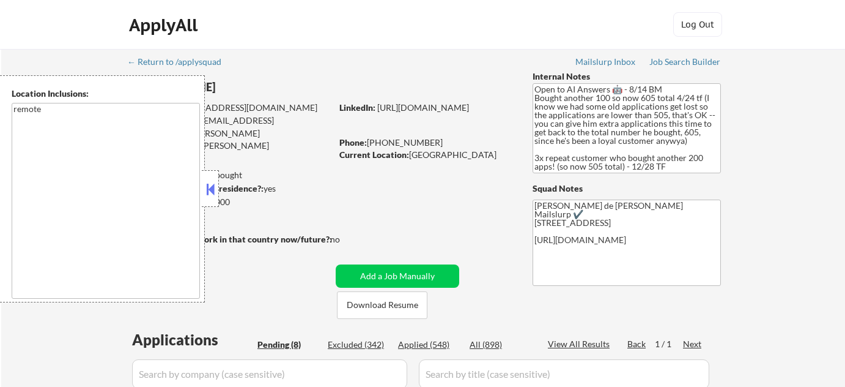
select select ""pending""
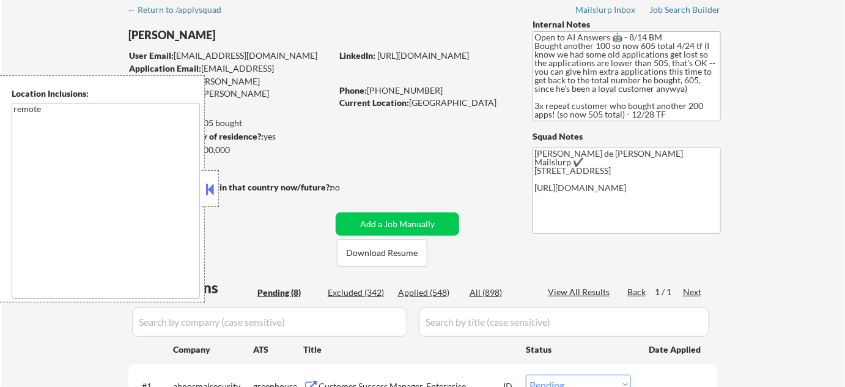
scroll to position [222, 0]
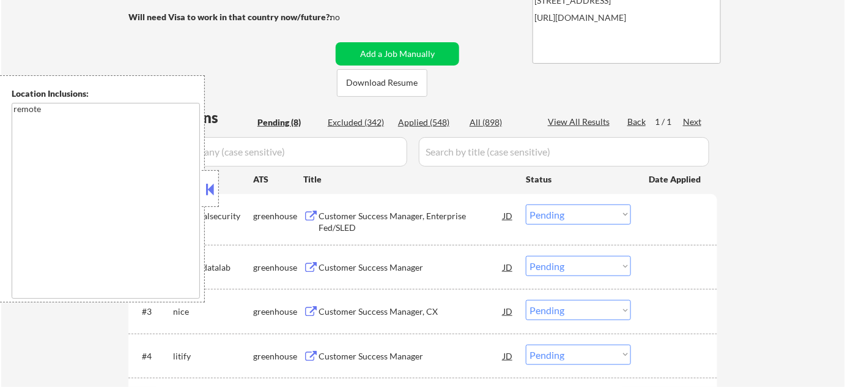
click at [210, 190] on button at bounding box center [210, 189] width 13 height 18
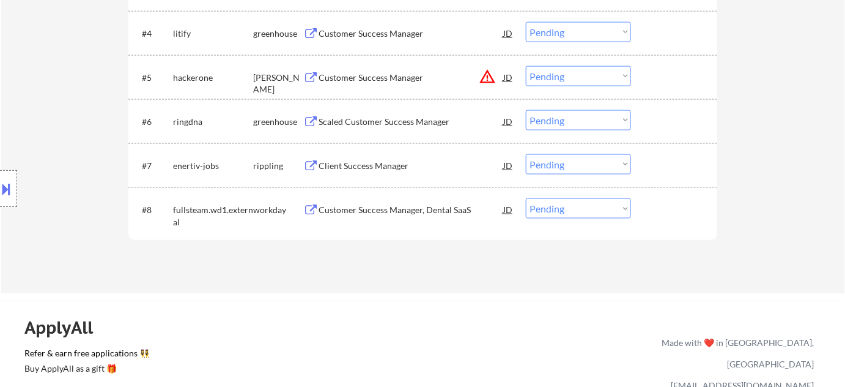
scroll to position [556, 0]
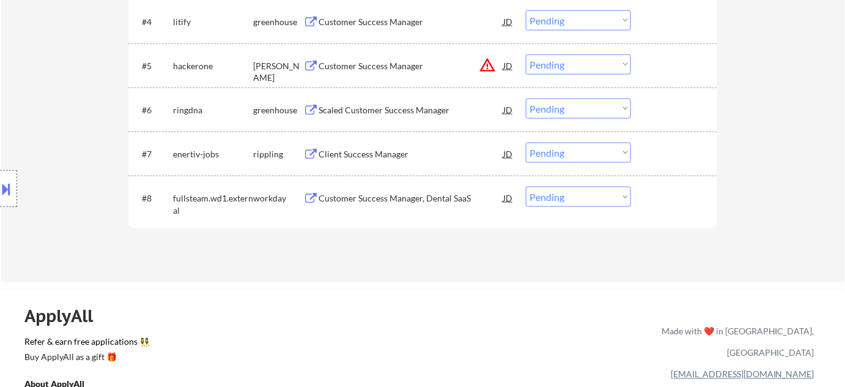
click at [487, 65] on button "warning_amber" at bounding box center [487, 64] width 17 height 17
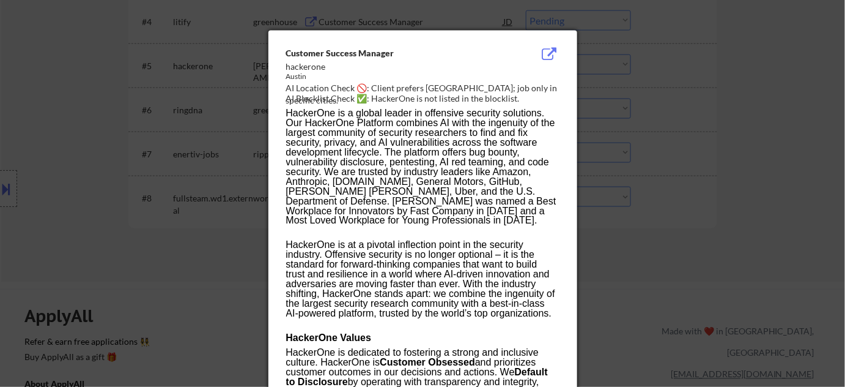
click at [770, 163] on div at bounding box center [422, 193] width 845 height 387
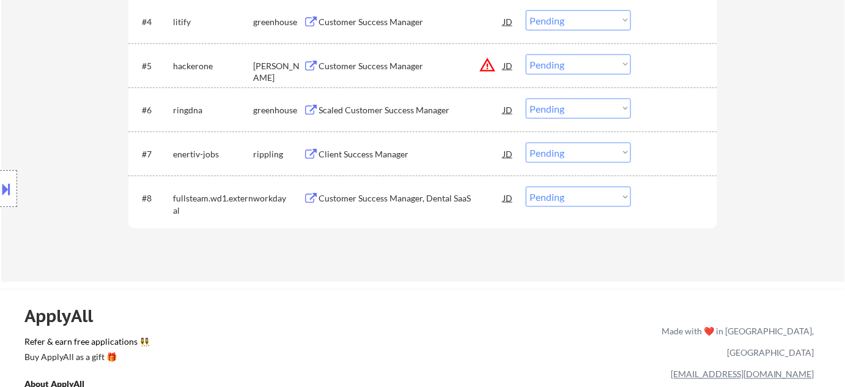
drag, startPoint x: 596, startPoint y: 61, endPoint x: 594, endPoint y: 73, distance: 11.9
click at [596, 61] on select "Choose an option... Pending Applied Excluded (Questions) Excluded (Expired) Exc…" at bounding box center [578, 64] width 105 height 20
click at [526, 54] on select "Choose an option... Pending Applied Excluded (Questions) Excluded (Expired) Exc…" at bounding box center [578, 64] width 105 height 20
click at [421, 110] on div "Scaled Customer Success Manager" at bounding box center [411, 110] width 185 height 12
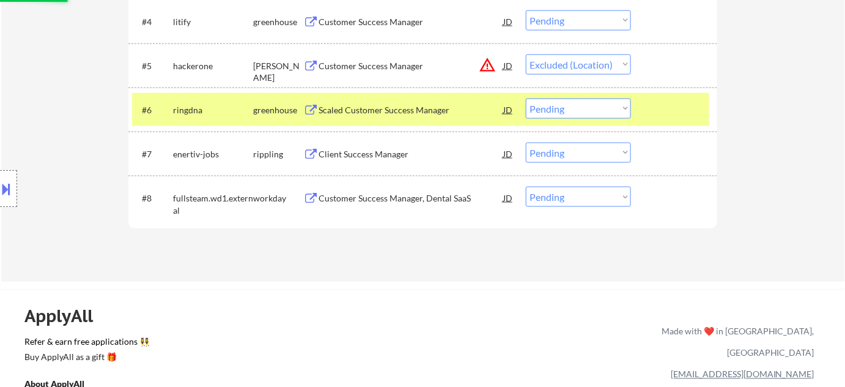
select select ""pending""
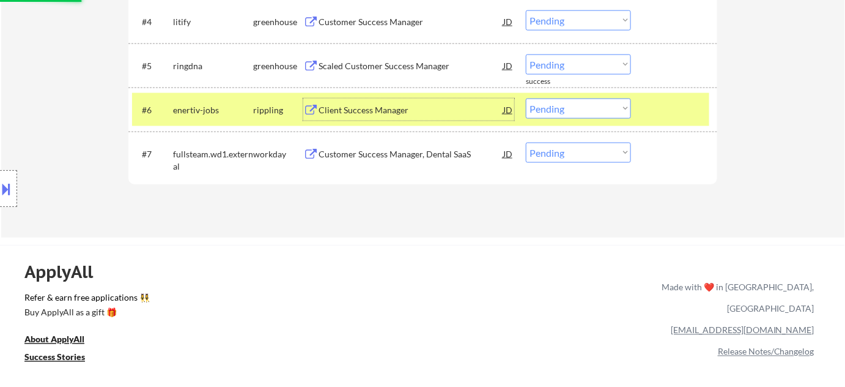
click at [368, 115] on div "Client Success Manager" at bounding box center [411, 110] width 185 height 12
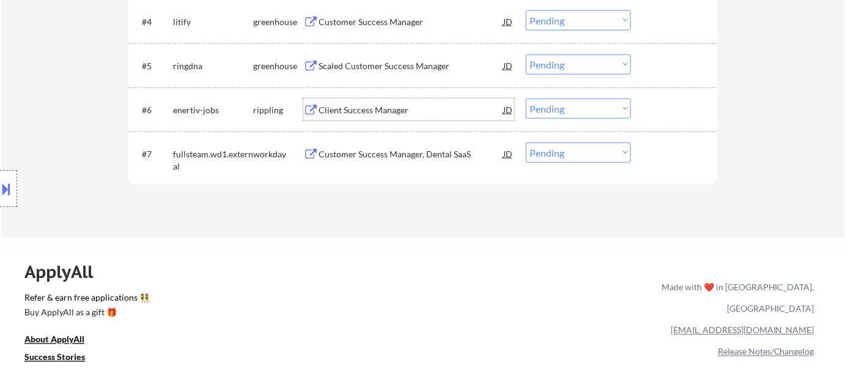
drag, startPoint x: 573, startPoint y: 107, endPoint x: 575, endPoint y: 117, distance: 10.1
click at [573, 107] on select "Choose an option... Pending Applied Excluded (Questions) Excluded (Expired) Exc…" at bounding box center [578, 108] width 105 height 20
click at [526, 98] on select "Choose an option... Pending Applied Excluded (Questions) Excluded (Expired) Exc…" at bounding box center [578, 108] width 105 height 20
select select ""pending""
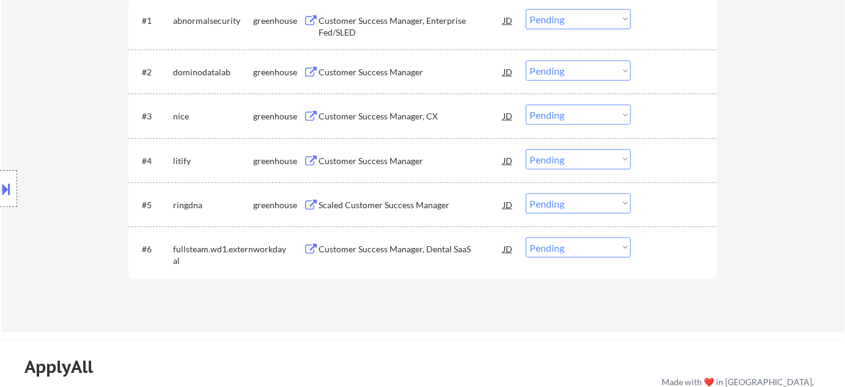
scroll to position [389, 0]
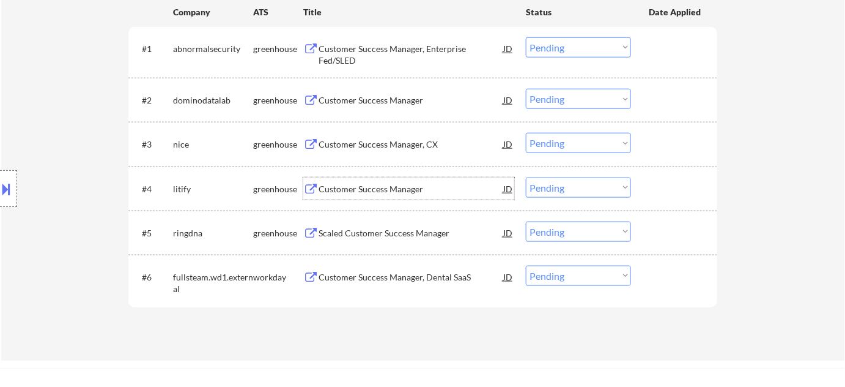
click at [382, 188] on div "Customer Success Manager" at bounding box center [411, 189] width 185 height 12
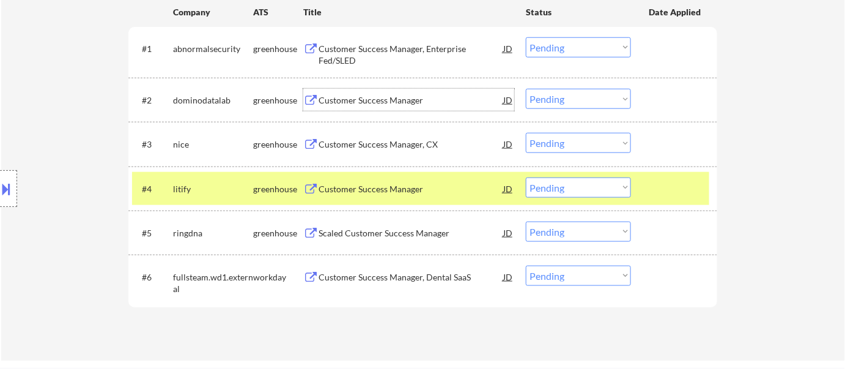
click at [362, 104] on div "Customer Success Manager" at bounding box center [411, 100] width 185 height 12
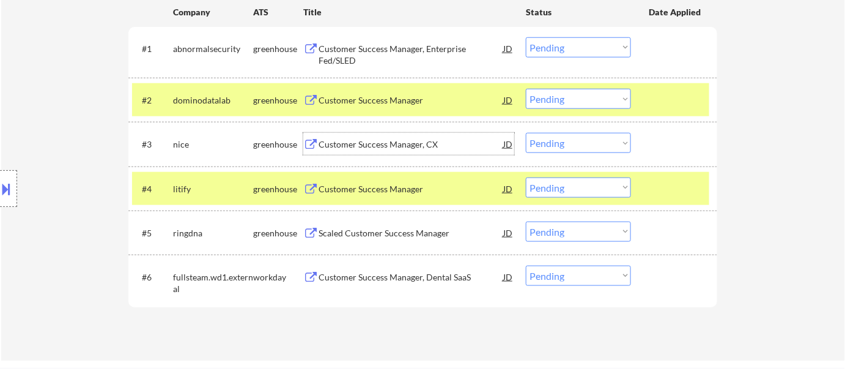
click at [349, 149] on div "Customer Success Manager, CX" at bounding box center [411, 144] width 185 height 12
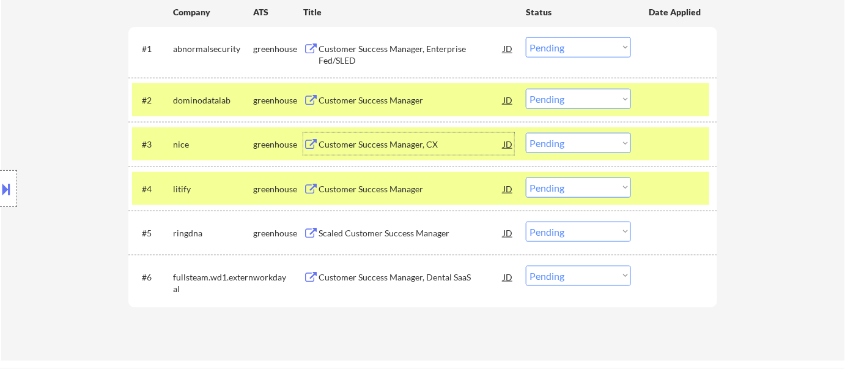
click at [567, 234] on select "Choose an option... Pending Applied Excluded (Questions) Excluded (Expired) Exc…" at bounding box center [578, 231] width 105 height 20
click at [526, 221] on select "Choose an option... Pending Applied Excluded (Questions) Excluded (Expired) Exc…" at bounding box center [578, 231] width 105 height 20
select select ""pending""
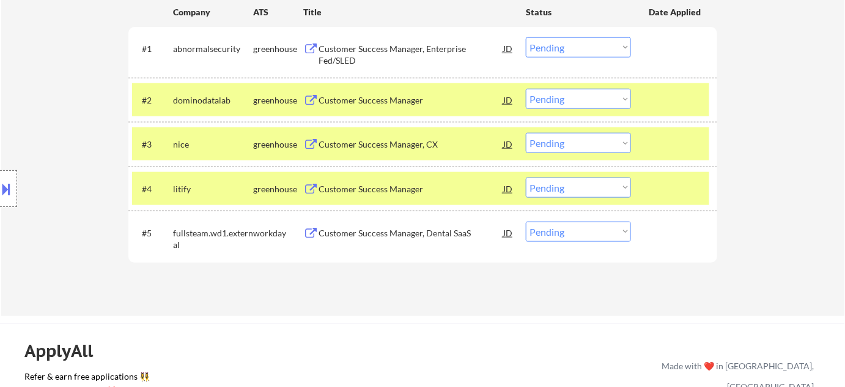
click at [559, 184] on select "Choose an option... Pending Applied Excluded (Questions) Excluded (Expired) Exc…" at bounding box center [578, 187] width 105 height 20
click at [526, 177] on select "Choose an option... Pending Applied Excluded (Questions) Excluded (Expired) Exc…" at bounding box center [578, 187] width 105 height 20
select select ""pending""
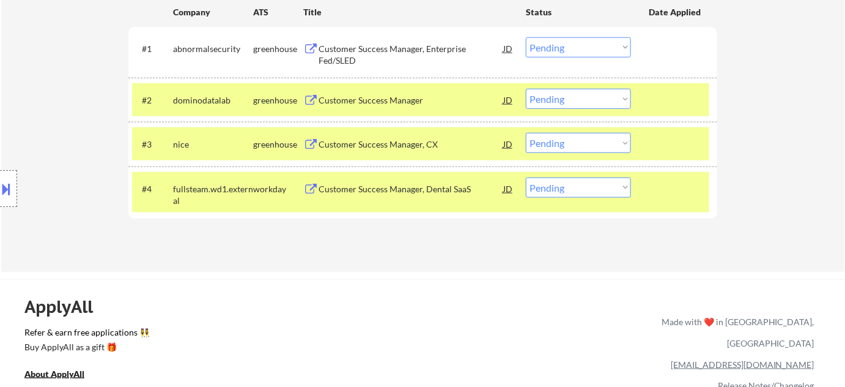
click at [575, 101] on select "Choose an option... Pending Applied Excluded (Questions) Excluded (Expired) Exc…" at bounding box center [578, 99] width 105 height 20
click at [526, 89] on select "Choose an option... Pending Applied Excluded (Questions) Excluded (Expired) Exc…" at bounding box center [578, 99] width 105 height 20
select select ""pending""
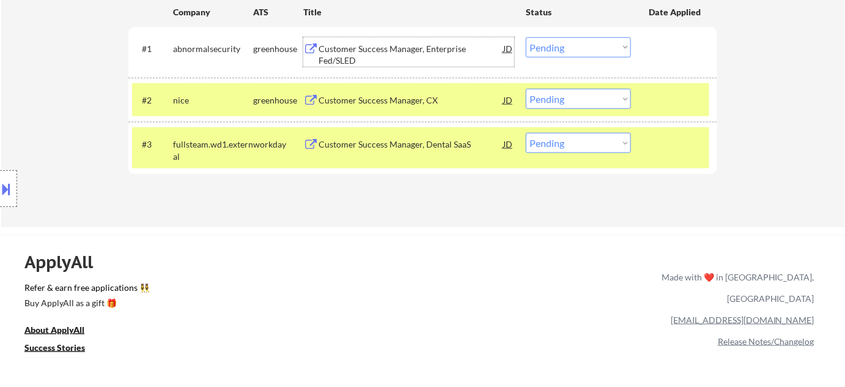
click at [362, 46] on div "Customer Success Manager, Enterprise Fed/SLED" at bounding box center [411, 55] width 185 height 24
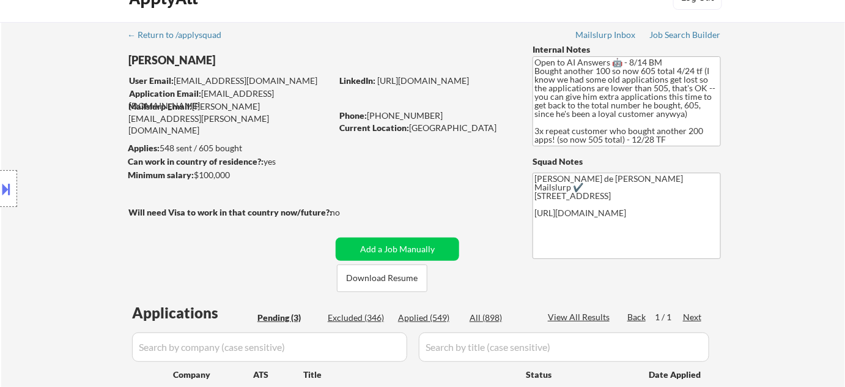
scroll to position [0, 0]
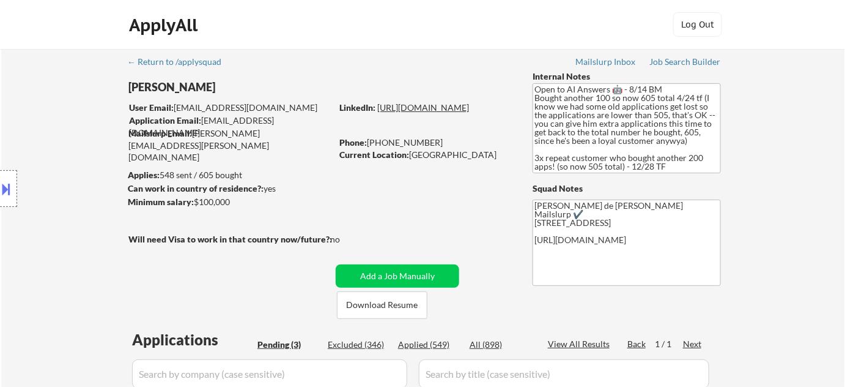
drag, startPoint x: 478, startPoint y: 125, endPoint x: 461, endPoint y: 122, distance: 16.7
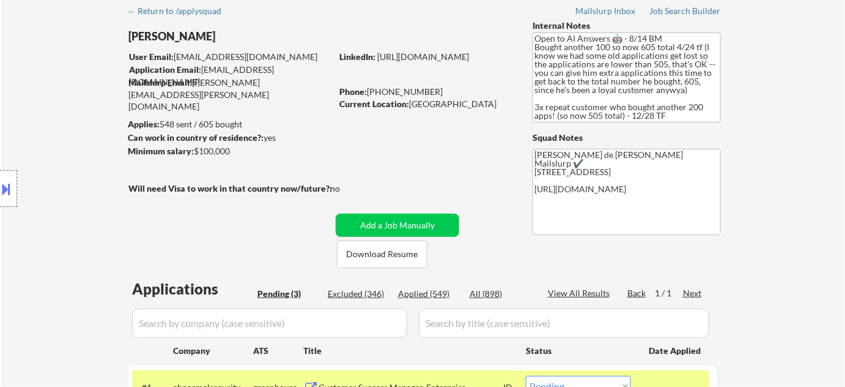
scroll to position [111, 0]
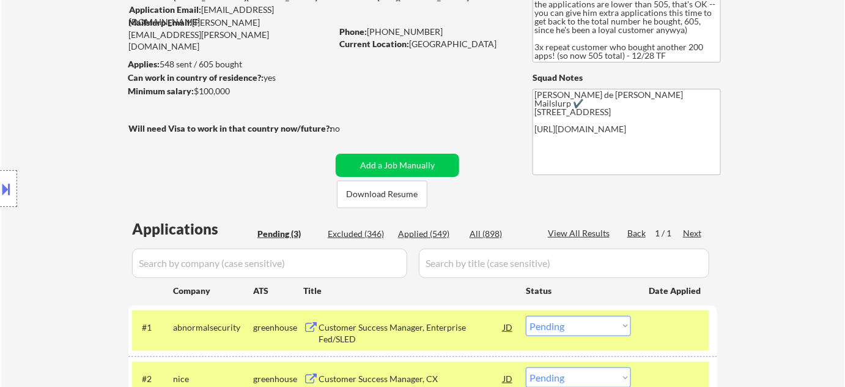
drag, startPoint x: 553, startPoint y: 330, endPoint x: 551, endPoint y: 322, distance: 8.8
click at [553, 330] on select "Choose an option... Pending Applied Excluded (Questions) Excluded (Expired) Exc…" at bounding box center [578, 326] width 105 height 20
click at [526, 316] on select "Choose an option... Pending Applied Excluded (Questions) Excluded (Expired) Exc…" at bounding box center [578, 326] width 105 height 20
select select ""pending""
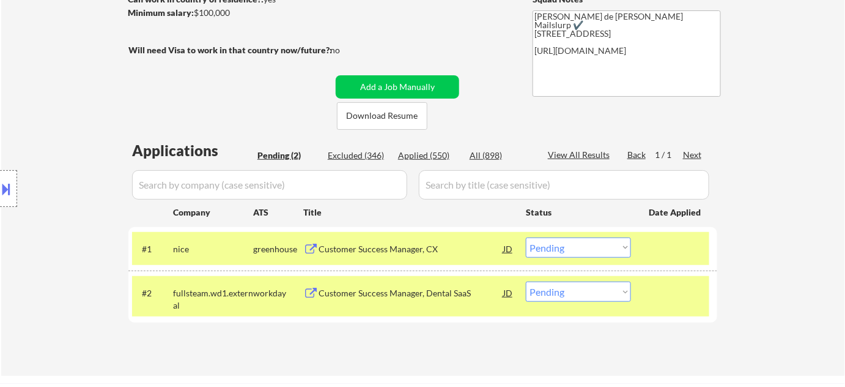
scroll to position [389, 0]
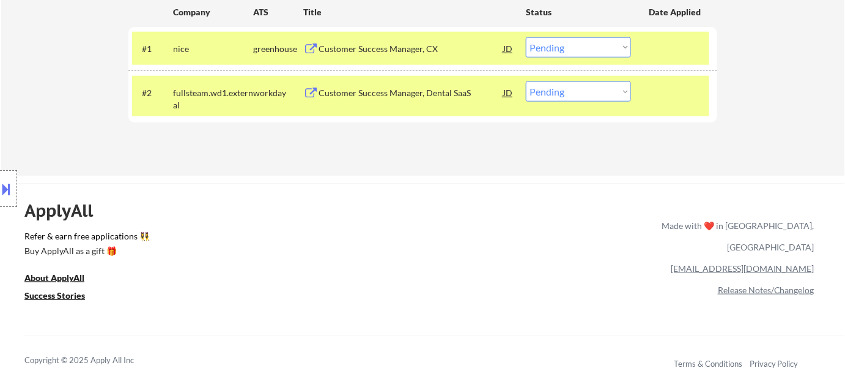
click at [401, 95] on div "Customer Success Manager, Dental SaaS" at bounding box center [411, 93] width 185 height 12
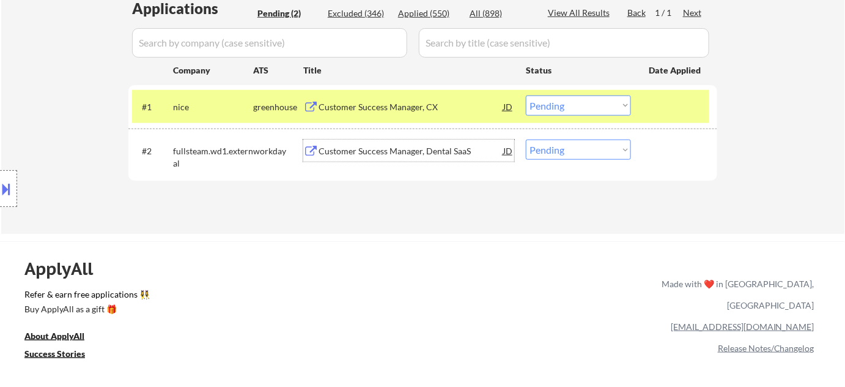
scroll to position [278, 0]
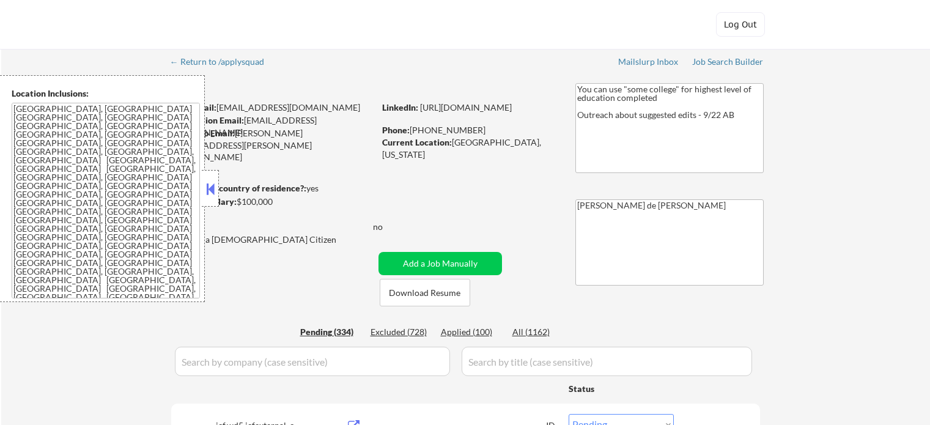
select select ""pending""
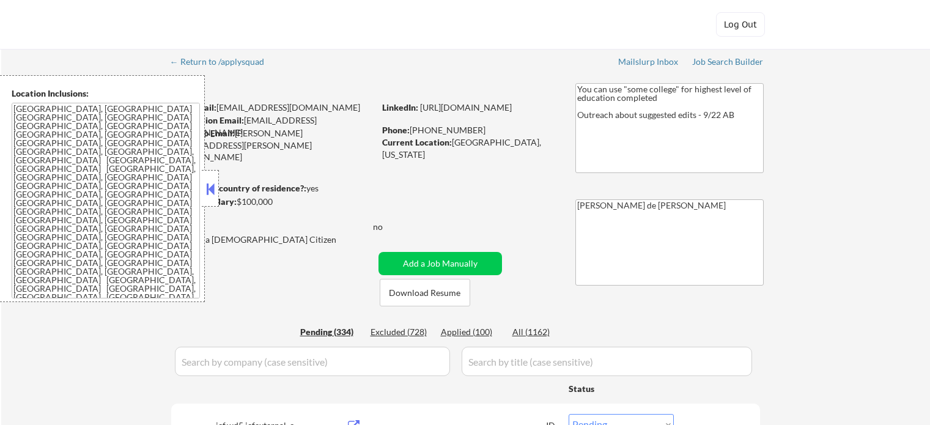
select select ""pending""
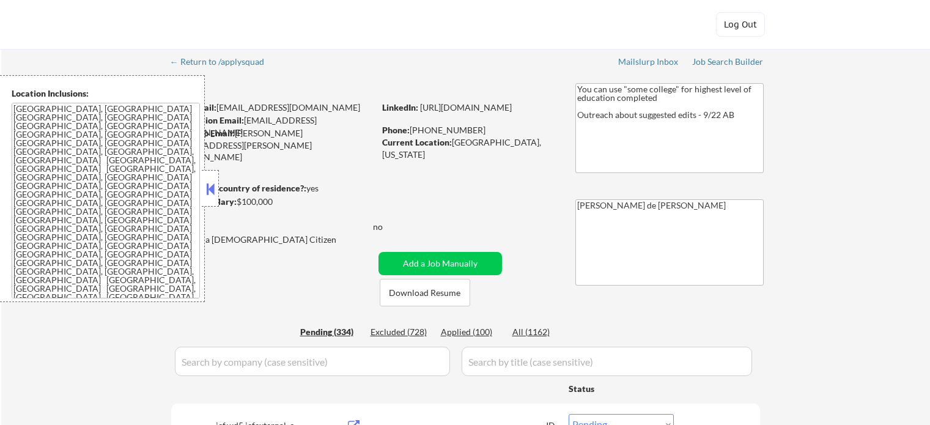
select select ""pending""
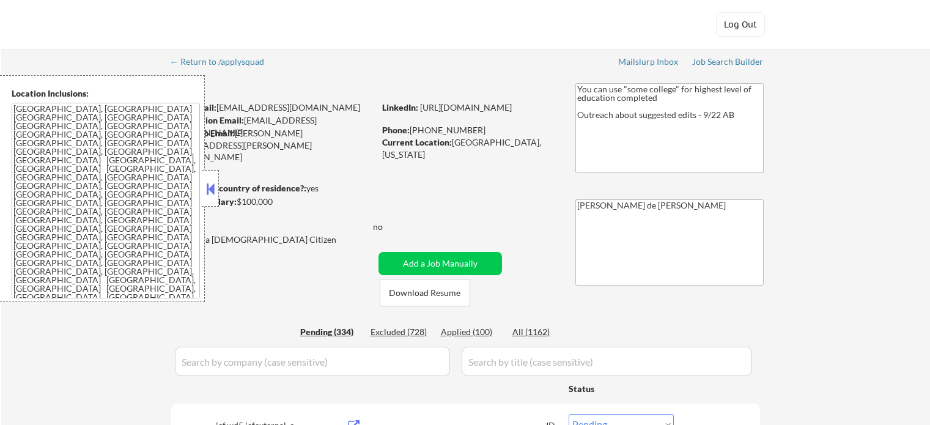
select select ""pending""
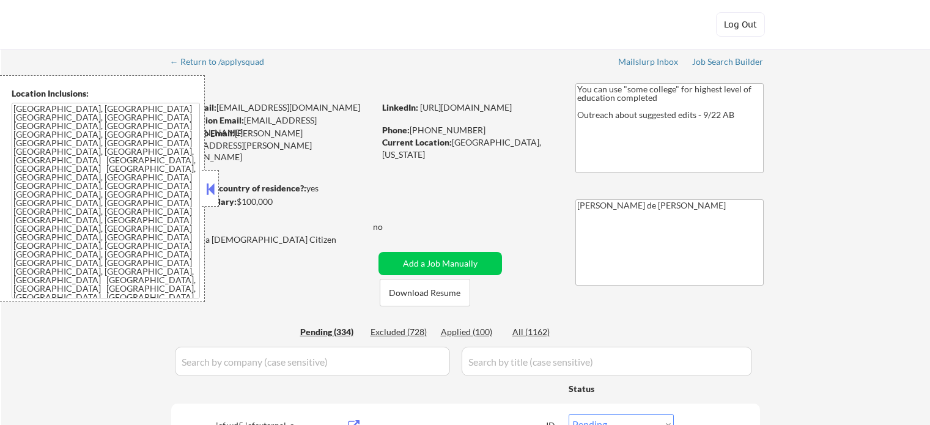
select select ""pending""
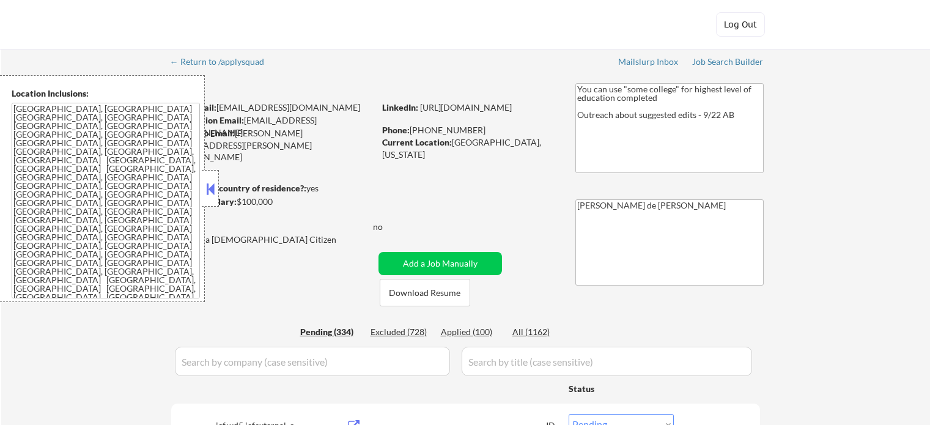
select select ""pending""
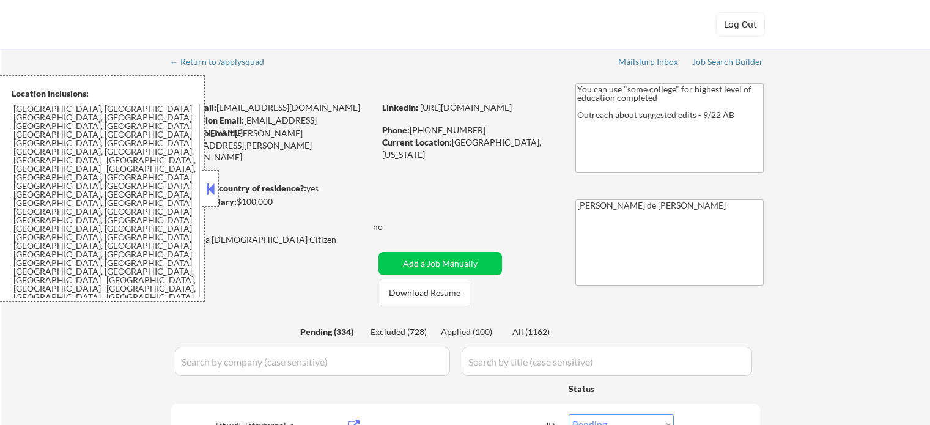
select select ""pending""
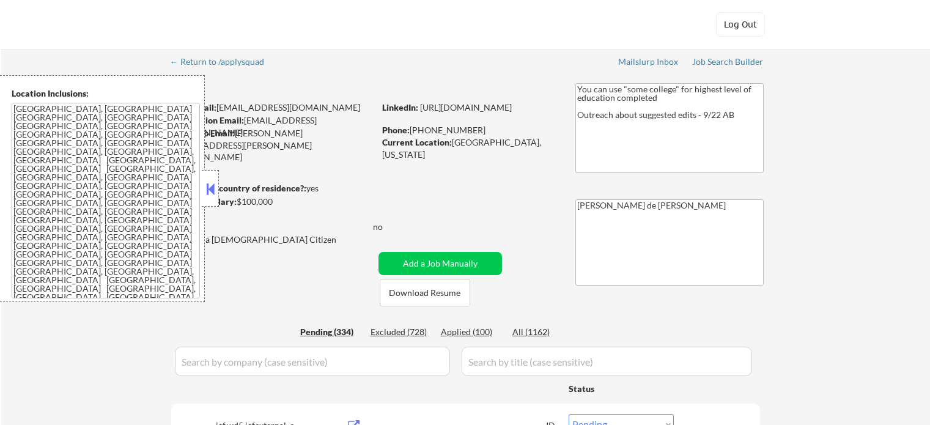
select select ""pending""
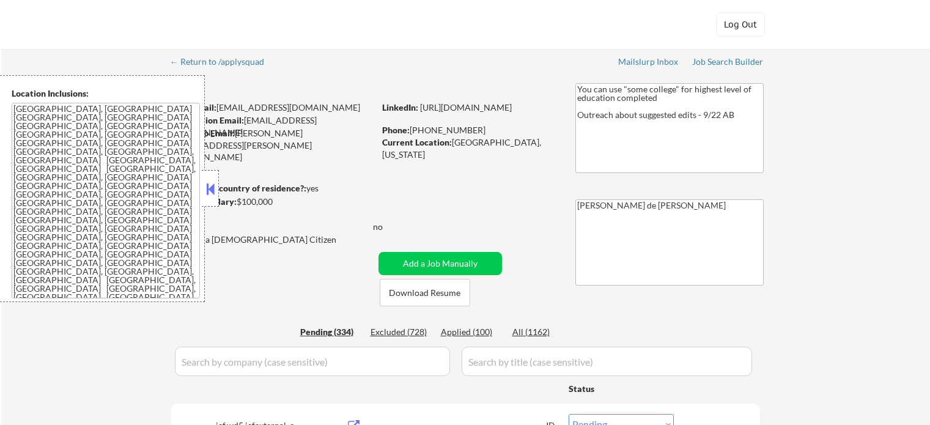
select select ""pending""
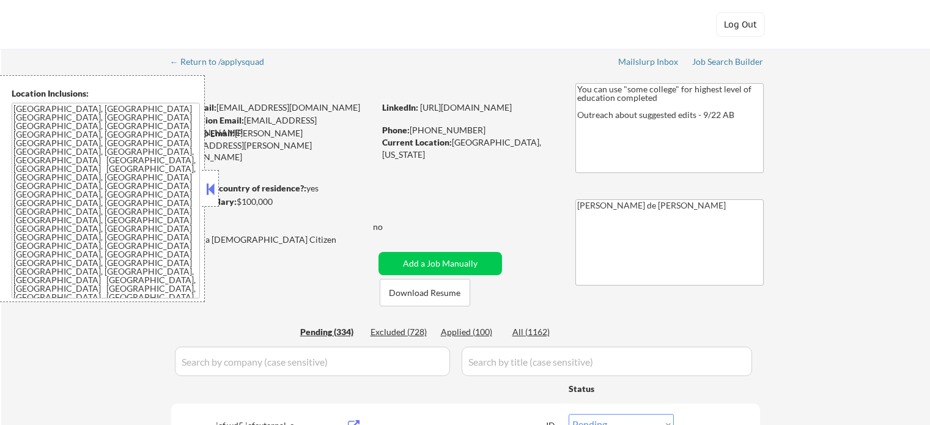
select select ""pending""
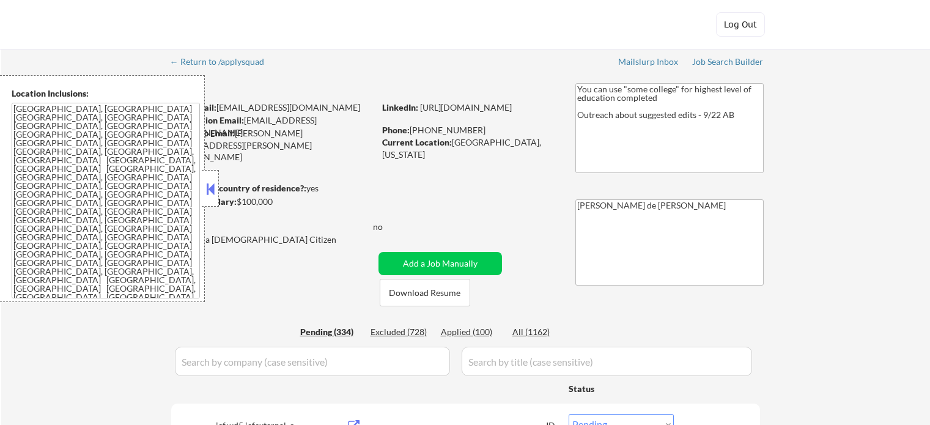
select select ""pending""
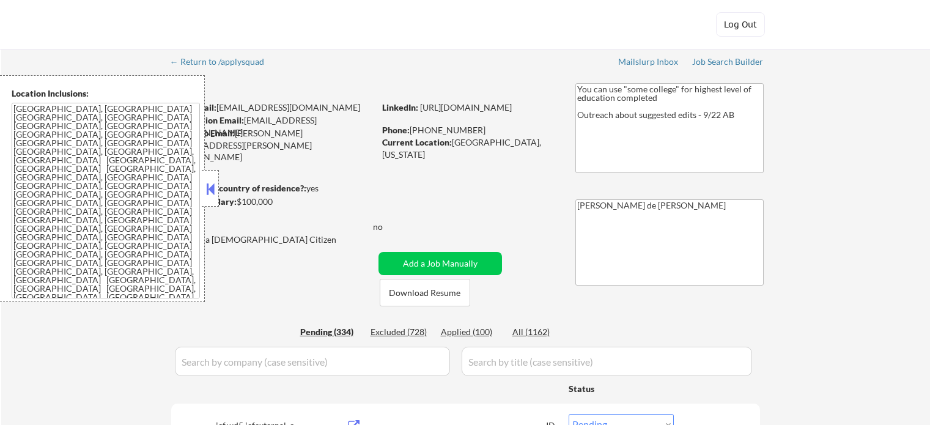
select select ""pending""
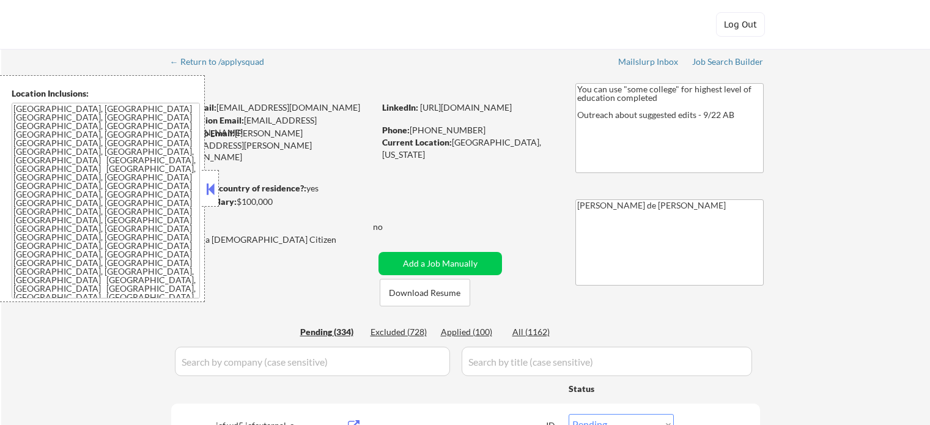
select select ""pending""
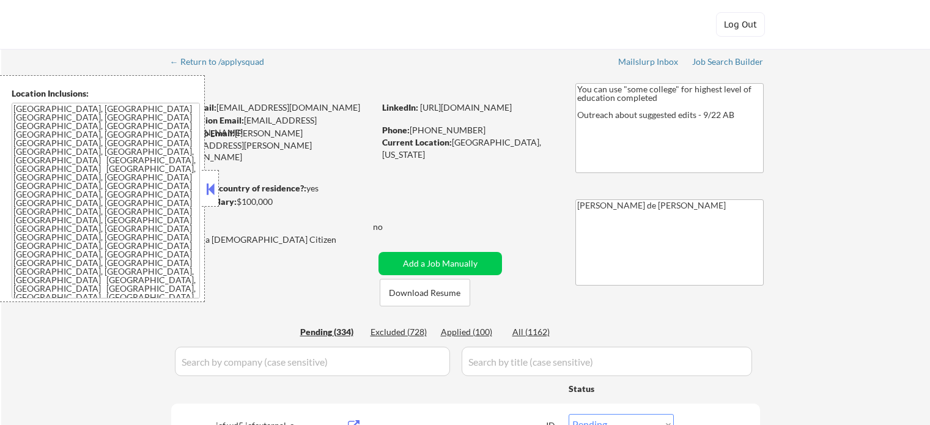
select select ""pending""
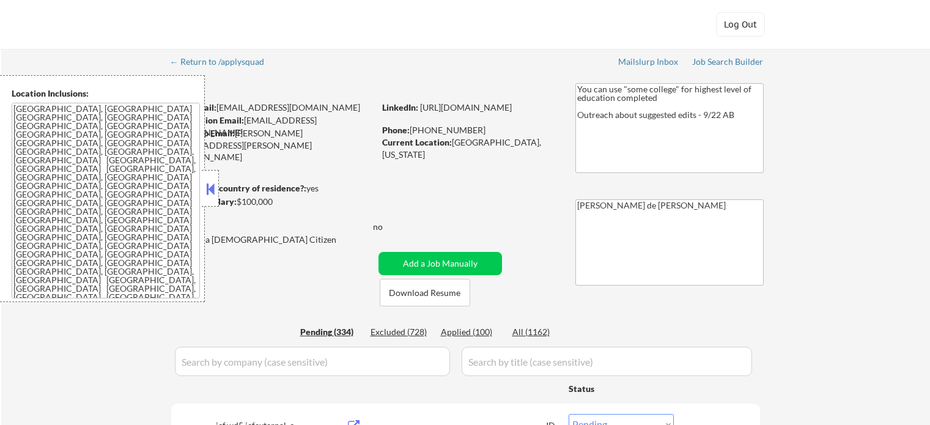
select select ""pending""
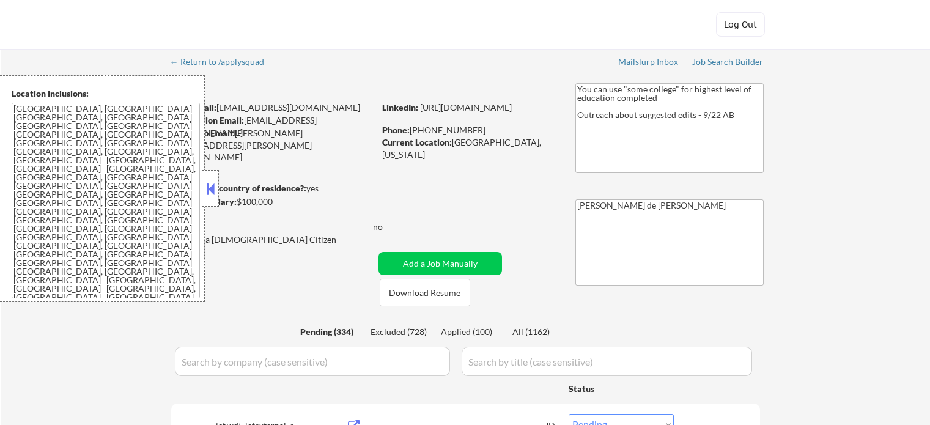
select select ""pending""
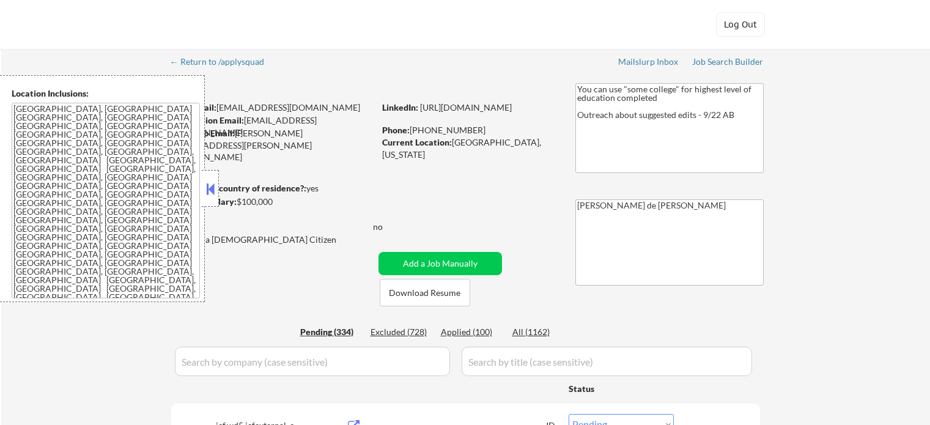
select select ""pending""
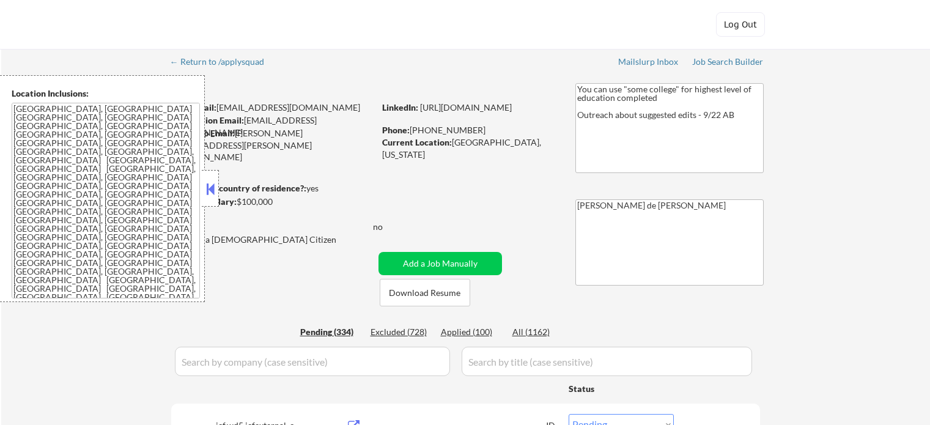
select select ""pending""
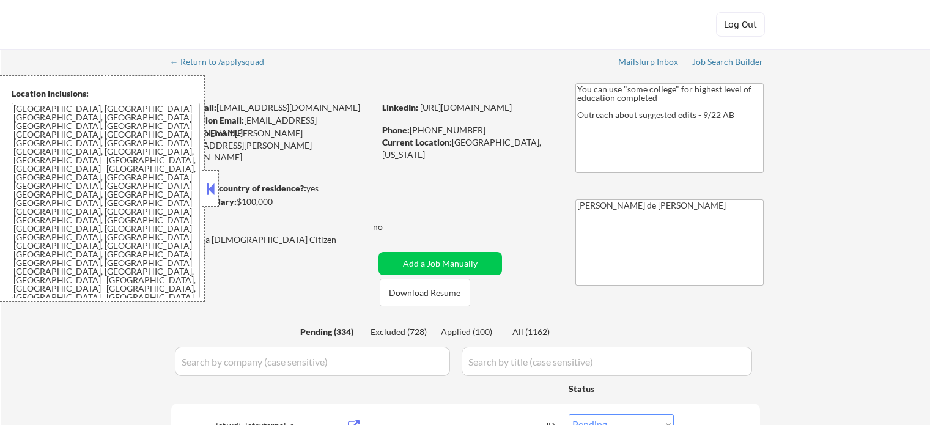
select select ""pending""
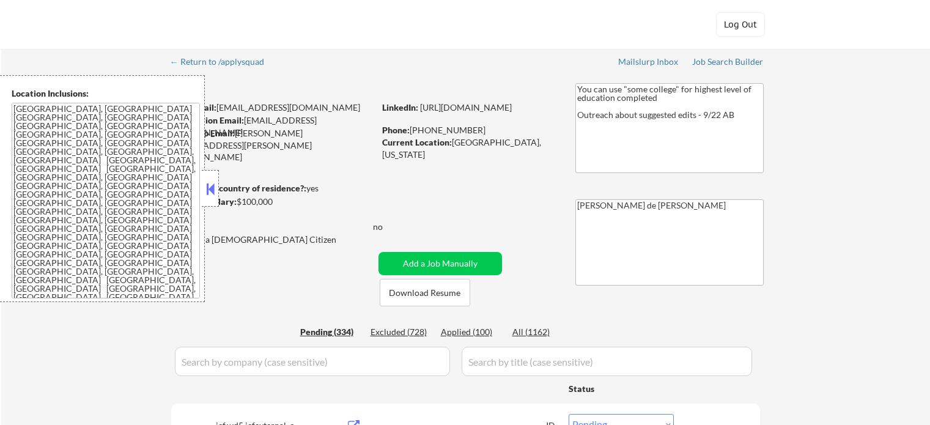
select select ""pending""
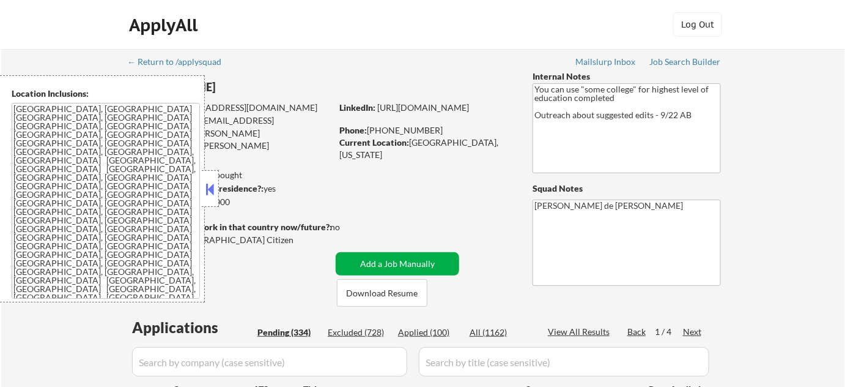
scroll to position [222, 0]
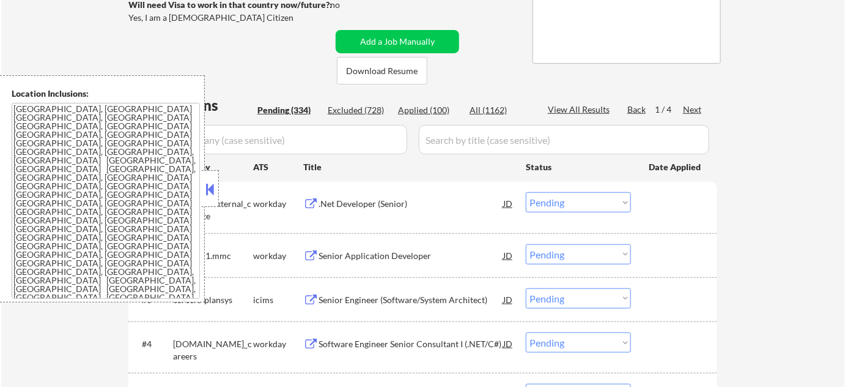
click at [211, 188] on button at bounding box center [210, 189] width 13 height 18
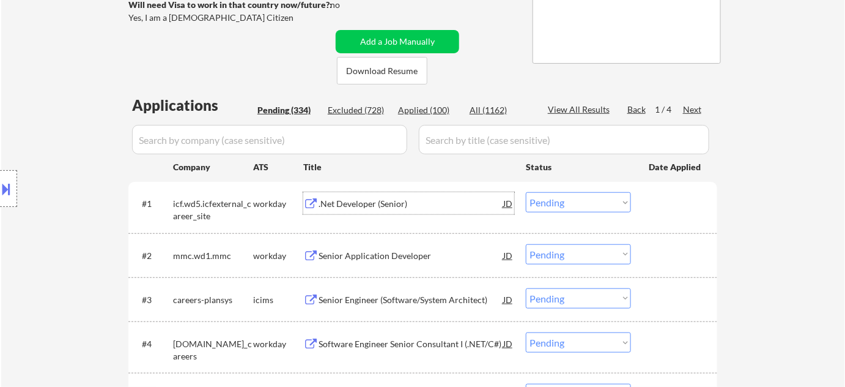
click at [348, 202] on div ".Net Developer (Senior)" at bounding box center [411, 204] width 185 height 12
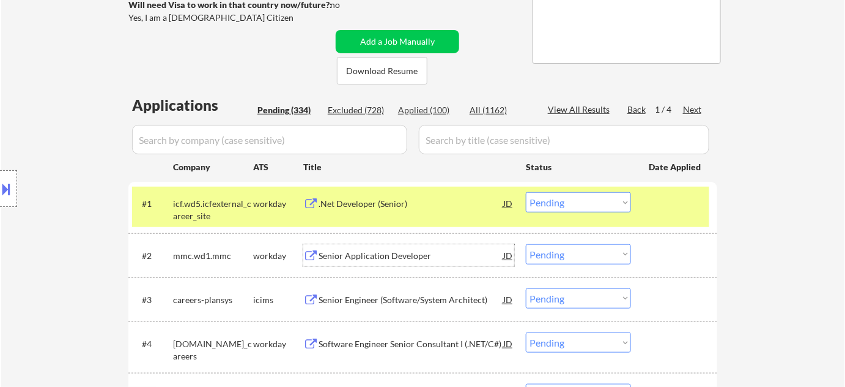
click at [380, 263] on div "Senior Application Developer" at bounding box center [411, 255] width 185 height 22
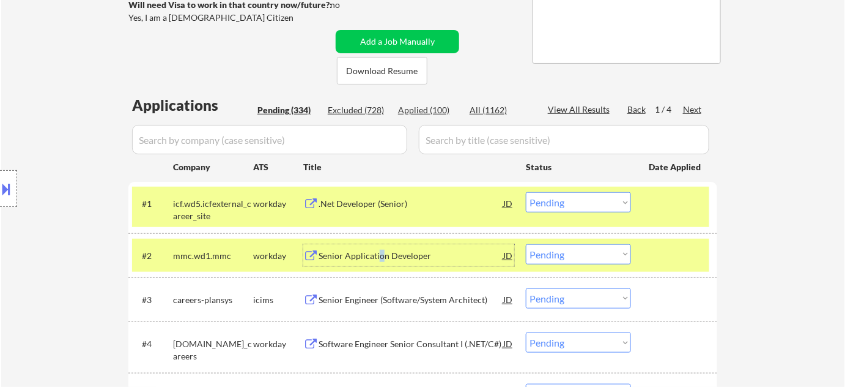
click at [582, 205] on select "Choose an option... Pending Applied Excluded (Questions) Excluded (Expired) Exc…" at bounding box center [578, 202] width 105 height 20
click at [526, 192] on select "Choose an option... Pending Applied Excluded (Questions) Excluded (Expired) Exc…" at bounding box center [578, 202] width 105 height 20
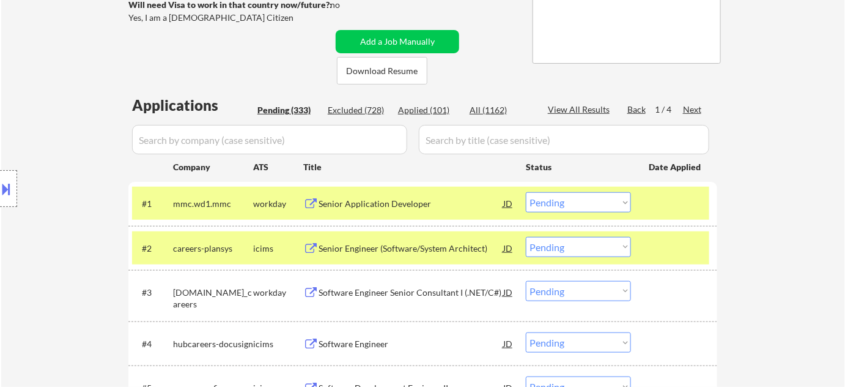
click at [545, 204] on select "Choose an option... Pending Applied Excluded (Questions) Excluded (Expired) Exc…" at bounding box center [578, 202] width 105 height 20
click at [526, 192] on select "Choose an option... Pending Applied Excluded (Questions) Excluded (Expired) Exc…" at bounding box center [578, 202] width 105 height 20
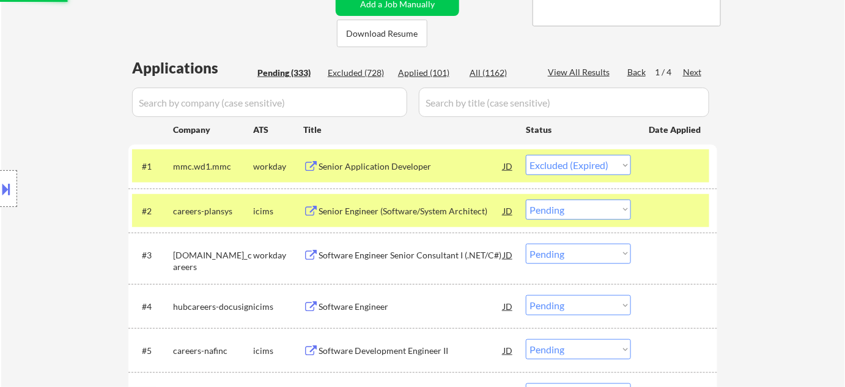
scroll to position [333, 0]
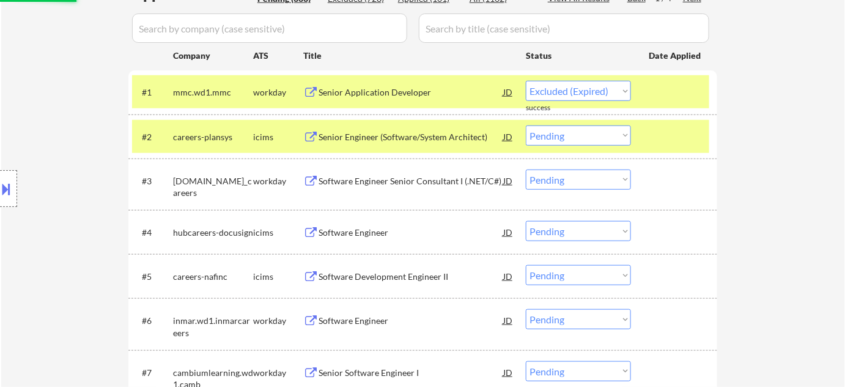
select select ""pending""
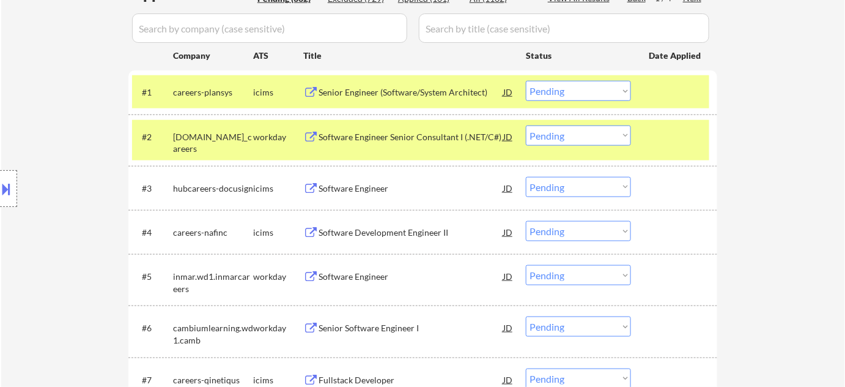
click at [399, 138] on div "Software Engineer Senior Consultant I (.NET/C#)" at bounding box center [411, 137] width 185 height 12
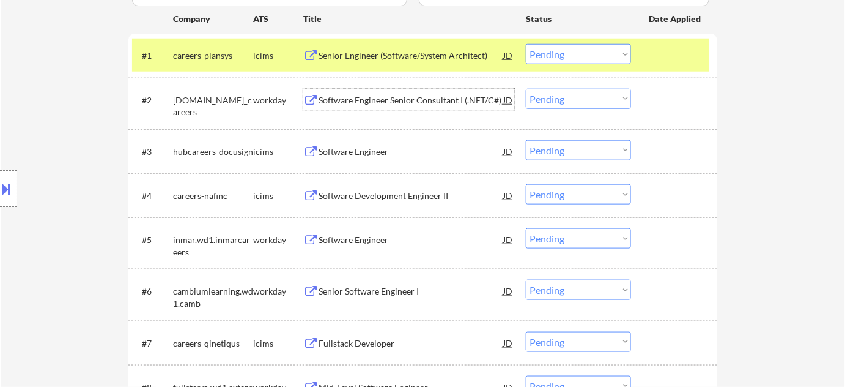
scroll to position [389, 0]
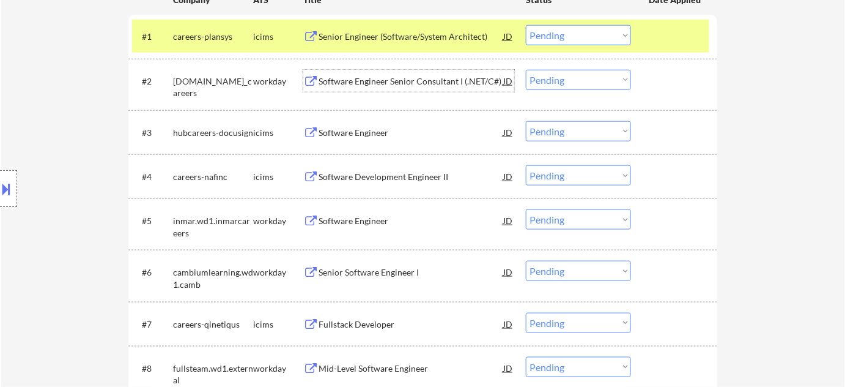
click at [576, 83] on select "Choose an option... Pending Applied Excluded (Questions) Excluded (Expired) Exc…" at bounding box center [578, 80] width 105 height 20
click at [526, 70] on select "Choose an option... Pending Applied Excluded (Questions) Excluded (Expired) Exc…" at bounding box center [578, 80] width 105 height 20
select select ""pending""
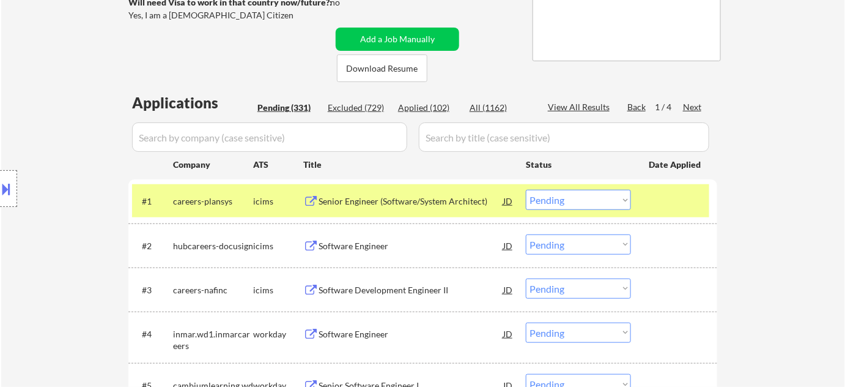
scroll to position [222, 0]
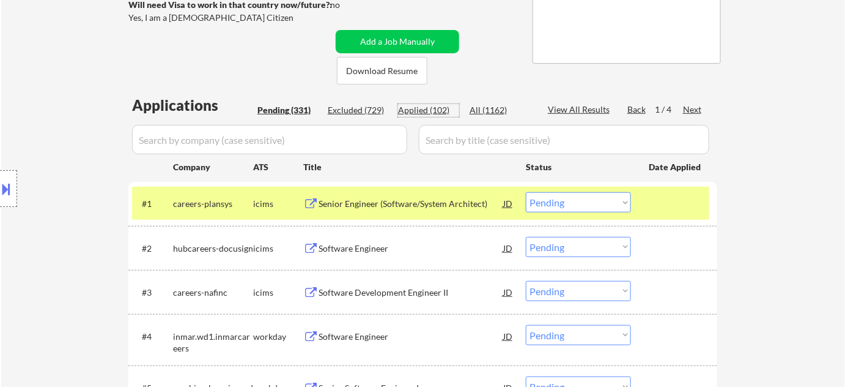
click at [422, 110] on div "Applied (102)" at bounding box center [428, 110] width 61 height 12
click at [382, 135] on input "input" at bounding box center [269, 139] width 275 height 29
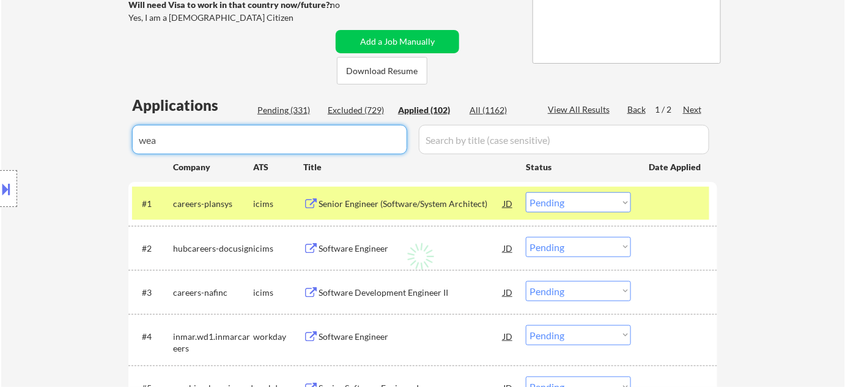
type input "weal"
select select ""applied""
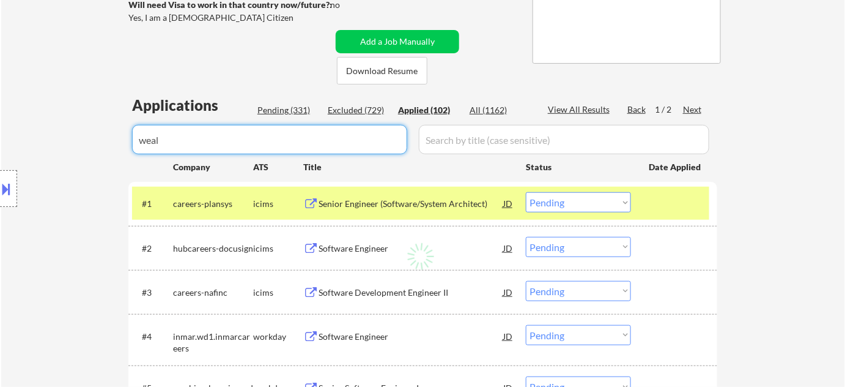
select select ""applied""
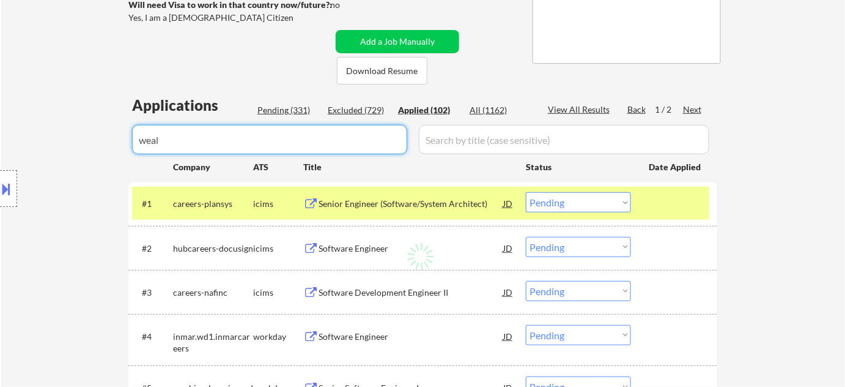
select select ""applied""
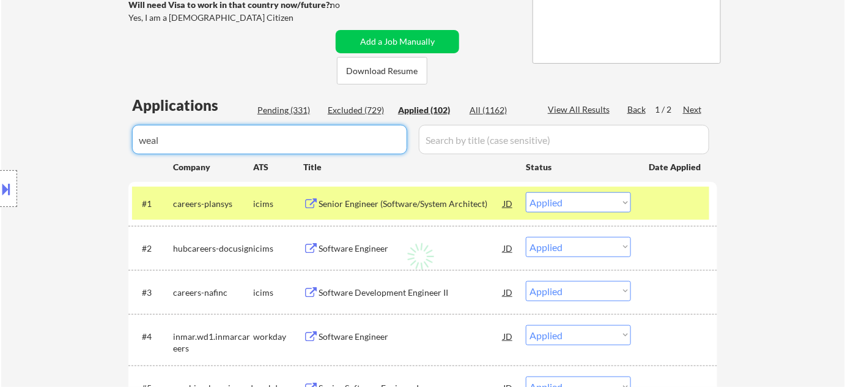
select select ""applied""
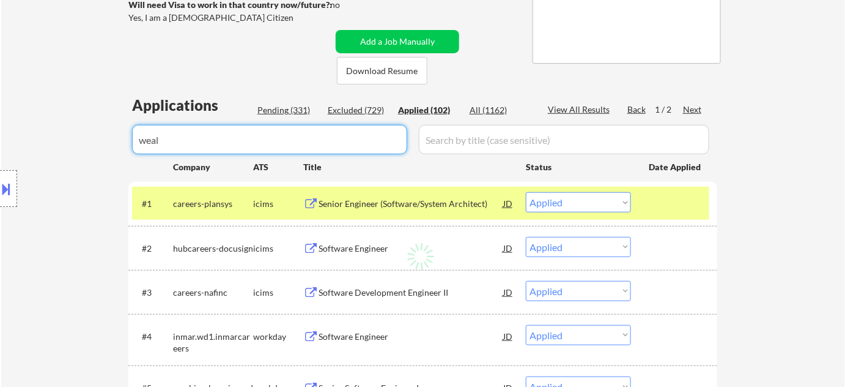
select select ""applied""
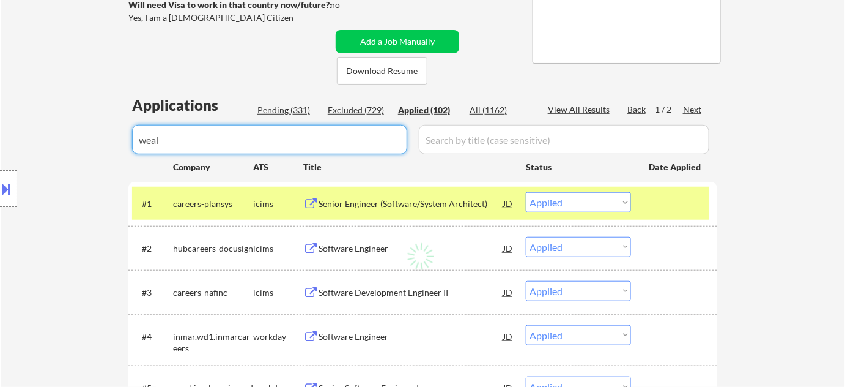
select select ""applied""
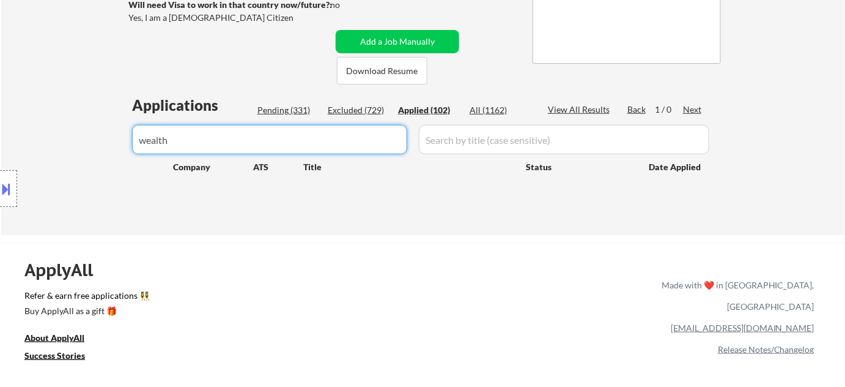
type input "wealth"
click at [292, 102] on div "Applications Pending (331) Excluded (729) Applied (102) All (1162) View All Res…" at bounding box center [422, 153] width 589 height 117
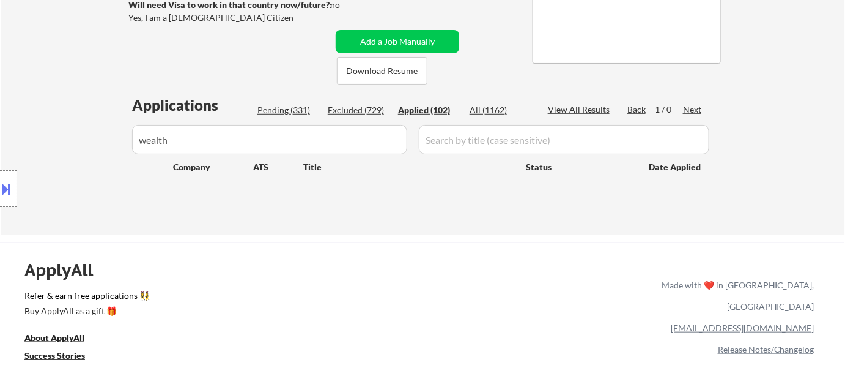
click at [292, 111] on div "Pending (331)" at bounding box center [288, 110] width 61 height 12
select select ""pending""
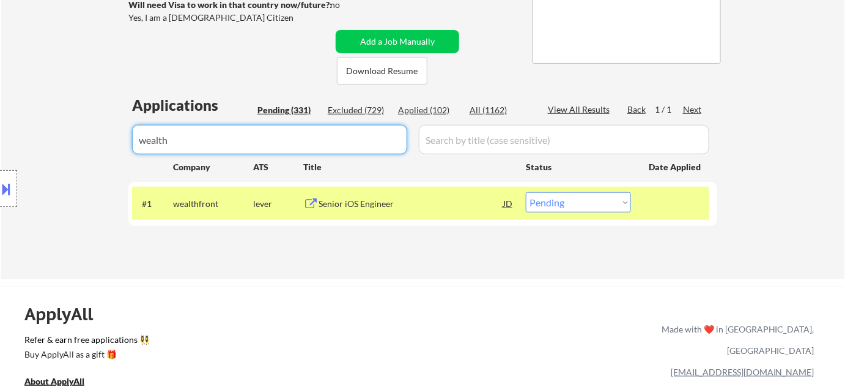
drag, startPoint x: 181, startPoint y: 149, endPoint x: 6, endPoint y: 151, distance: 175.0
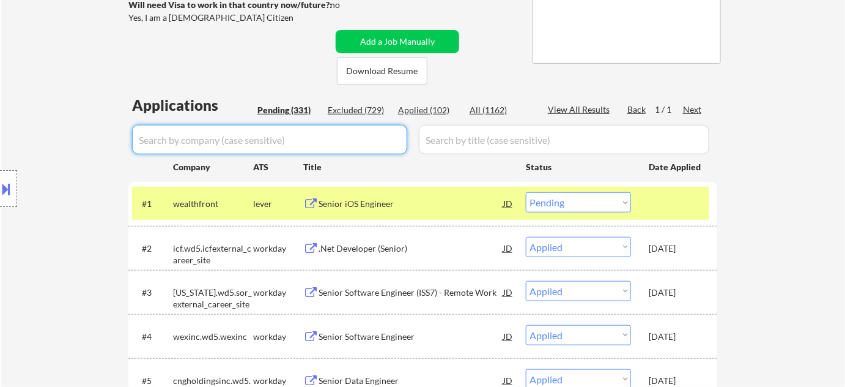
select select ""pending""
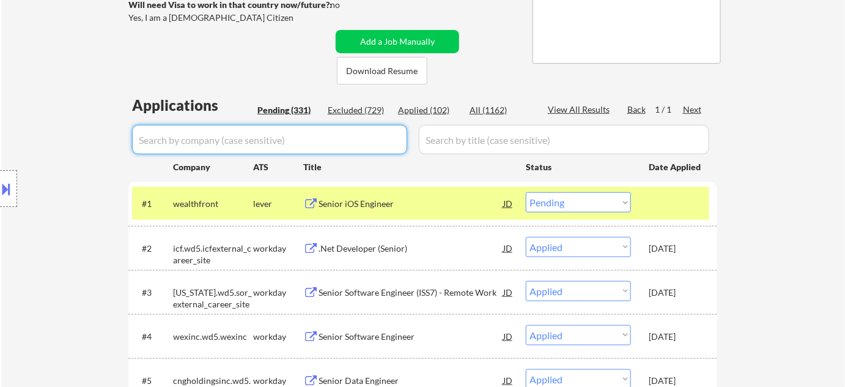
select select ""pending""
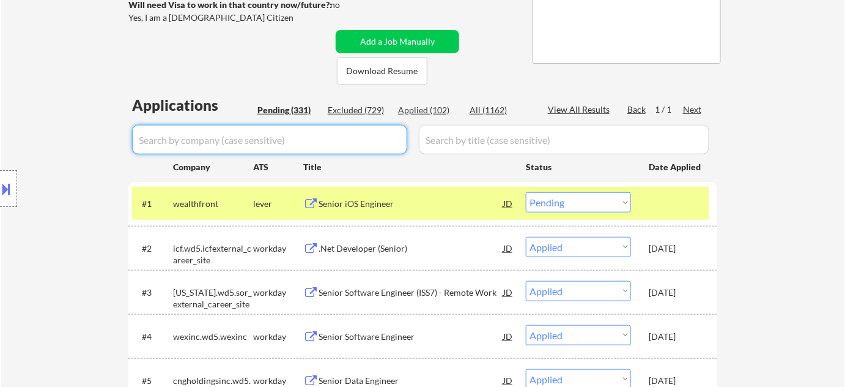
select select ""pending""
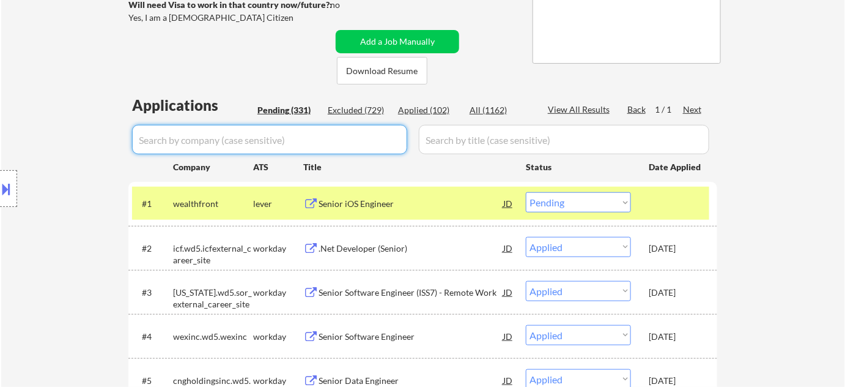
select select ""pending""
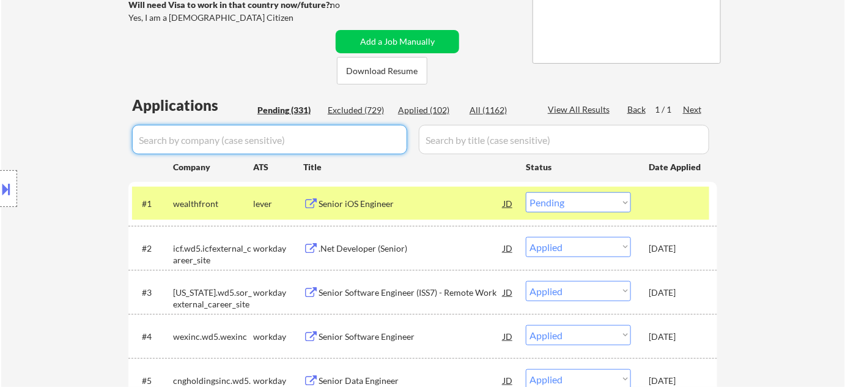
select select ""pending""
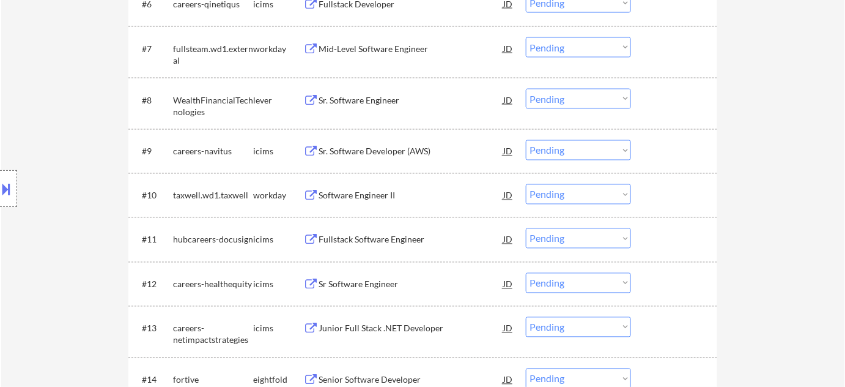
scroll to position [667, 0]
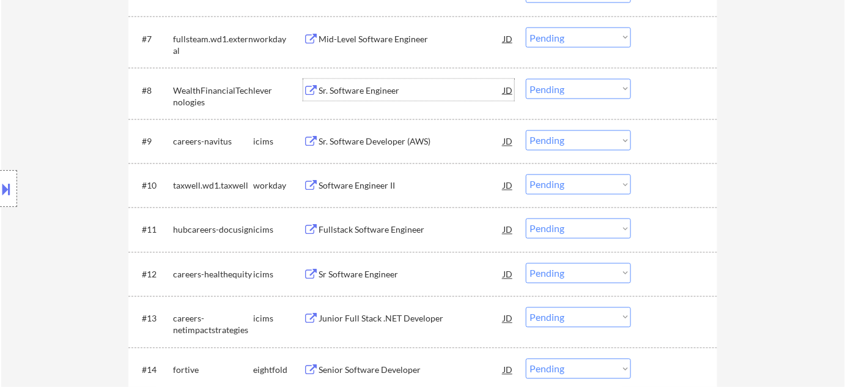
click at [352, 88] on div "Sr. Software Engineer" at bounding box center [411, 90] width 185 height 12
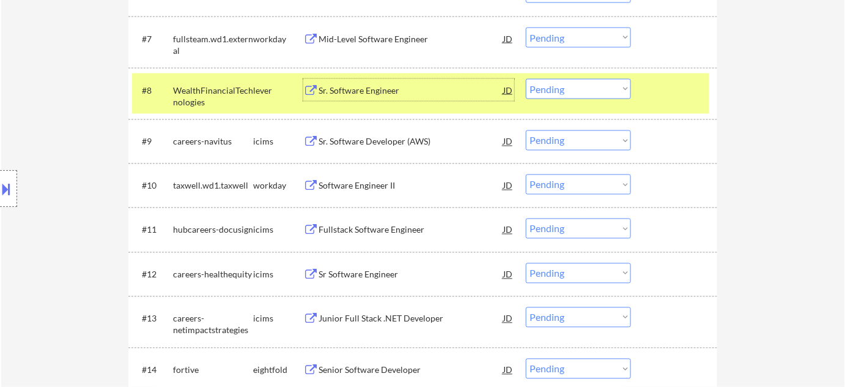
click at [562, 89] on select "Choose an option... Pending Applied Excluded (Questions) Excluded (Expired) Exc…" at bounding box center [578, 89] width 105 height 20
click at [526, 79] on select "Choose an option... Pending Applied Excluded (Questions) Excluded (Expired) Exc…" at bounding box center [578, 89] width 105 height 20
select select ""pending""
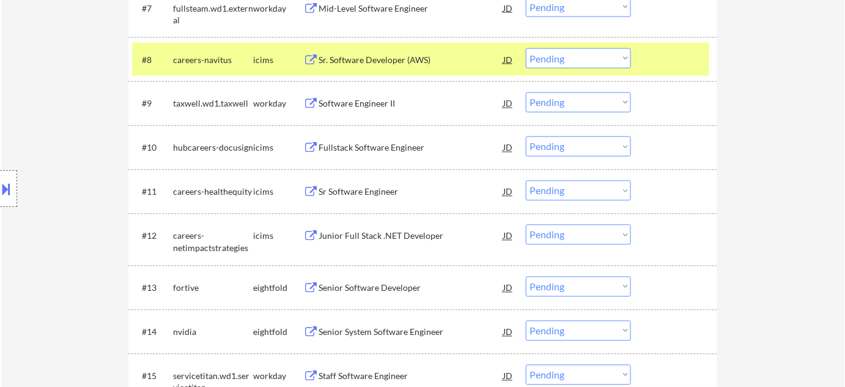
scroll to position [722, 0]
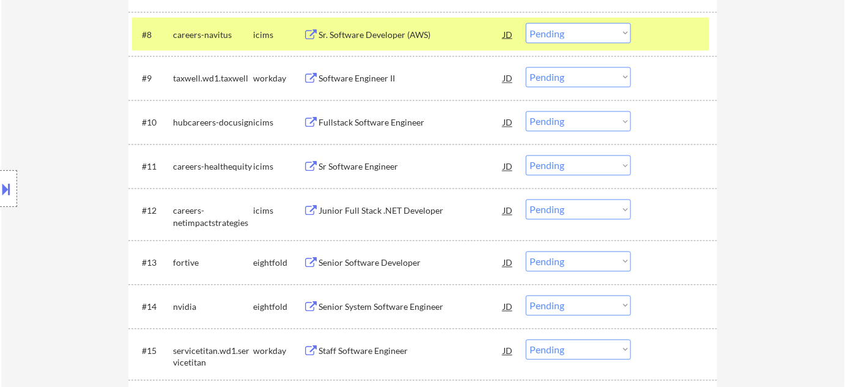
click at [377, 158] on div "Sr Software Engineer" at bounding box center [411, 166] width 185 height 22
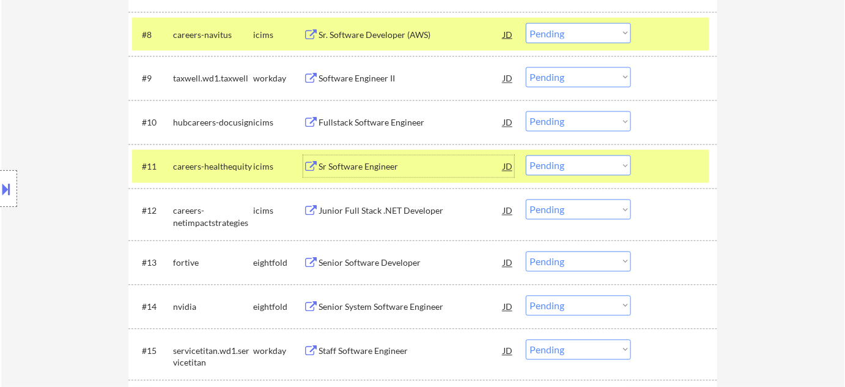
click at [601, 159] on select "Choose an option... Pending Applied Excluded (Questions) Excluded (Expired) Exc…" at bounding box center [578, 165] width 105 height 20
click at [526, 155] on select "Choose an option... Pending Applied Excluded (Questions) Excluded (Expired) Exc…" at bounding box center [578, 165] width 105 height 20
select select ""pending""
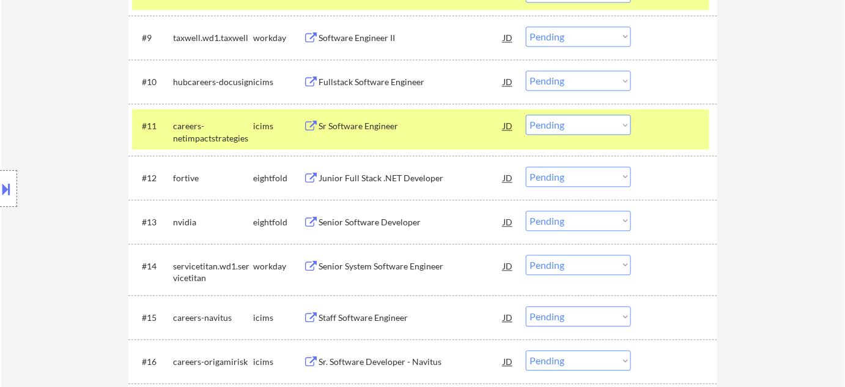
scroll to position [834, 0]
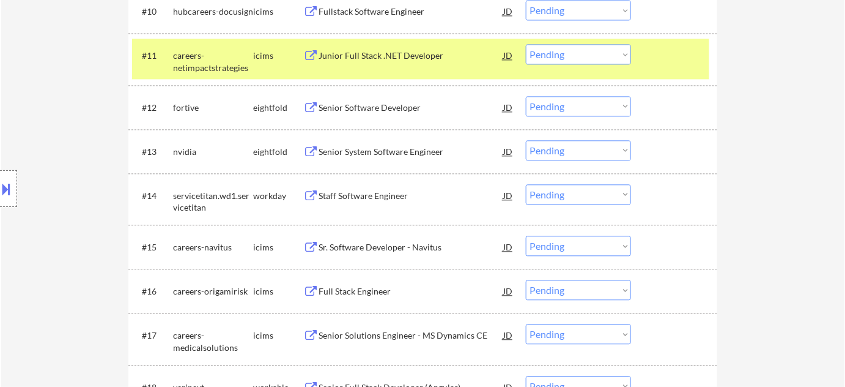
click at [403, 149] on div "Senior System Software Engineer" at bounding box center [411, 152] width 185 height 12
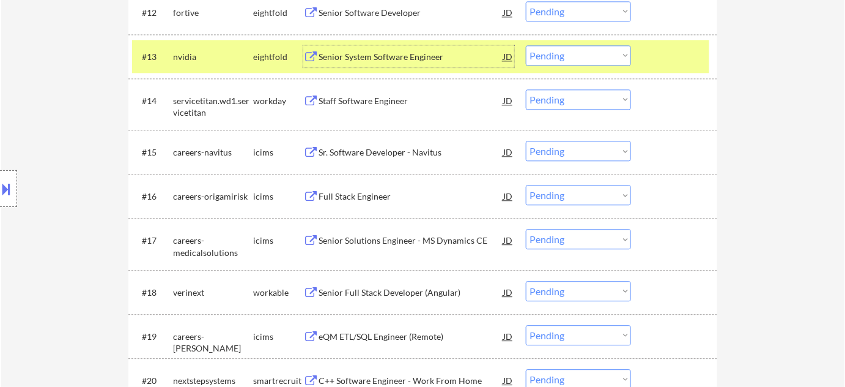
scroll to position [1001, 0]
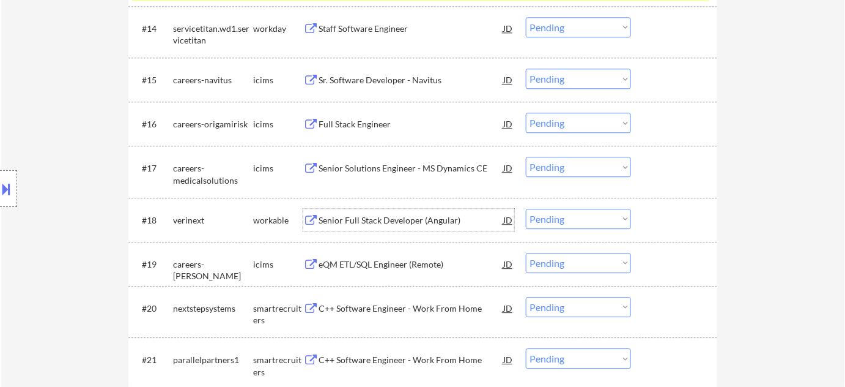
click at [384, 223] on div "Senior Full Stack Developer (Angular)" at bounding box center [411, 220] width 185 height 12
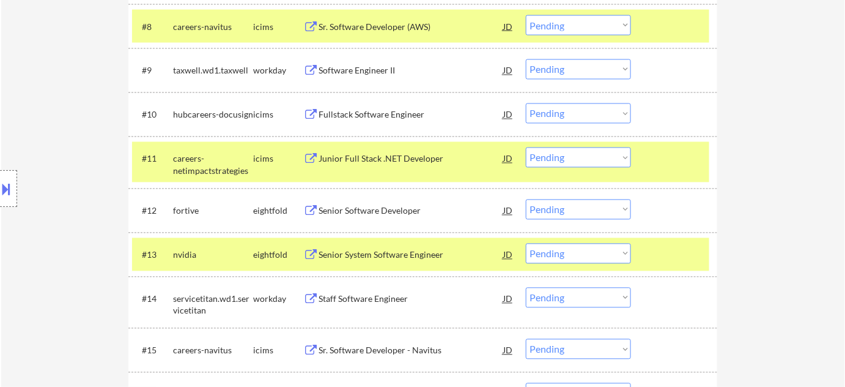
scroll to position [778, 0]
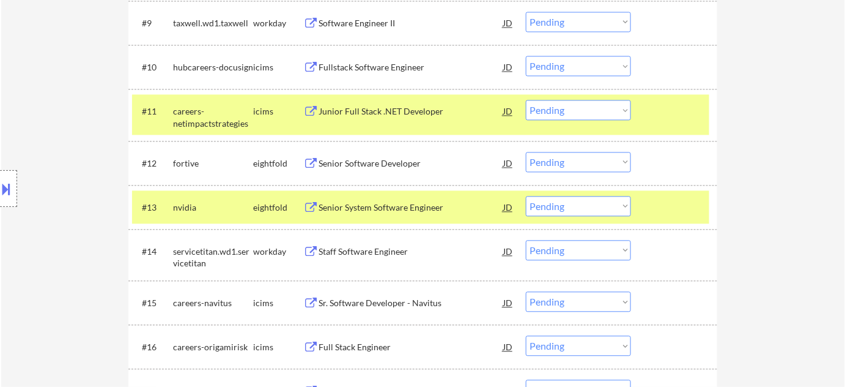
click at [566, 204] on select "Choose an option... Pending Applied Excluded (Questions) Excluded (Expired) Exc…" at bounding box center [578, 206] width 105 height 20
click at [526, 196] on select "Choose an option... Pending Applied Excluded (Questions) Excluded (Expired) Exc…" at bounding box center [578, 206] width 105 height 20
select select ""pending""
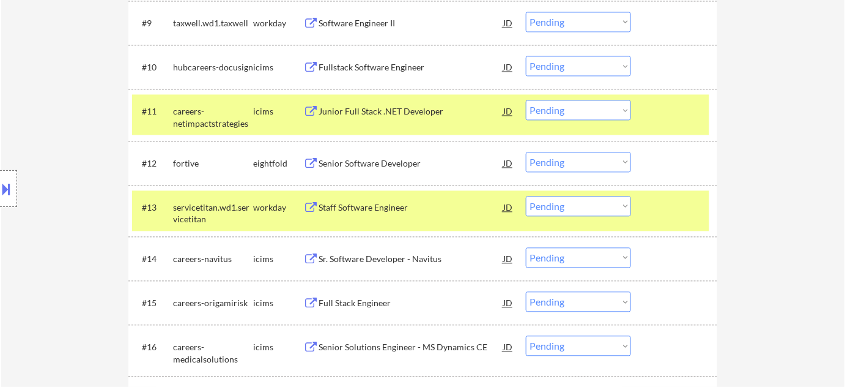
scroll to position [982, 0]
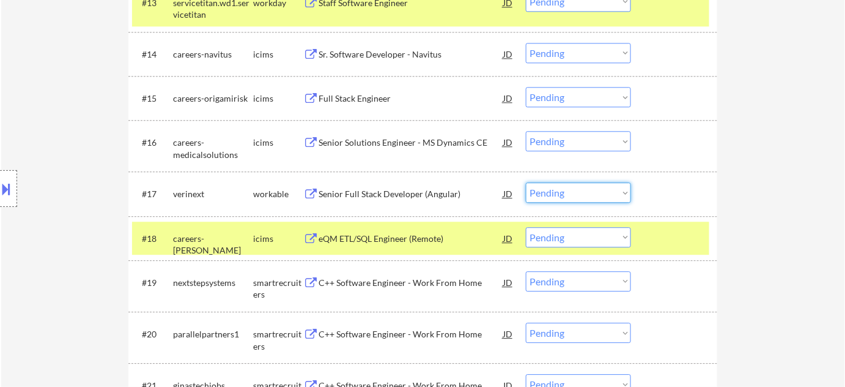
click at [601, 190] on select "Choose an option... Pending Applied Excluded (Questions) Excluded (Expired) Exc…" at bounding box center [578, 192] width 105 height 20
click at [526, 182] on select "Choose an option... Pending Applied Excluded (Questions) Excluded (Expired) Exc…" at bounding box center [578, 192] width 105 height 20
select select ""pending""
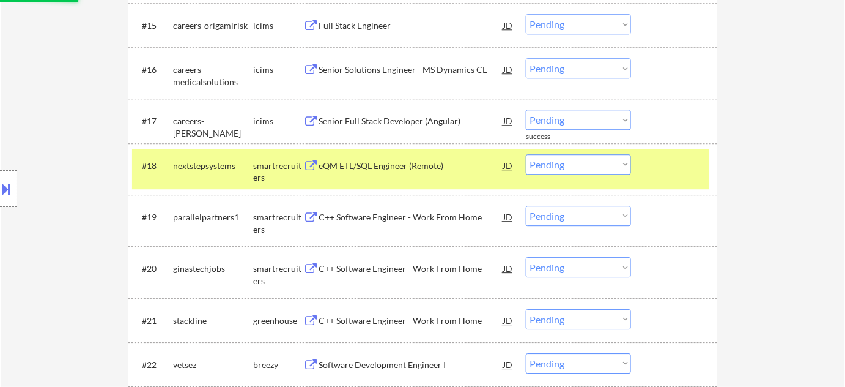
scroll to position [1094, 0]
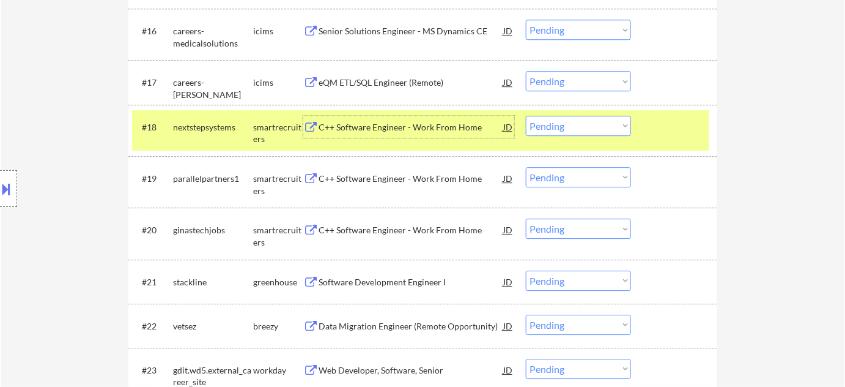
click at [399, 123] on div "C++ Software Engineer - Work From Home" at bounding box center [411, 127] width 185 height 12
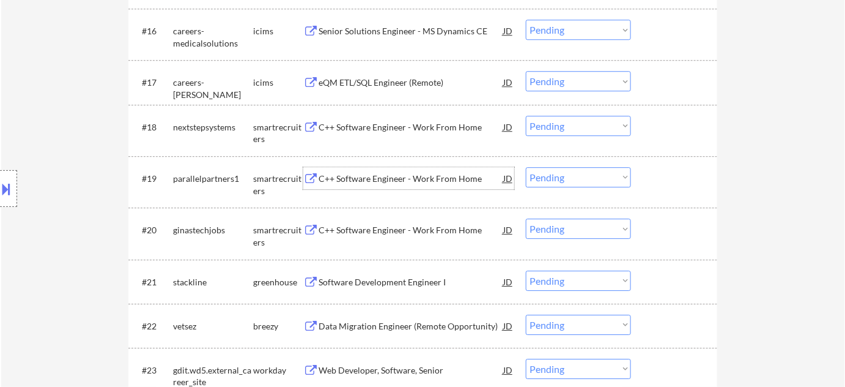
click at [403, 173] on div "C++ Software Engineer - Work From Home" at bounding box center [411, 179] width 185 height 12
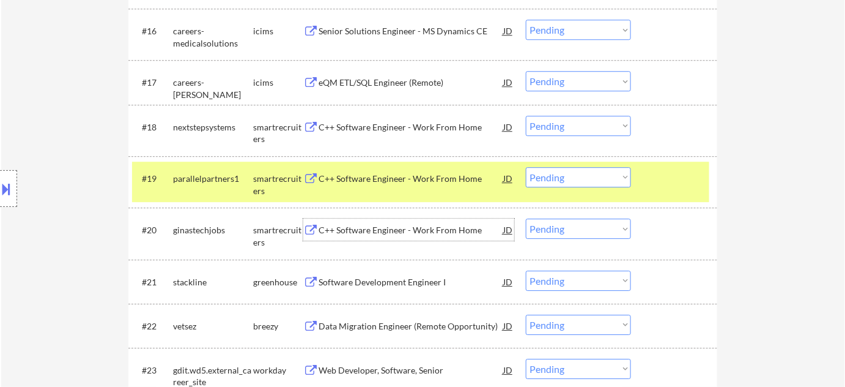
click at [378, 230] on div "C++ Software Engineer - Work From Home" at bounding box center [411, 230] width 185 height 12
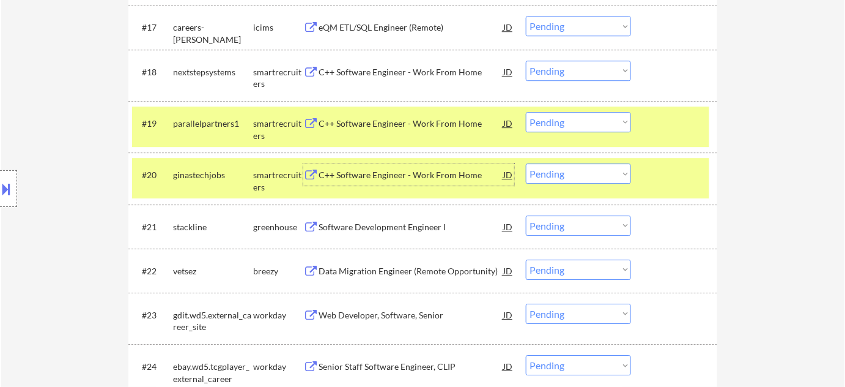
scroll to position [1149, 0]
click at [372, 269] on div "Data Migration Engineer (Remote Opportunity)" at bounding box center [411, 270] width 185 height 12
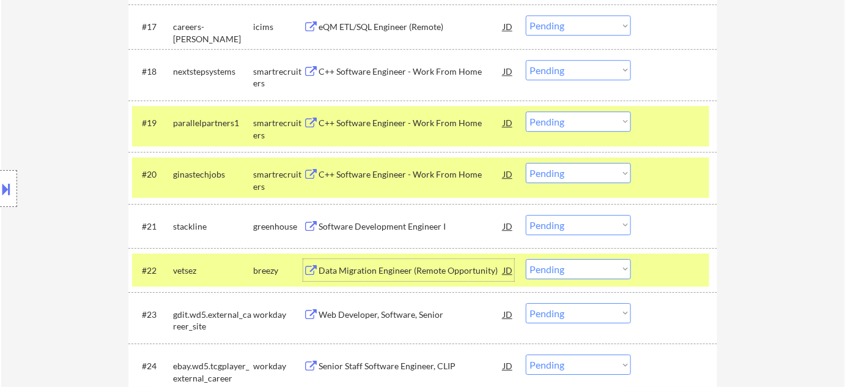
drag, startPoint x: 578, startPoint y: 65, endPoint x: 582, endPoint y: 77, distance: 12.4
click at [579, 65] on select "Choose an option... Pending Applied Excluded (Questions) Excluded (Expired) Exc…" at bounding box center [578, 70] width 105 height 20
click at [526, 60] on select "Choose an option... Pending Applied Excluded (Questions) Excluded (Expired) Exc…" at bounding box center [578, 70] width 105 height 20
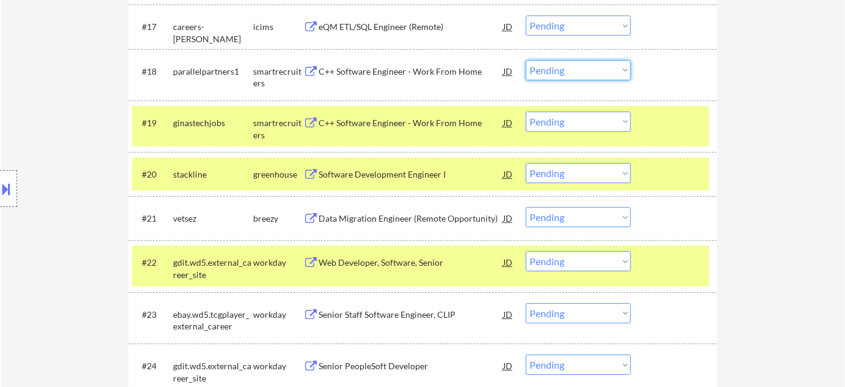
drag, startPoint x: 608, startPoint y: 64, endPoint x: 611, endPoint y: 78, distance: 14.3
click at [608, 64] on select "Choose an option... Pending Applied Excluded (Questions) Excluded (Expired) Exc…" at bounding box center [578, 70] width 105 height 20
click at [526, 60] on select "Choose an option... Pending Applied Excluded (Questions) Excluded (Expired) Exc…" at bounding box center [578, 70] width 105 height 20
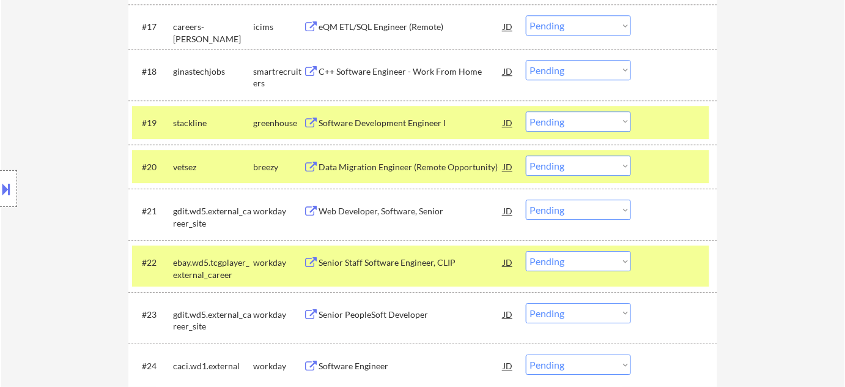
click at [576, 70] on select "Choose an option... Pending Applied Excluded (Questions) Excluded (Expired) Exc…" at bounding box center [578, 70] width 105 height 20
click at [526, 60] on select "Choose an option... Pending Applied Excluded (Questions) Excluded (Expired) Exc…" at bounding box center [578, 70] width 105 height 20
select select ""pending""
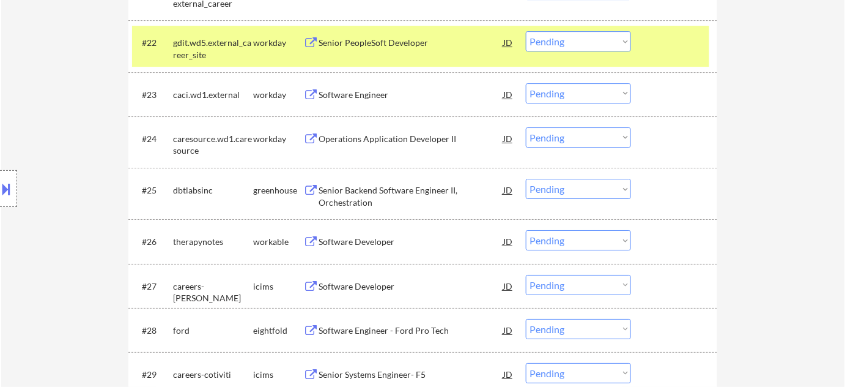
scroll to position [1372, 0]
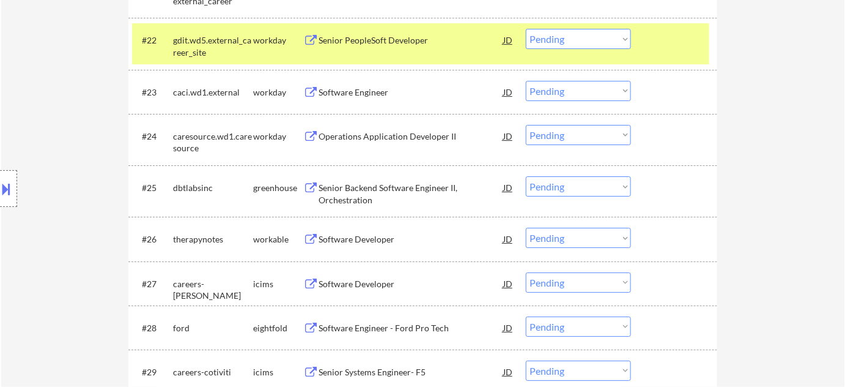
click at [352, 195] on div "Senior Backend Software Engineer II, Orchestration" at bounding box center [411, 194] width 185 height 24
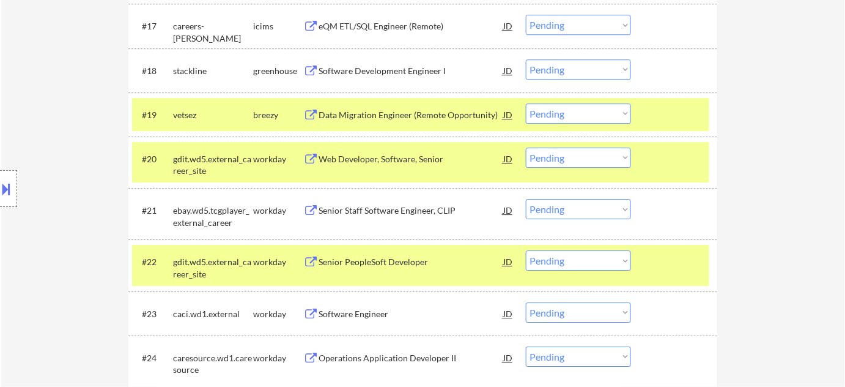
scroll to position [1149, 0]
click at [535, 109] on select "Choose an option... Pending Applied Excluded (Questions) Excluded (Expired) Exc…" at bounding box center [578, 114] width 105 height 20
click at [526, 104] on select "Choose an option... Pending Applied Excluded (Questions) Excluded (Expired) Exc…" at bounding box center [578, 114] width 105 height 20
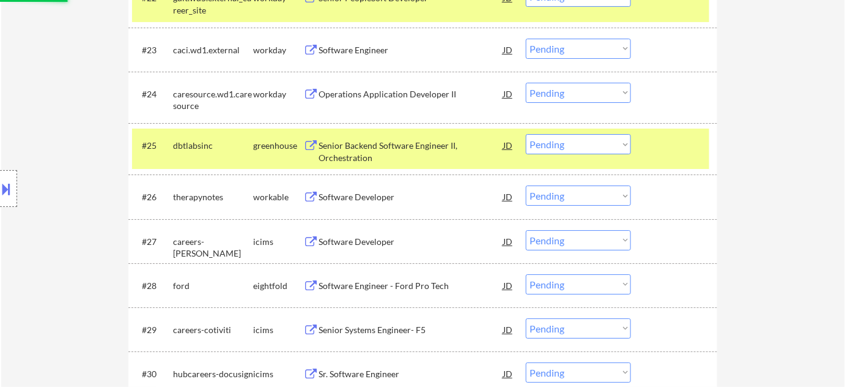
scroll to position [1427, 0]
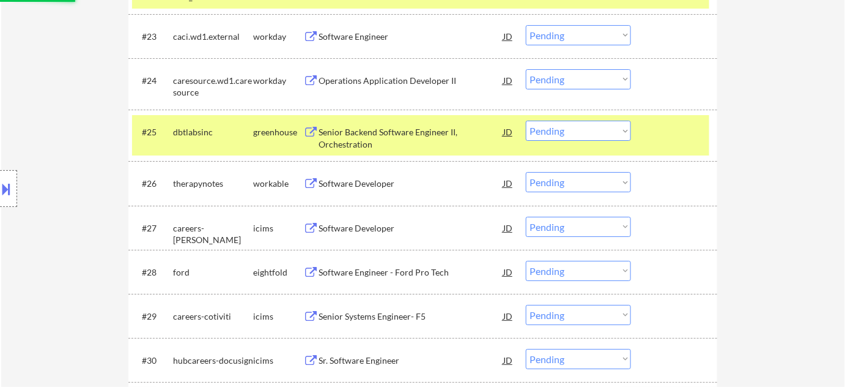
select select ""pending""
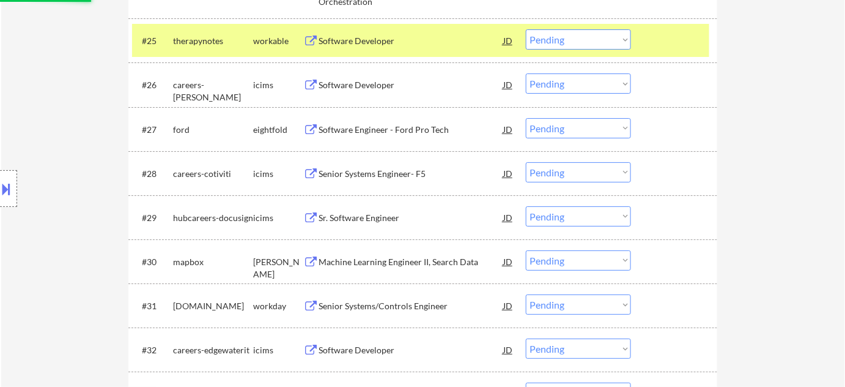
scroll to position [1539, 0]
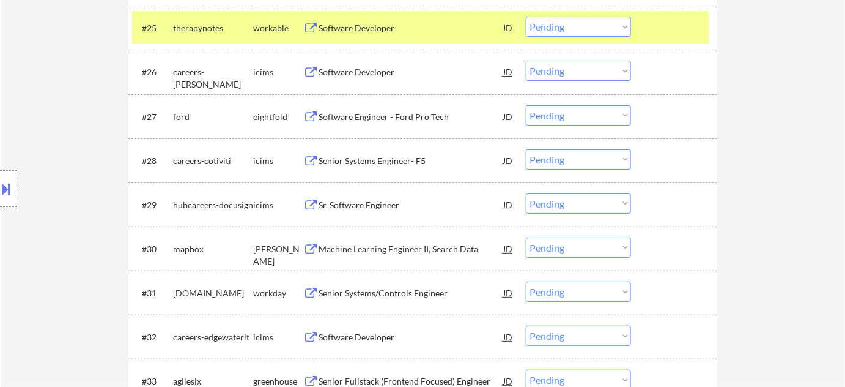
click at [363, 237] on div "Machine Learning Engineer II, Search Data" at bounding box center [411, 248] width 185 height 22
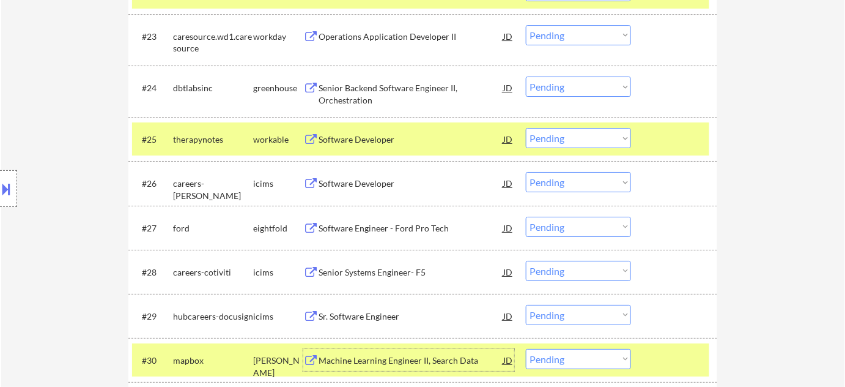
scroll to position [1372, 0]
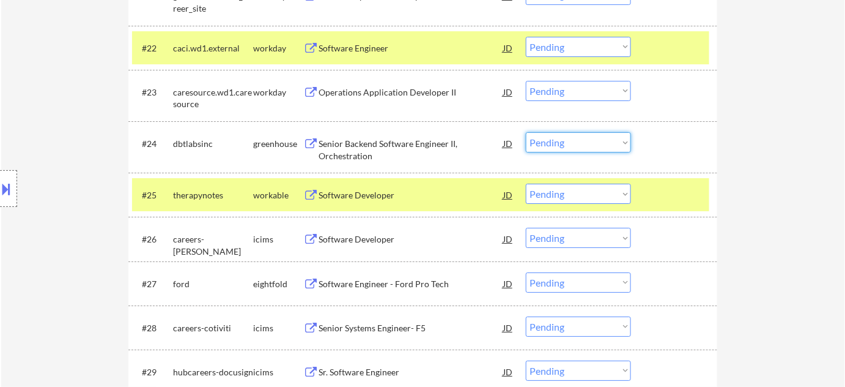
drag, startPoint x: 578, startPoint y: 137, endPoint x: 582, endPoint y: 148, distance: 11.8
click at [579, 137] on select "Choose an option... Pending Applied Excluded (Questions) Excluded (Expired) Exc…" at bounding box center [578, 142] width 105 height 20
click at [526, 132] on select "Choose an option... Pending Applied Excluded (Questions) Excluded (Expired) Exc…" at bounding box center [578, 142] width 105 height 20
select select ""pending""
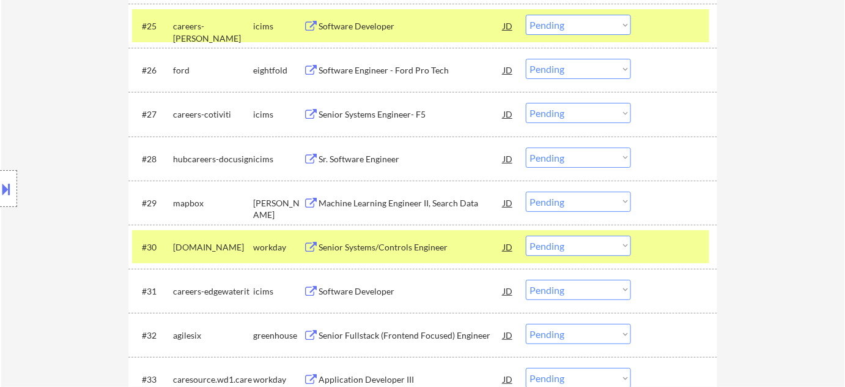
scroll to position [1539, 0]
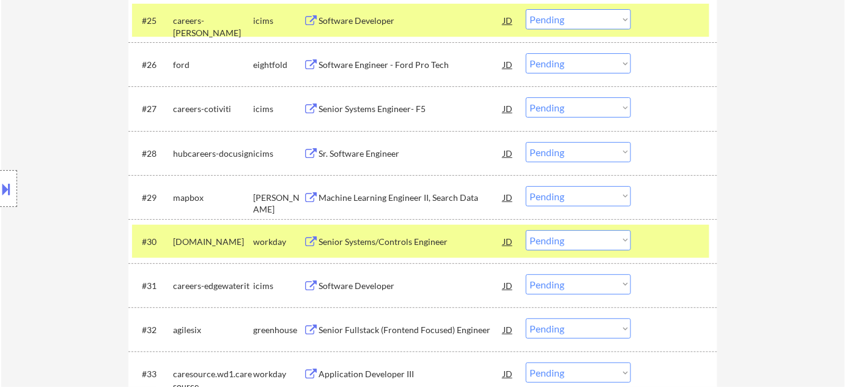
click at [576, 190] on select "Choose an option... Pending Applied Excluded (Questions) Excluded (Expired) Exc…" at bounding box center [578, 196] width 105 height 20
click at [526, 186] on select "Choose an option... Pending Applied Excluded (Questions) Excluded (Expired) Exc…" at bounding box center [578, 196] width 105 height 20
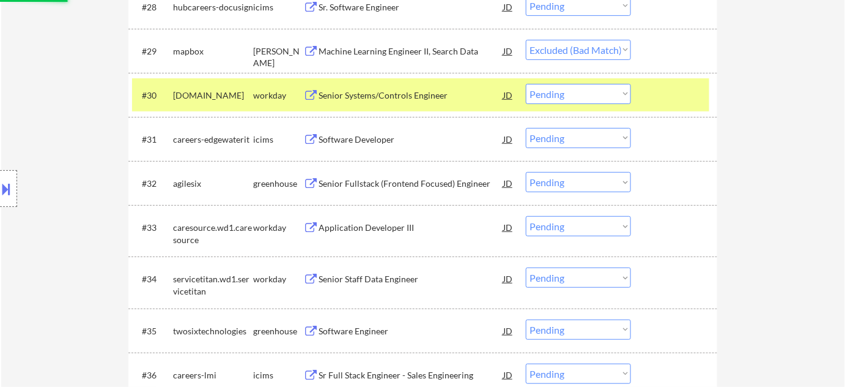
scroll to position [1706, 0]
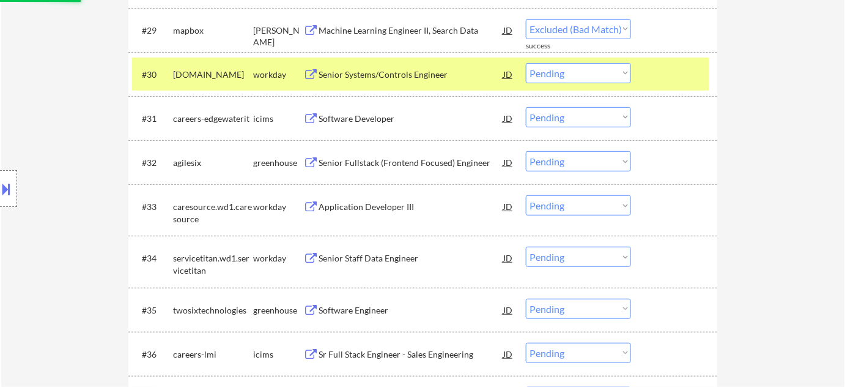
select select ""pending""
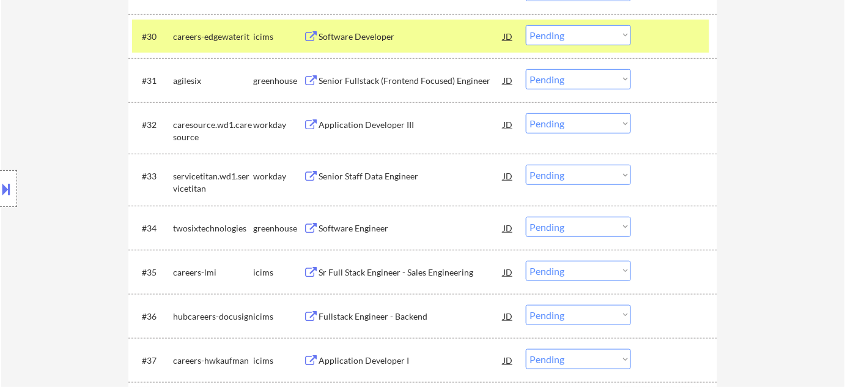
scroll to position [1761, 0]
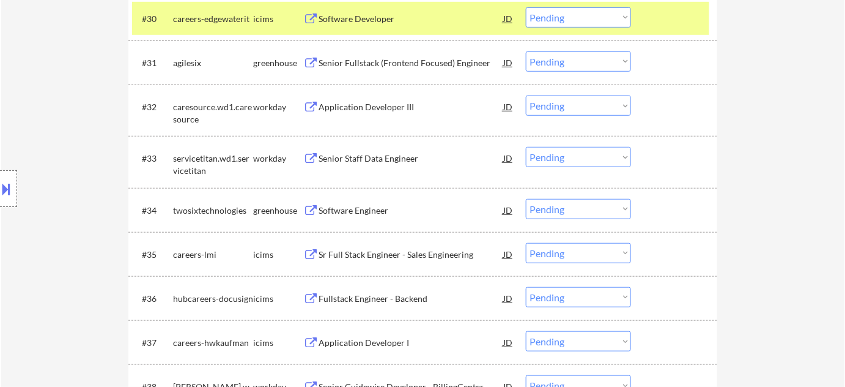
click at [396, 158] on div "Senior Staff Data Engineer" at bounding box center [411, 158] width 185 height 12
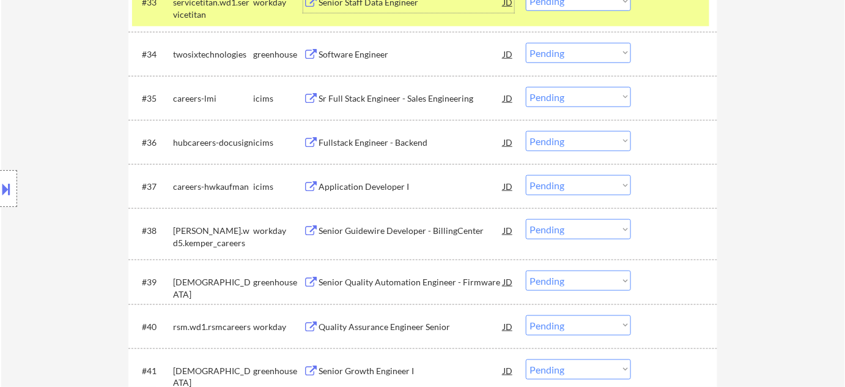
scroll to position [1983, 0]
